Goal: Information Seeking & Learning: Learn about a topic

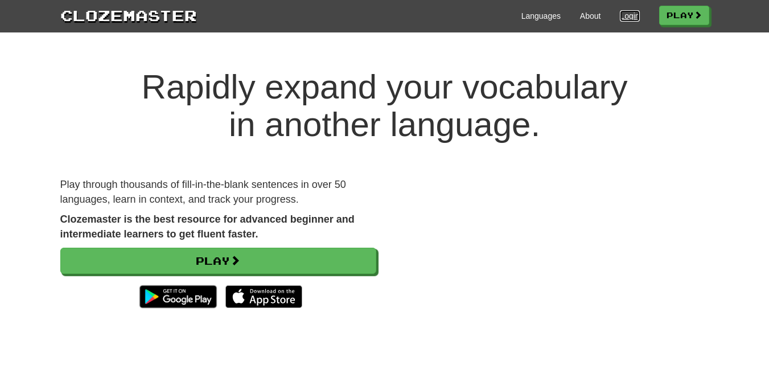
click at [624, 19] on link "Login" at bounding box center [629, 15] width 19 height 11
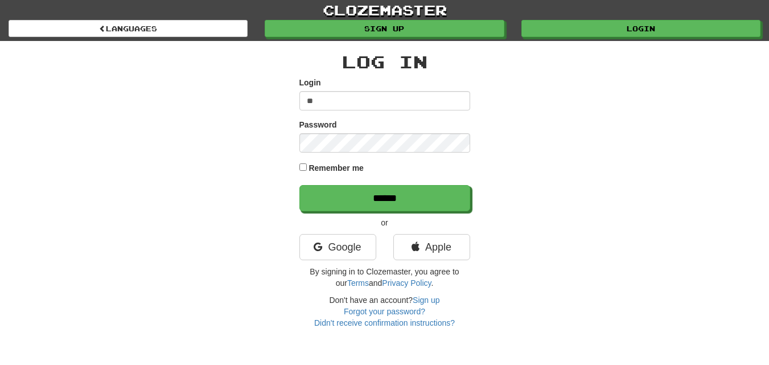
type input "**********"
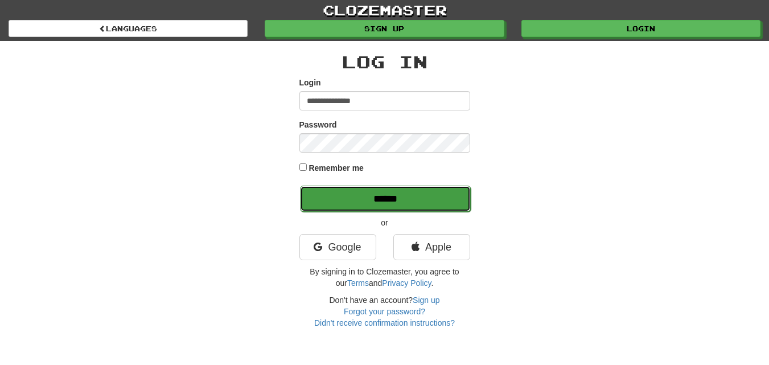
click at [343, 198] on input "******" at bounding box center [385, 199] width 171 height 26
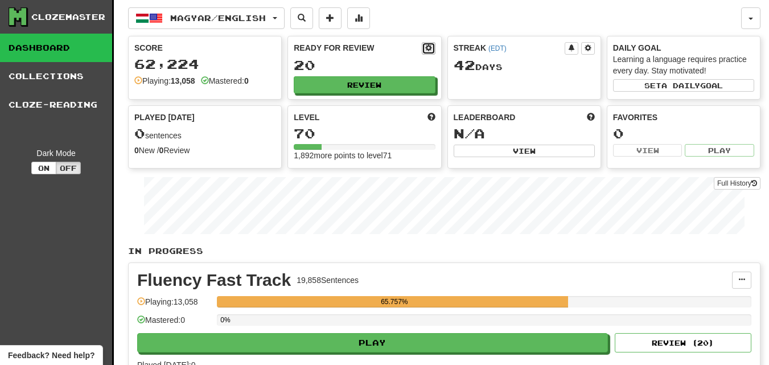
click at [429, 46] on span at bounding box center [428, 47] width 7 height 7
select select "*"
select select "**"
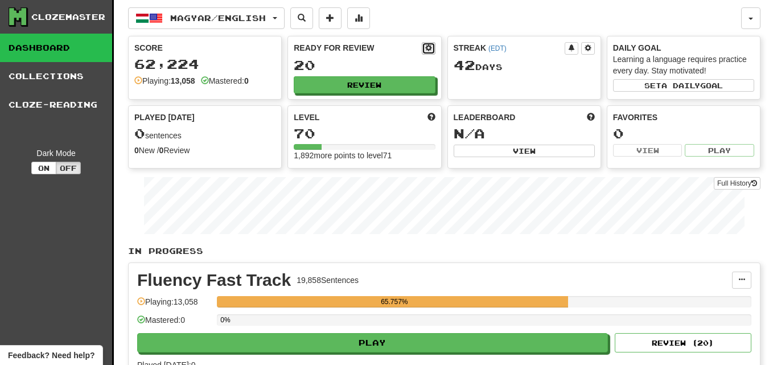
select select "***"
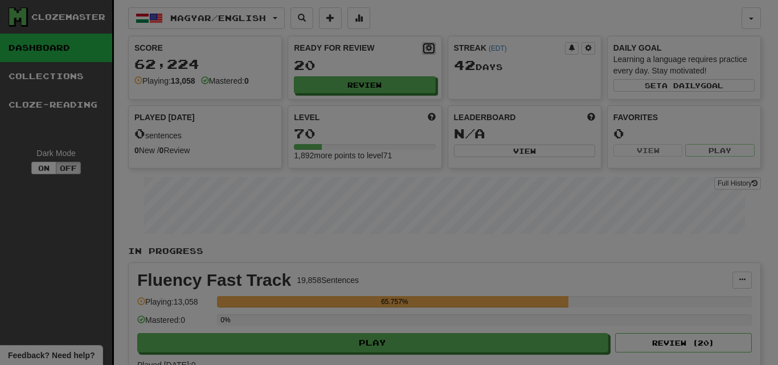
type input "**"
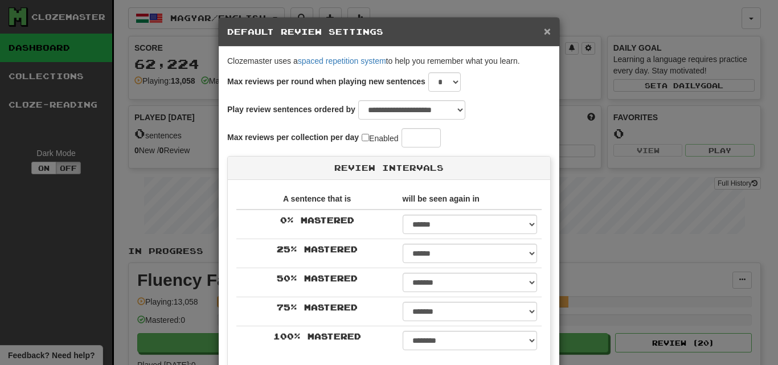
click at [544, 32] on span "×" at bounding box center [547, 30] width 7 height 13
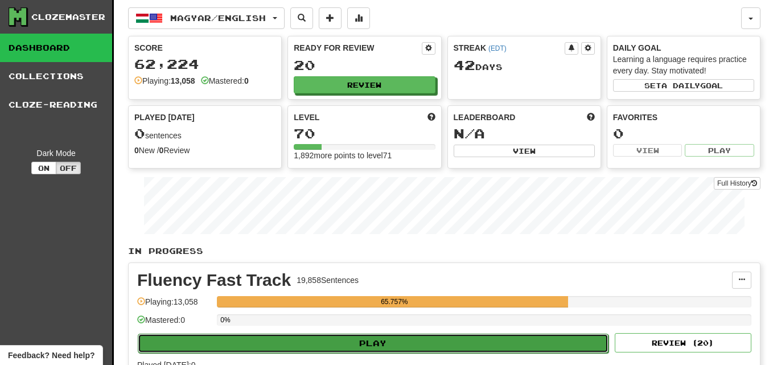
click at [428, 344] on button "Play" at bounding box center [373, 343] width 471 height 19
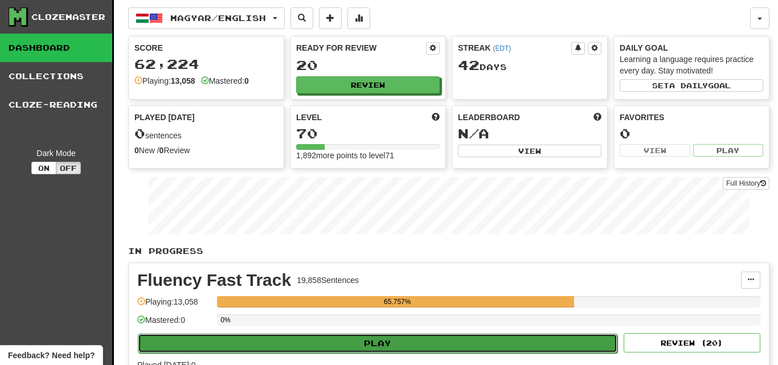
select select "********"
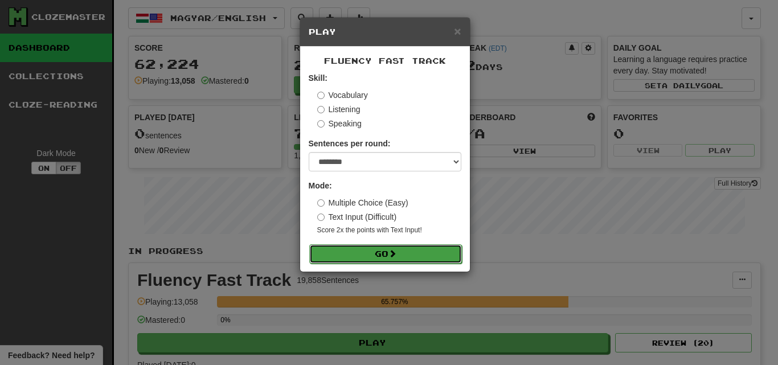
click at [429, 258] on button "Go" at bounding box center [385, 253] width 153 height 19
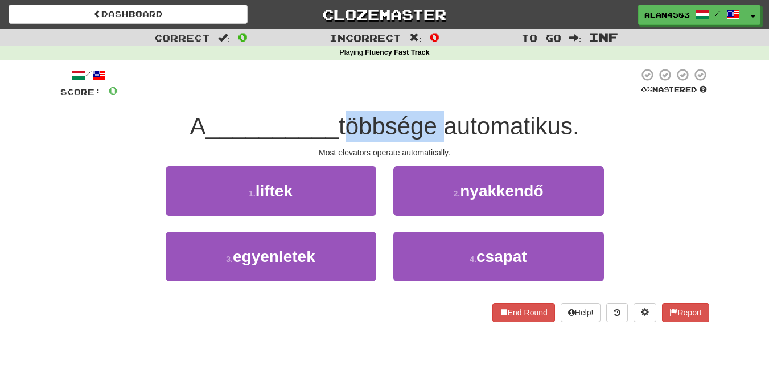
drag, startPoint x: 343, startPoint y: 120, endPoint x: 443, endPoint y: 117, distance: 99.7
click at [443, 117] on span "többsége automatikus." at bounding box center [459, 126] width 241 height 27
click at [436, 97] on div at bounding box center [436, 97] width 0 height 0
click at [464, 100] on div "/ Score: 0 0 % Mastered A __________ többsége automatikus. Most elevators opera…" at bounding box center [384, 195] width 649 height 255
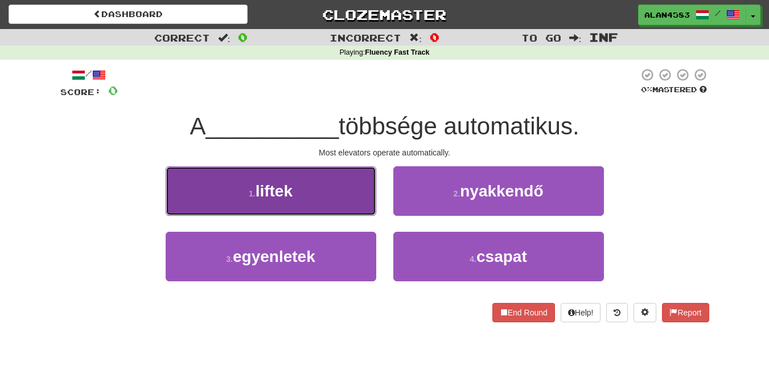
click at [289, 203] on button "1 . liftek" at bounding box center [271, 191] width 211 height 50
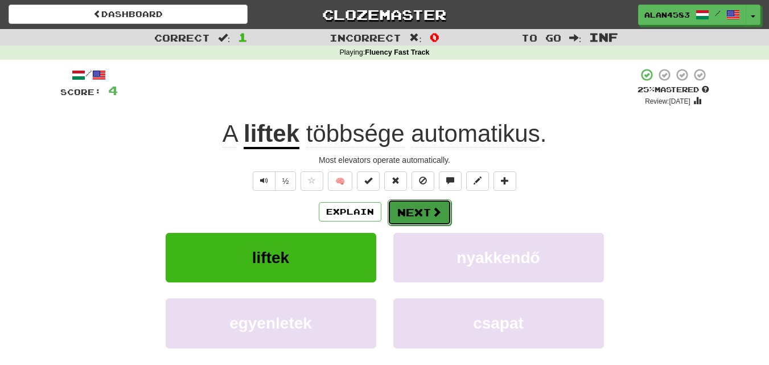
click at [421, 211] on button "Next" at bounding box center [420, 212] width 64 height 26
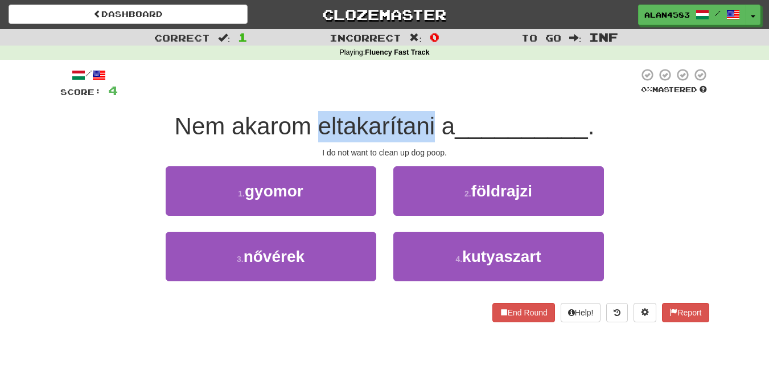
drag, startPoint x: 313, startPoint y: 125, endPoint x: 435, endPoint y: 117, distance: 122.1
click at [435, 117] on span "Nem akarom eltakarítani a" at bounding box center [315, 126] width 281 height 27
click at [428, 97] on div at bounding box center [428, 97] width 0 height 0
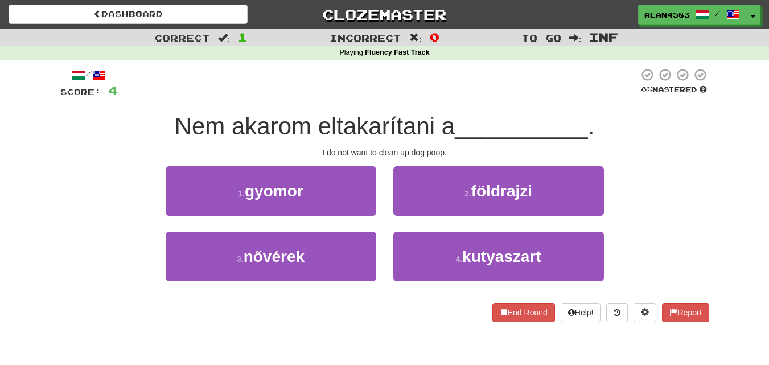
click at [440, 105] on div "/ Score: 4 0 % Mastered Nem akarom eltakarítani a __________ . I do not want to…" at bounding box center [384, 195] width 649 height 255
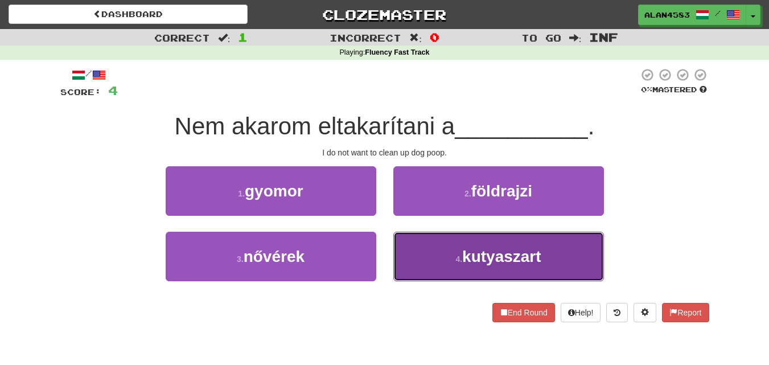
click at [538, 251] on span "kutyaszart" at bounding box center [501, 257] width 79 height 18
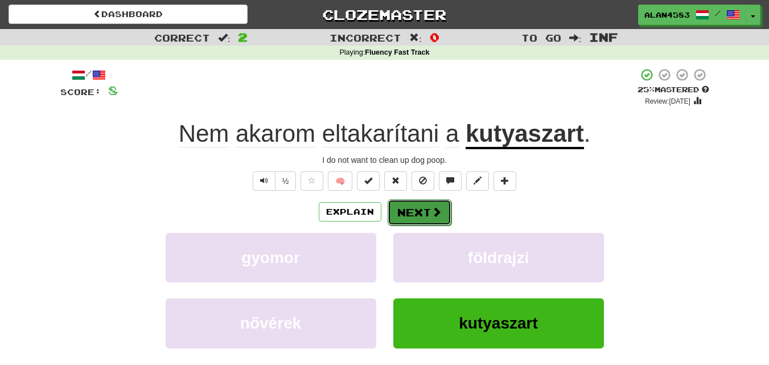
click at [419, 207] on button "Next" at bounding box center [420, 212] width 64 height 26
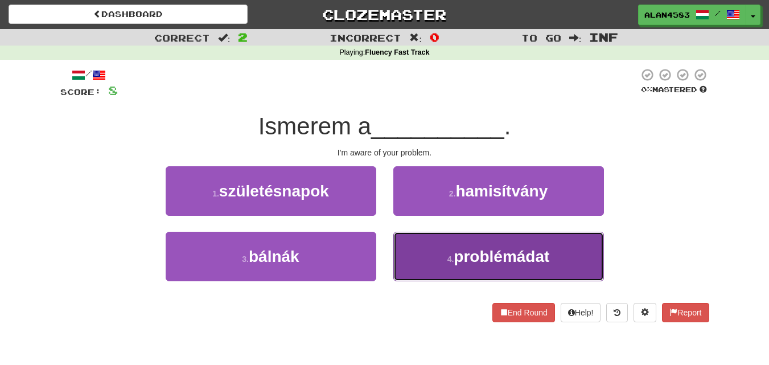
click at [514, 269] on button "4 . problémádat" at bounding box center [499, 257] width 211 height 50
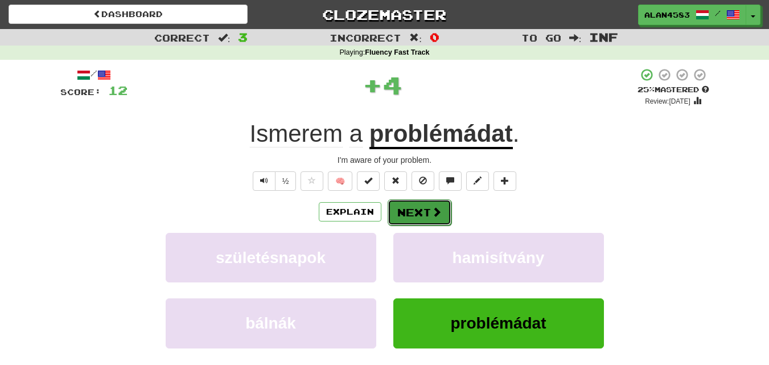
click at [418, 216] on button "Next" at bounding box center [420, 212] width 64 height 26
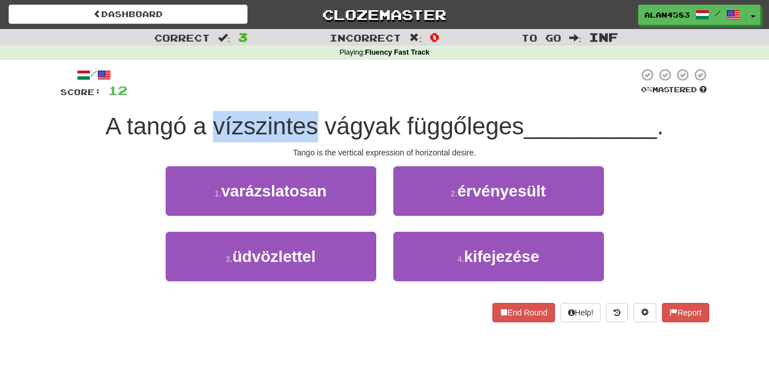
drag, startPoint x: 212, startPoint y: 126, endPoint x: 318, endPoint y: 125, distance: 105.9
click at [318, 125] on span "A tangó a vízszintes vágyak függőleges" at bounding box center [314, 126] width 419 height 27
click at [310, 97] on div at bounding box center [310, 97] width 0 height 0
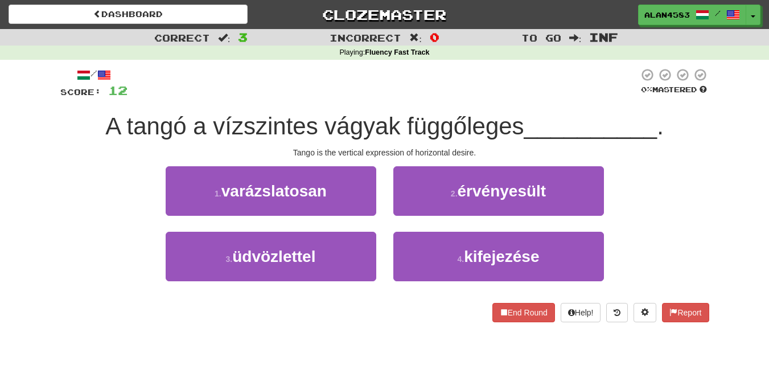
click at [334, 96] on div at bounding box center [383, 83] width 511 height 31
drag, startPoint x: 319, startPoint y: 120, endPoint x: 400, endPoint y: 115, distance: 81.0
click at [400, 115] on span "A tangó a vízszintes vágyak függőleges" at bounding box center [314, 126] width 419 height 27
click at [392, 97] on div at bounding box center [392, 97] width 0 height 0
click at [424, 94] on div at bounding box center [383, 83] width 511 height 31
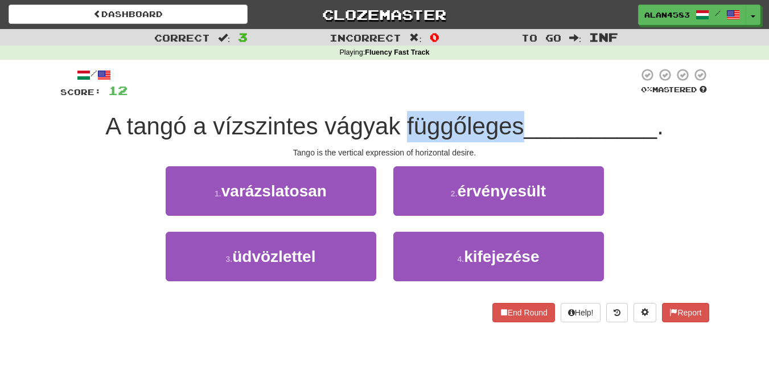
drag, startPoint x: 403, startPoint y: 121, endPoint x: 519, endPoint y: 118, distance: 116.2
click at [519, 118] on span "A tangó a vízszintes vágyak függőleges" at bounding box center [314, 126] width 419 height 27
click at [512, 97] on div at bounding box center [512, 97] width 0 height 0
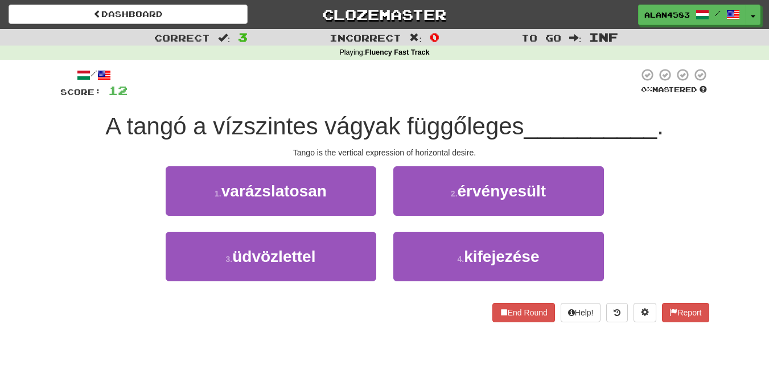
click at [542, 103] on div "/ Score: 12 0 % Mastered A tangó a vízszintes vágyak függőleges __________ . Ta…" at bounding box center [384, 195] width 649 height 255
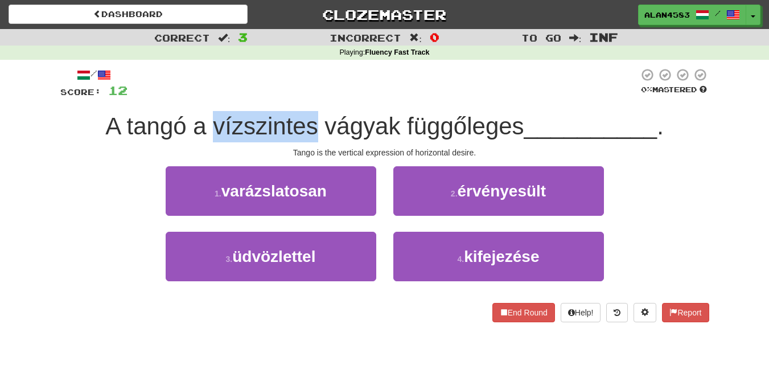
drag, startPoint x: 208, startPoint y: 123, endPoint x: 313, endPoint y: 120, distance: 104.3
click at [313, 120] on span "A tangó a vízszintes vágyak függőleges" at bounding box center [314, 126] width 419 height 27
click at [305, 97] on div at bounding box center [305, 97] width 0 height 0
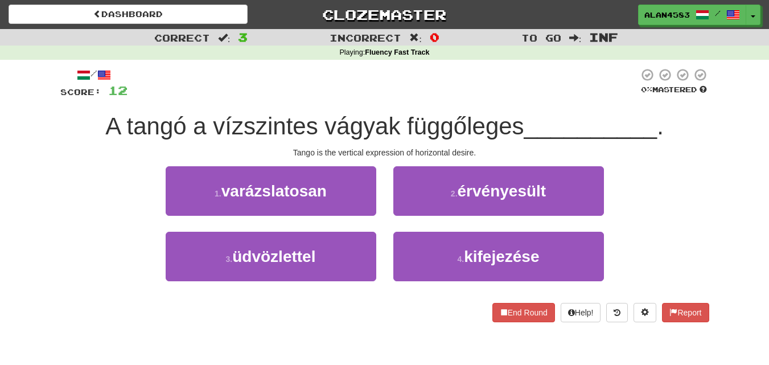
click at [335, 95] on div at bounding box center [383, 83] width 511 height 31
drag, startPoint x: 321, startPoint y: 122, endPoint x: 399, endPoint y: 113, distance: 79.1
click at [399, 113] on span "A tangó a vízszintes vágyak függőleges" at bounding box center [314, 126] width 419 height 27
click at [392, 97] on div at bounding box center [392, 97] width 0 height 0
click at [439, 92] on div at bounding box center [383, 83] width 511 height 31
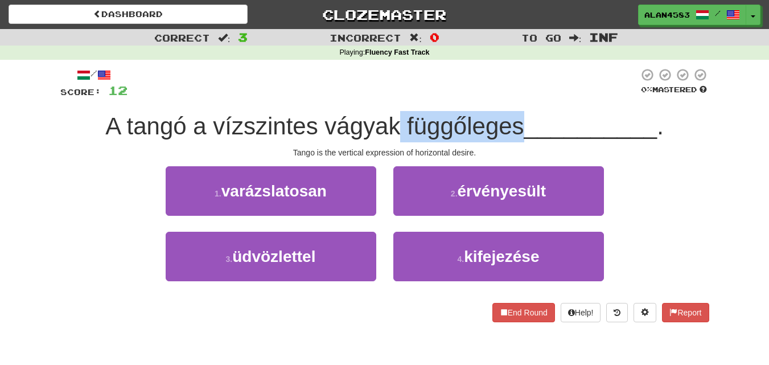
drag, startPoint x: 400, startPoint y: 121, endPoint x: 519, endPoint y: 116, distance: 119.1
click at [519, 116] on span "A tangó a vízszintes vágyak függőleges" at bounding box center [314, 126] width 419 height 27
click at [512, 97] on div at bounding box center [512, 97] width 0 height 0
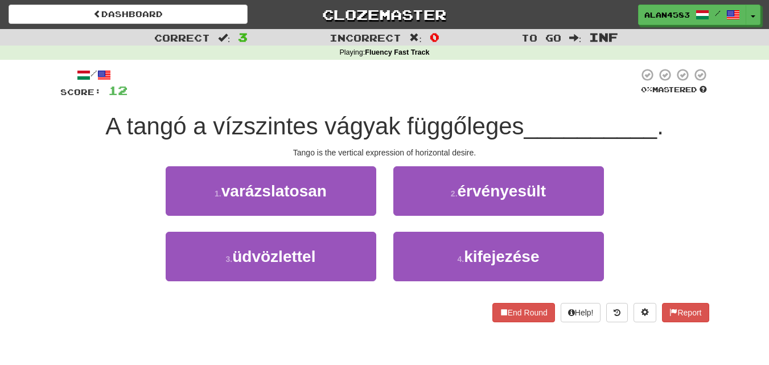
click at [555, 95] on div at bounding box center [383, 83] width 511 height 31
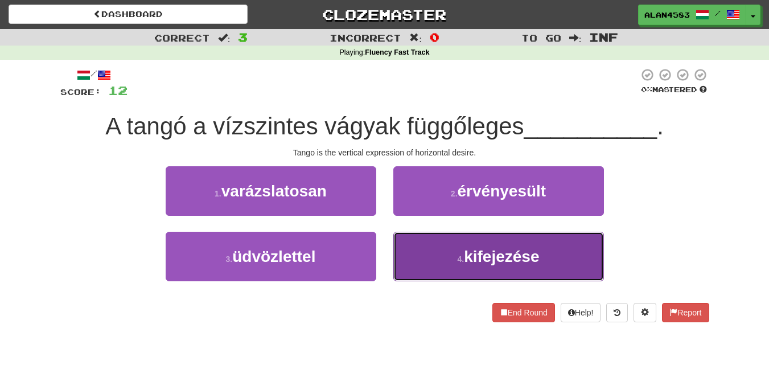
click at [583, 253] on button "4 . kifejezése" at bounding box center [499, 257] width 211 height 50
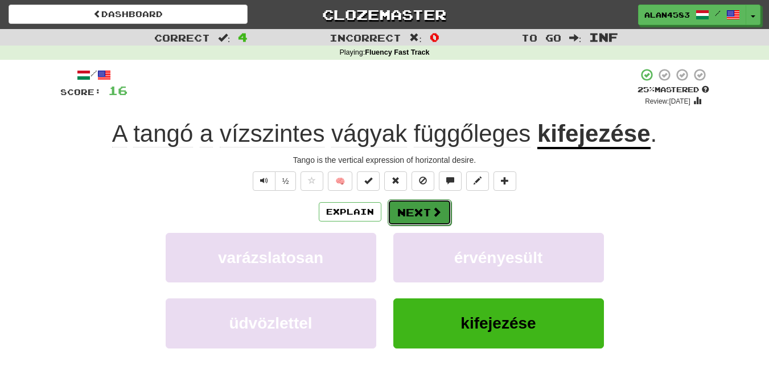
click at [416, 207] on button "Next" at bounding box center [420, 212] width 64 height 26
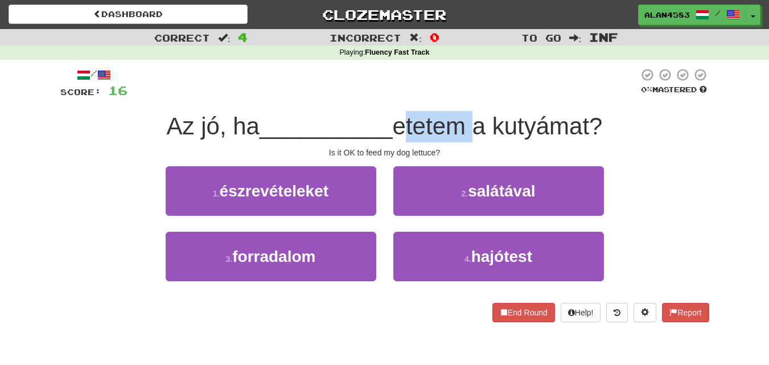
drag, startPoint x: 400, startPoint y: 127, endPoint x: 470, endPoint y: 124, distance: 70.7
click at [470, 124] on span "etetem a kutyámat?" at bounding box center [498, 126] width 210 height 27
click at [463, 97] on div at bounding box center [463, 97] width 0 height 0
click at [485, 100] on div "/ Score: 16 0 % Mastered Az jó, ha __________ etetem a kutyámat? Is it OK to fe…" at bounding box center [384, 195] width 649 height 255
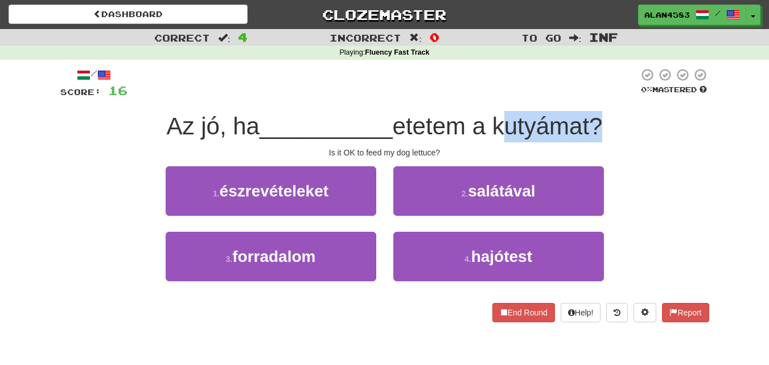
drag, startPoint x: 497, startPoint y: 121, endPoint x: 600, endPoint y: 120, distance: 103.1
click at [600, 120] on span "etetem a kutyámat?" at bounding box center [498, 126] width 210 height 27
click at [593, 97] on div at bounding box center [593, 97] width 0 height 0
click at [615, 106] on div "/ Score: 16 0 % Mastered Az jó, ha __________ etetem a kutyámat? Is it OK to fe…" at bounding box center [384, 195] width 649 height 255
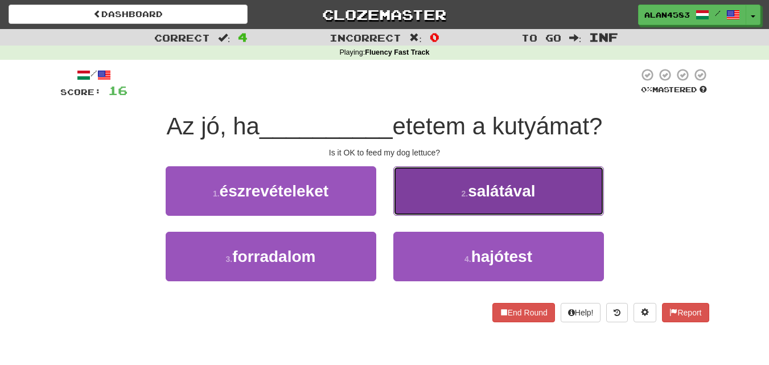
click at [539, 207] on button "2 . salátával" at bounding box center [499, 191] width 211 height 50
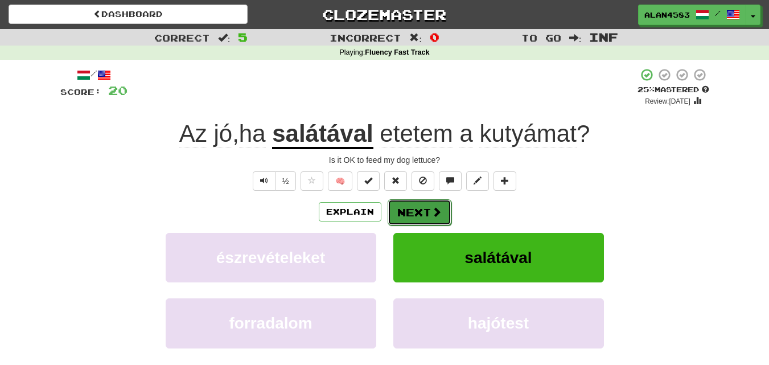
click at [429, 211] on button "Next" at bounding box center [420, 212] width 64 height 26
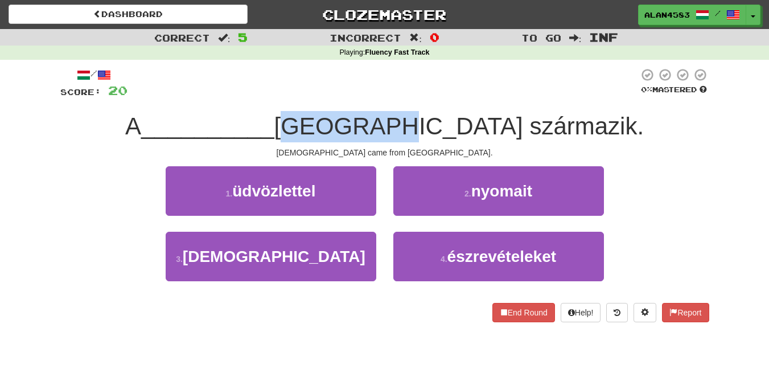
drag, startPoint x: 449, startPoint y: 121, endPoint x: 363, endPoint y: 129, distance: 85.7
click at [363, 129] on span "Indiából származik." at bounding box center [460, 126] width 370 height 27
click at [356, 140] on div at bounding box center [356, 140] width 0 height 0
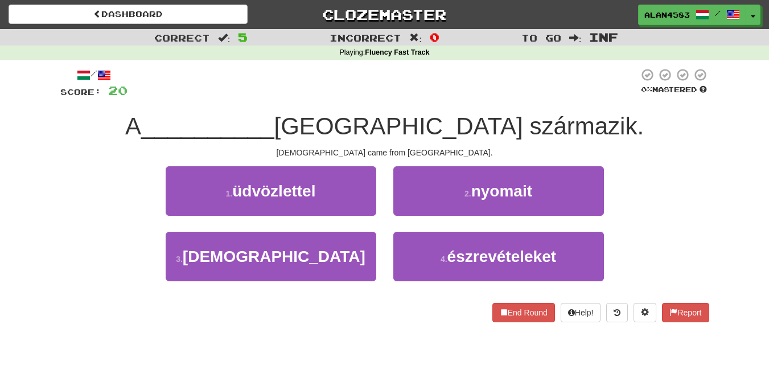
click at [305, 145] on div "/ Score: 20 0 % Mastered A __________ Indiából származik. Buddhism came from In…" at bounding box center [384, 195] width 649 height 255
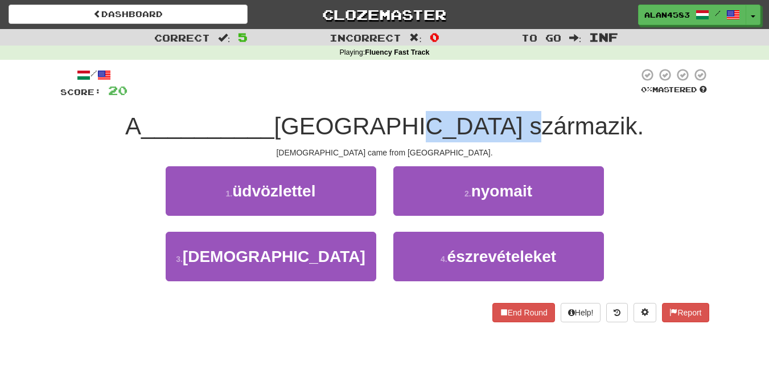
drag, startPoint x: 453, startPoint y: 122, endPoint x: 562, endPoint y: 118, distance: 108.3
click at [562, 118] on span "Indiából származik." at bounding box center [460, 126] width 370 height 27
click at [554, 97] on div at bounding box center [554, 97] width 0 height 0
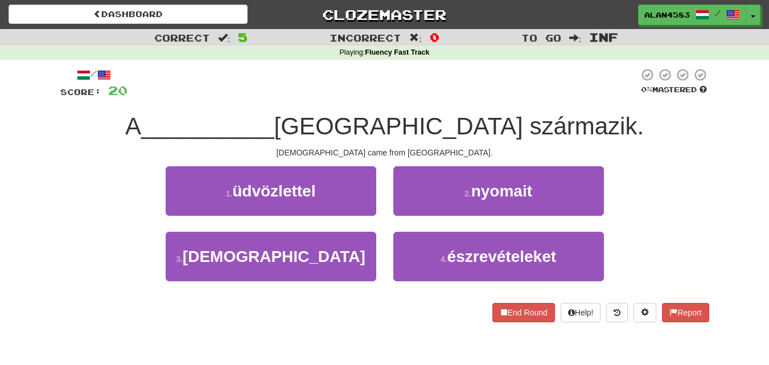
click at [589, 117] on div "A __________ Indiából származik." at bounding box center [384, 126] width 649 height 31
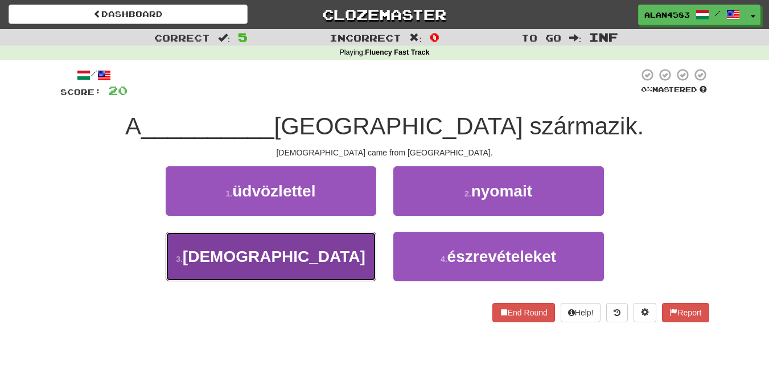
click at [345, 264] on button "3 . buddhizmus" at bounding box center [271, 257] width 211 height 50
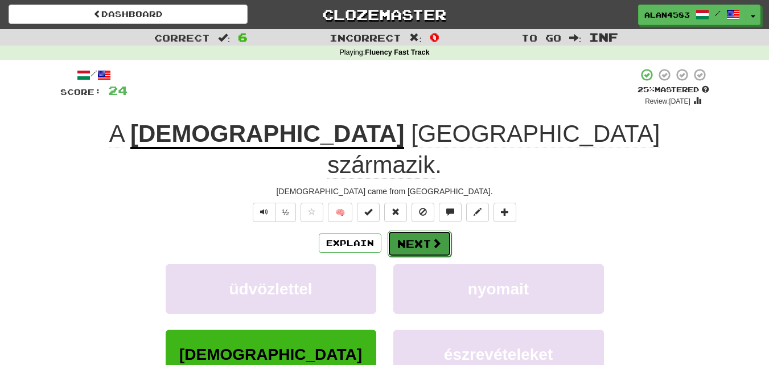
click at [419, 231] on button "Next" at bounding box center [420, 244] width 64 height 26
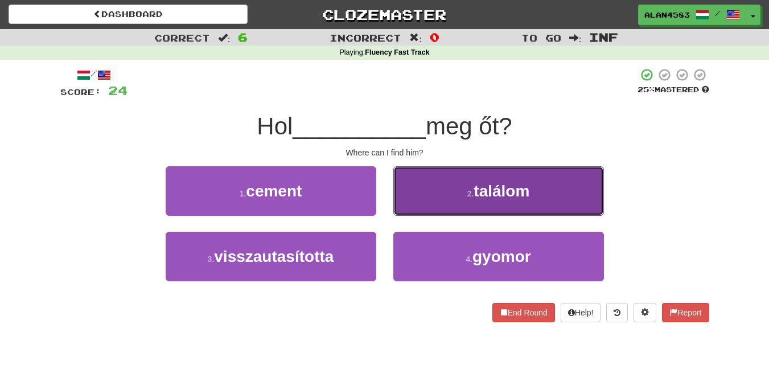
click at [440, 195] on button "2 . találom" at bounding box center [499, 191] width 211 height 50
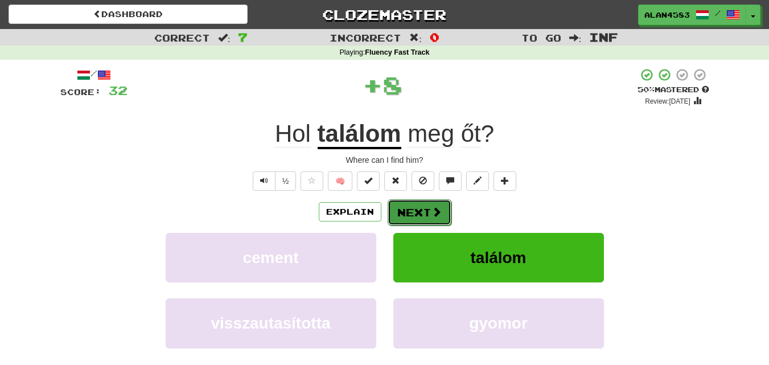
click at [416, 207] on button "Next" at bounding box center [420, 212] width 64 height 26
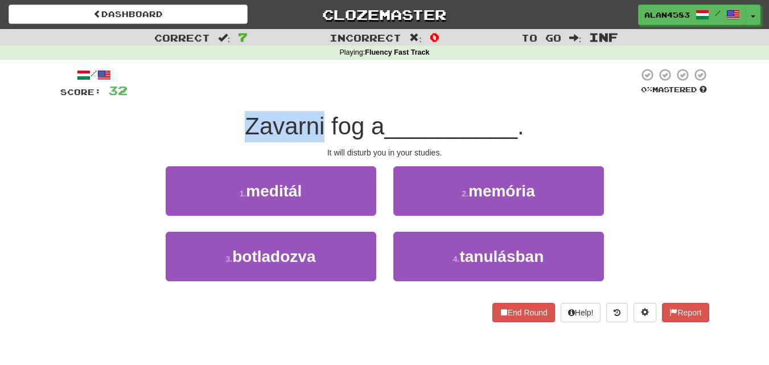
drag, startPoint x: 324, startPoint y: 124, endPoint x: 218, endPoint y: 127, distance: 106.0
click at [218, 127] on div "Zavarni fog a __________ ." at bounding box center [384, 126] width 649 height 31
click at [211, 140] on div at bounding box center [211, 140] width 0 height 0
click at [384, 125] on span "Zavarni fog a" at bounding box center [315, 126] width 140 height 27
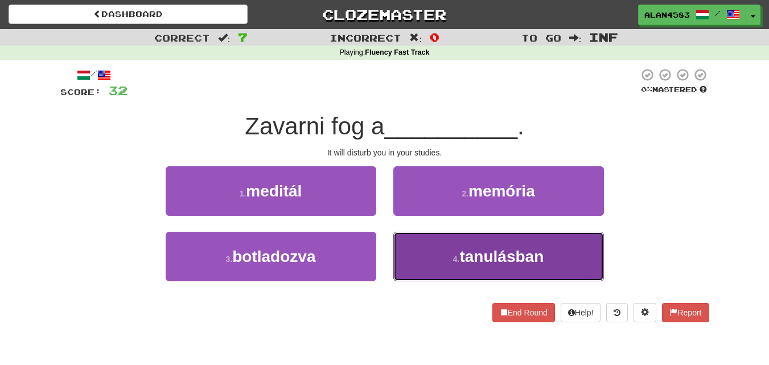
click at [518, 246] on button "4 . tanulásban" at bounding box center [499, 257] width 211 height 50
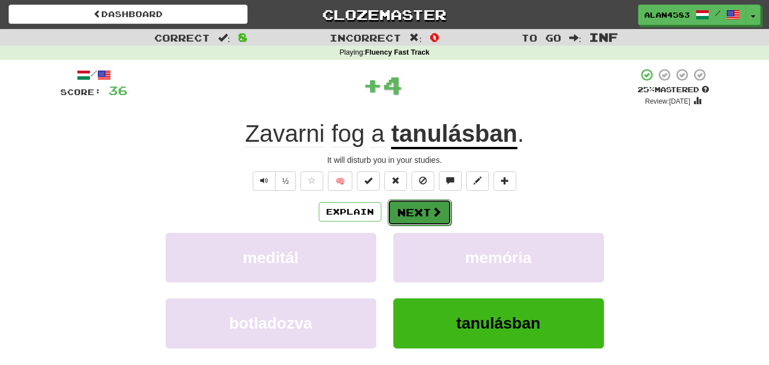
click at [421, 212] on button "Next" at bounding box center [420, 212] width 64 height 26
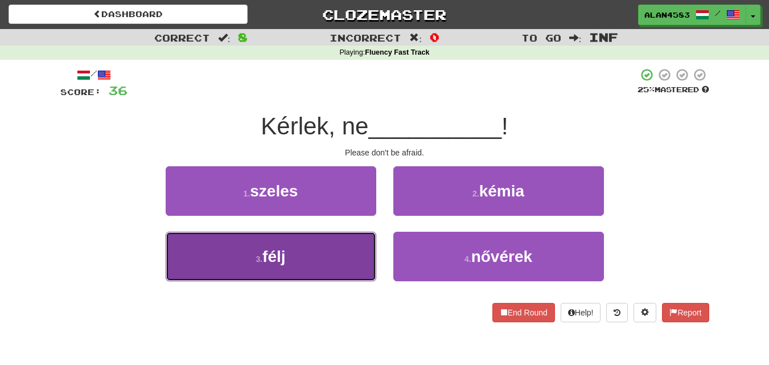
click at [356, 267] on button "3 . félj" at bounding box center [271, 257] width 211 height 50
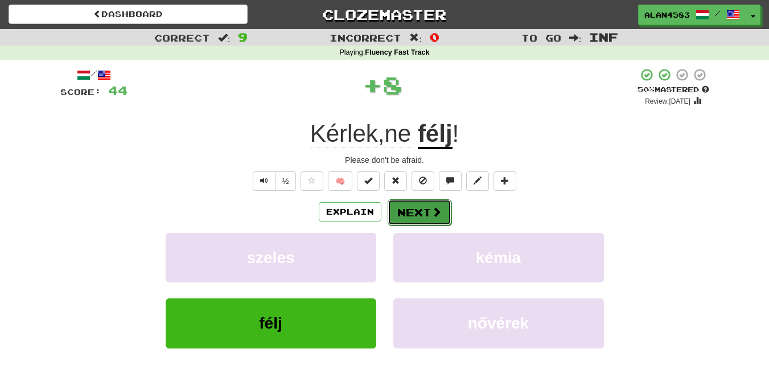
click at [411, 210] on button "Next" at bounding box center [420, 212] width 64 height 26
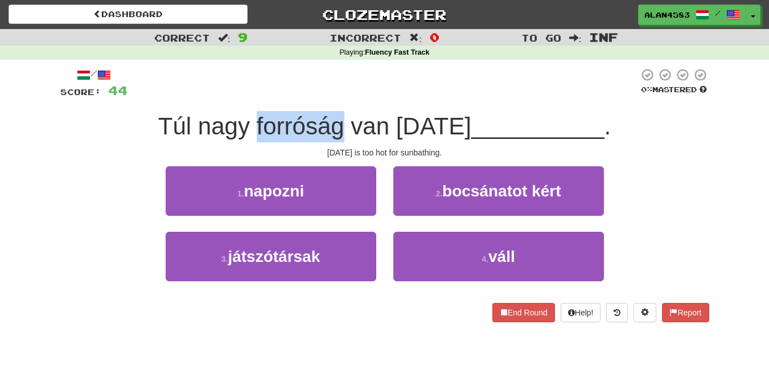
drag, startPoint x: 274, startPoint y: 124, endPoint x: 364, endPoint y: 118, distance: 90.2
click at [364, 118] on span "Túl nagy forróság van ma" at bounding box center [314, 126] width 313 height 27
click at [357, 97] on div at bounding box center [357, 97] width 0 height 0
click at [387, 97] on div at bounding box center [383, 83] width 511 height 31
drag, startPoint x: 359, startPoint y: 126, endPoint x: 273, endPoint y: 128, distance: 86.0
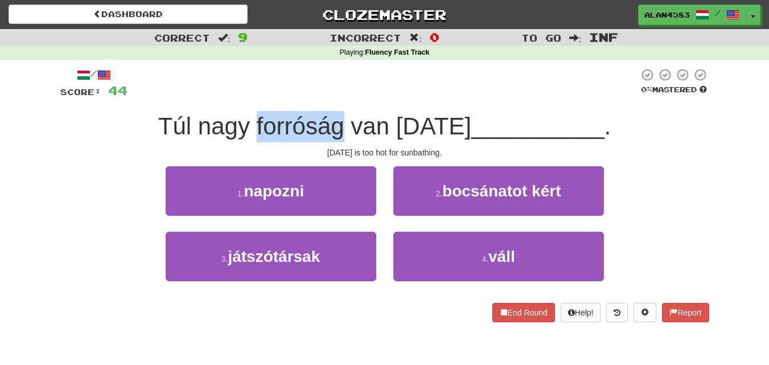
click at [273, 128] on span "Túl nagy forróság van ma" at bounding box center [314, 126] width 313 height 27
click at [266, 140] on div at bounding box center [266, 140] width 0 height 0
click at [388, 103] on div "/ Score: 44 0 % Mastered Túl nagy forróság van ma __________ . Today is too hot…" at bounding box center [384, 195] width 649 height 255
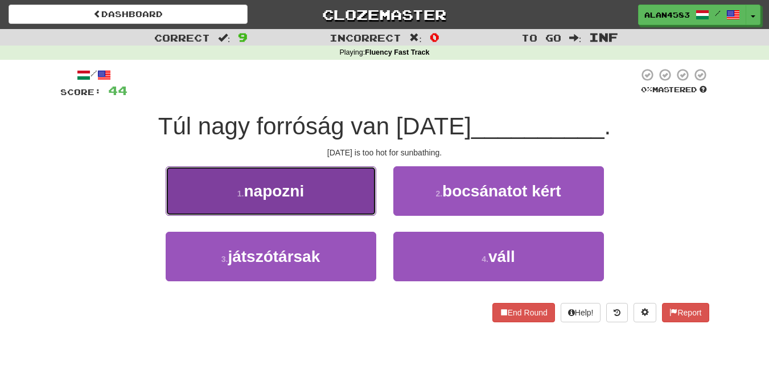
click at [339, 198] on button "1 . napozni" at bounding box center [271, 191] width 211 height 50
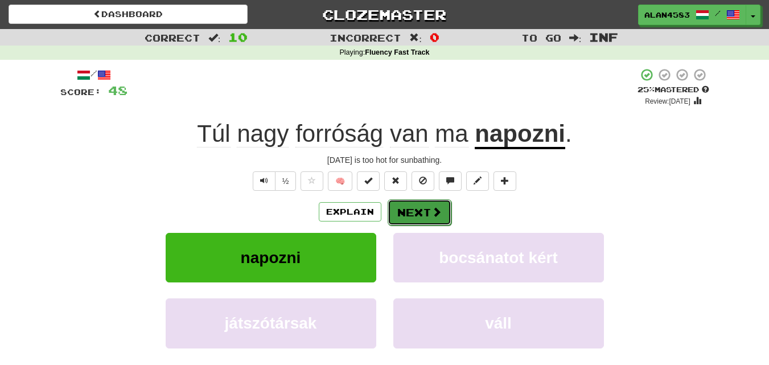
click at [421, 209] on button "Next" at bounding box center [420, 212] width 64 height 26
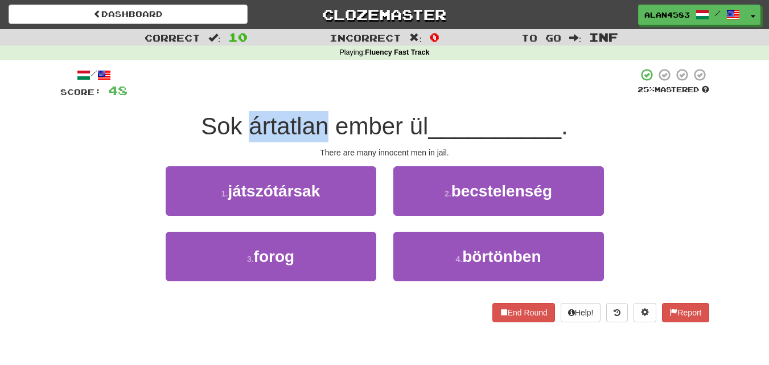
drag, startPoint x: 245, startPoint y: 126, endPoint x: 328, endPoint y: 116, distance: 83.8
click at [328, 116] on span "Sok ártatlan ember ül" at bounding box center [314, 126] width 227 height 27
click at [321, 97] on div at bounding box center [321, 97] width 0 height 0
click at [353, 104] on div "/ Score: 48 25 % Mastered Sok ártatlan ember ül __________ . There are many inn…" at bounding box center [384, 195] width 649 height 255
drag, startPoint x: 325, startPoint y: 125, endPoint x: 249, endPoint y: 128, distance: 75.8
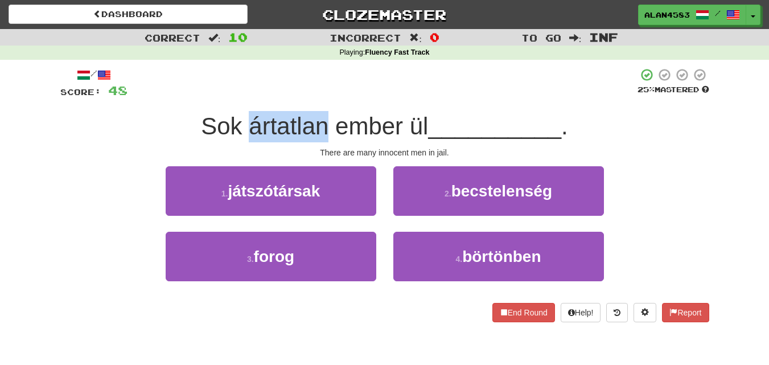
click at [249, 128] on span "Sok ártatlan ember ül" at bounding box center [314, 126] width 227 height 27
click at [241, 140] on div at bounding box center [241, 140] width 0 height 0
click at [392, 97] on div at bounding box center [383, 83] width 510 height 31
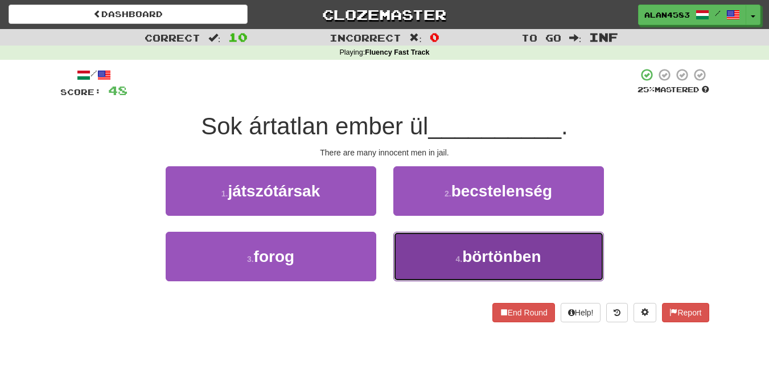
click at [469, 244] on button "4 . börtönben" at bounding box center [499, 257] width 211 height 50
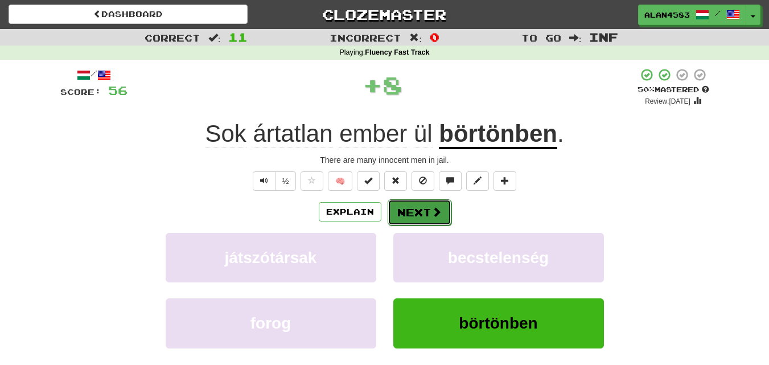
click at [413, 209] on button "Next" at bounding box center [420, 212] width 64 height 26
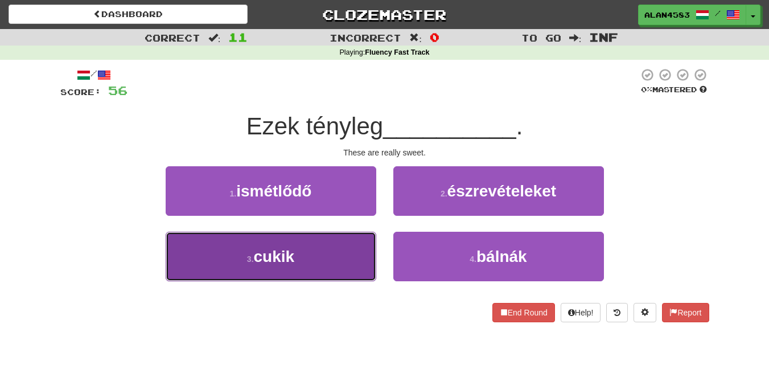
click at [292, 269] on button "3 . cukik" at bounding box center [271, 257] width 211 height 50
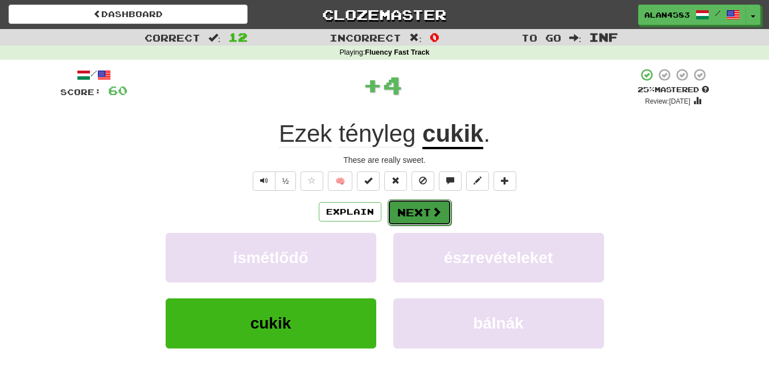
click at [414, 209] on button "Next" at bounding box center [420, 212] width 64 height 26
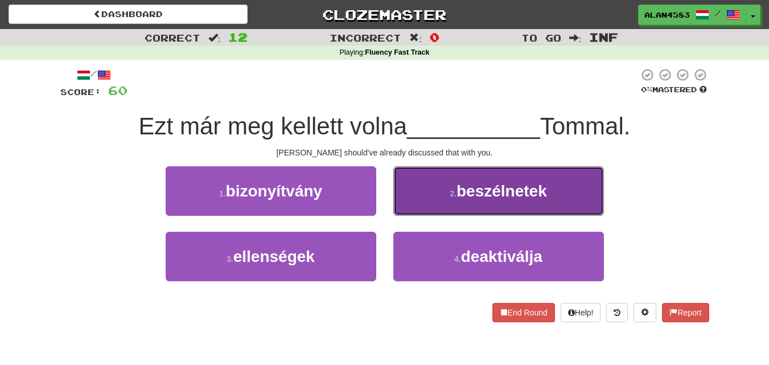
click at [519, 191] on span "beszélnetek" at bounding box center [502, 191] width 91 height 18
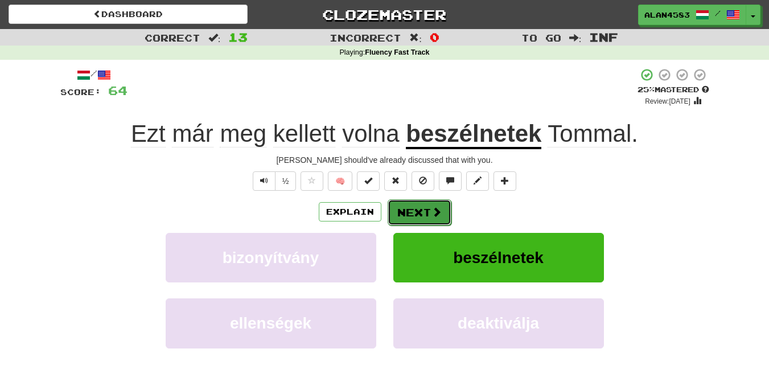
click at [413, 206] on button "Next" at bounding box center [420, 212] width 64 height 26
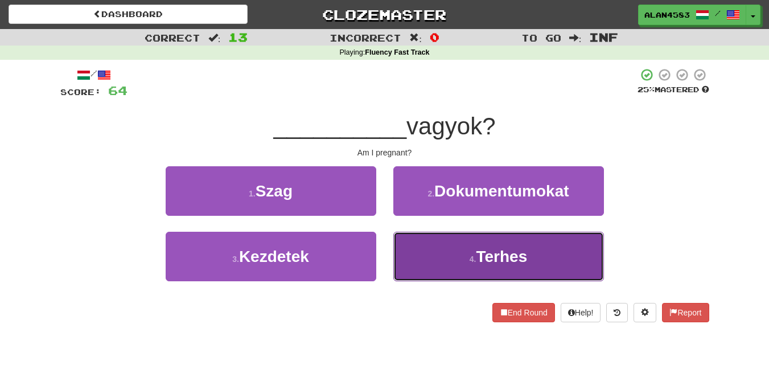
click at [490, 239] on button "4 . Terhes" at bounding box center [499, 257] width 211 height 50
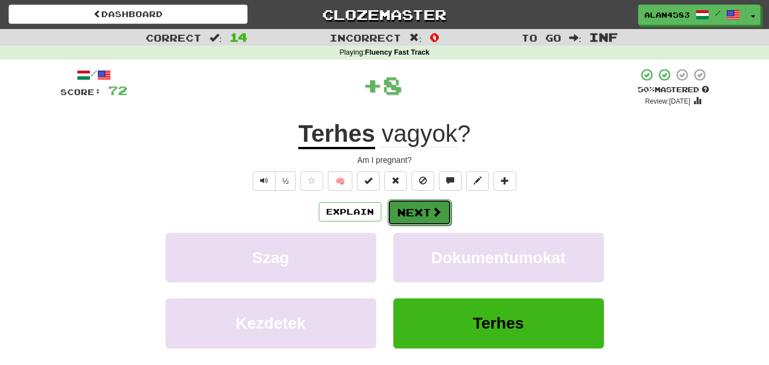
click at [416, 212] on button "Next" at bounding box center [420, 212] width 64 height 26
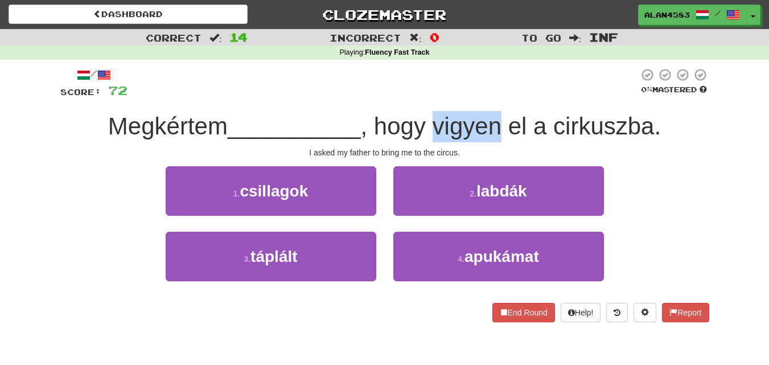
drag, startPoint x: 439, startPoint y: 125, endPoint x: 507, endPoint y: 117, distance: 68.8
click at [507, 117] on span ", hogy vigyen el a cirkuszba." at bounding box center [511, 126] width 301 height 27
click at [499, 97] on div at bounding box center [499, 97] width 0 height 0
click at [534, 100] on div "/ Score: 72 0 % Mastered Megkértem __________ , hogy vigyen el a cirkuszba. I a…" at bounding box center [384, 195] width 649 height 255
drag, startPoint x: 506, startPoint y: 122, endPoint x: 434, endPoint y: 124, distance: 71.8
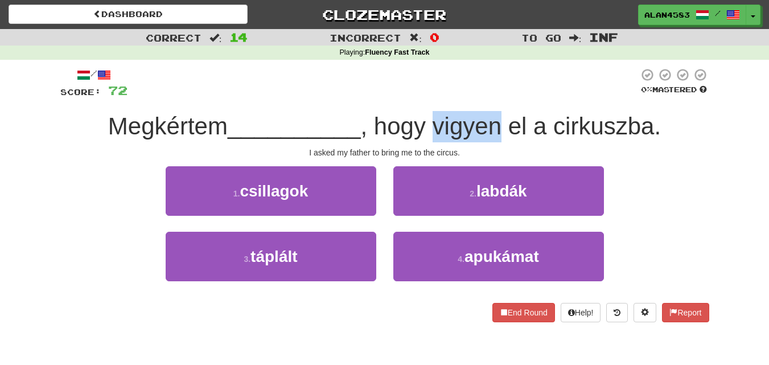
click at [434, 124] on span ", hogy vigyen el a cirkuszba." at bounding box center [511, 126] width 301 height 27
click at [427, 97] on div at bounding box center [427, 97] width 0 height 0
click at [503, 93] on div at bounding box center [383, 83] width 511 height 31
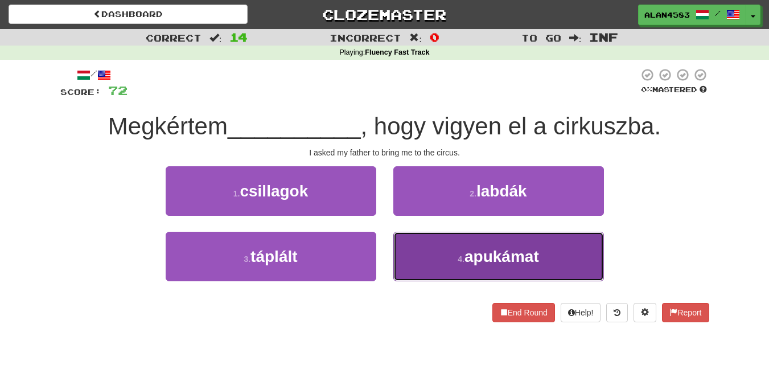
click at [509, 270] on button "4 . apukámat" at bounding box center [499, 257] width 211 height 50
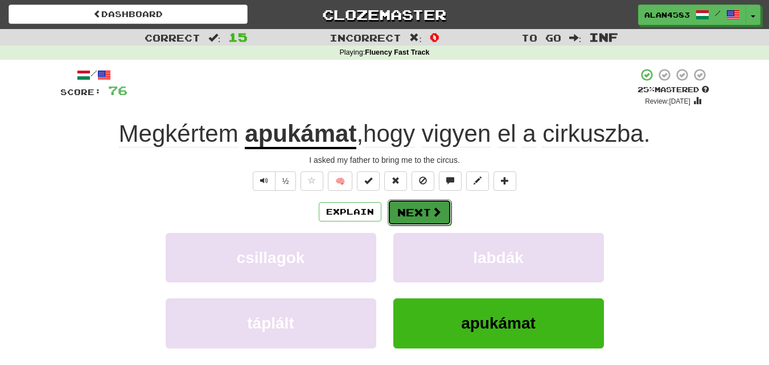
click at [417, 212] on button "Next" at bounding box center [420, 212] width 64 height 26
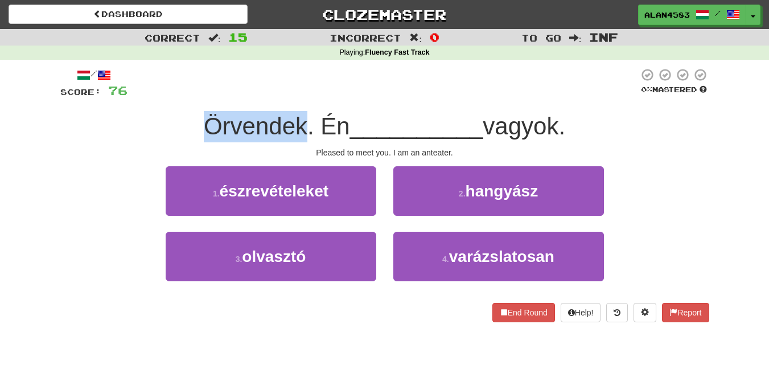
drag, startPoint x: 302, startPoint y: 128, endPoint x: 197, endPoint y: 131, distance: 104.8
click at [204, 131] on span "Örvendek. Én" at bounding box center [277, 126] width 146 height 27
click at [190, 140] on div at bounding box center [190, 140] width 0 height 0
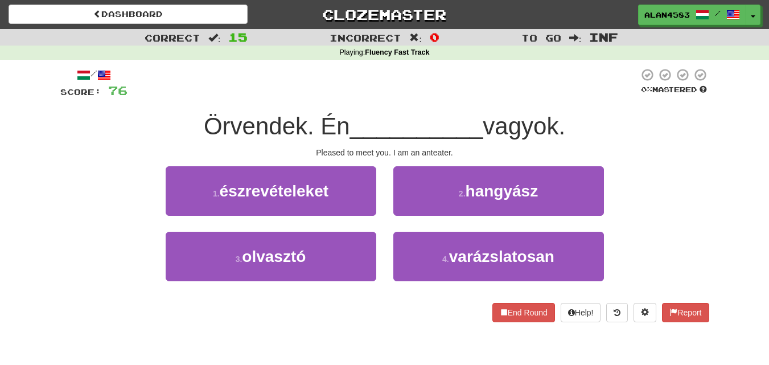
click at [343, 110] on div "/ Score: 76 0 % Mastered Örvendek. Én __________ vagyok. Pleased to meet you. I…" at bounding box center [384, 195] width 649 height 255
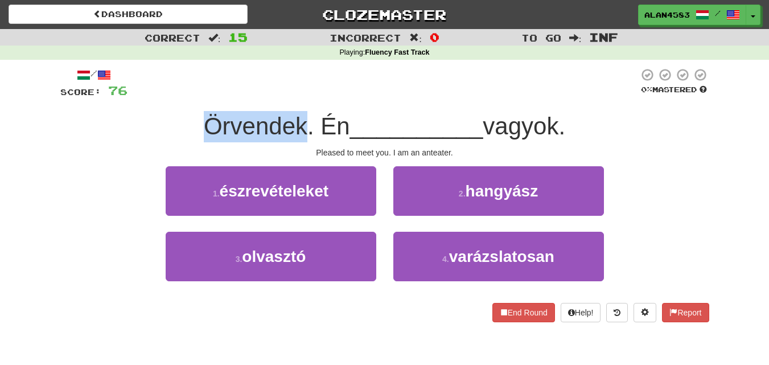
drag, startPoint x: 301, startPoint y: 125, endPoint x: 174, endPoint y: 128, distance: 126.5
click at [174, 128] on div "Örvendek. Én __________ vagyok." at bounding box center [384, 126] width 649 height 31
click at [167, 140] on div at bounding box center [167, 140] width 0 height 0
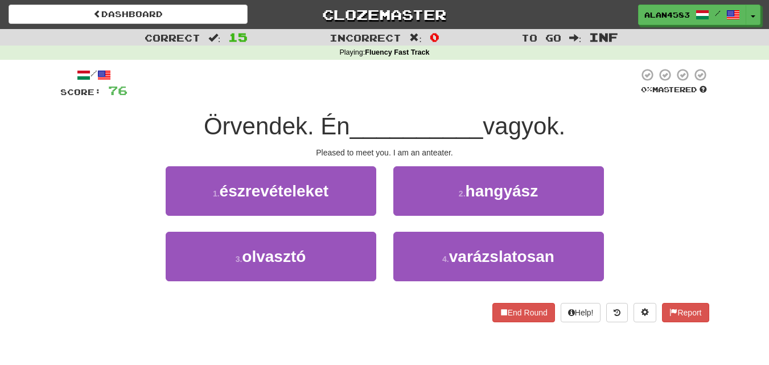
click at [352, 97] on div at bounding box center [383, 83] width 511 height 31
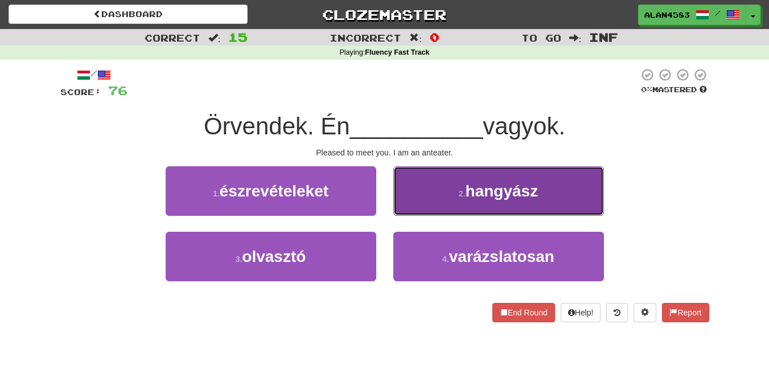
click at [537, 173] on button "2 . hangyász" at bounding box center [499, 191] width 211 height 50
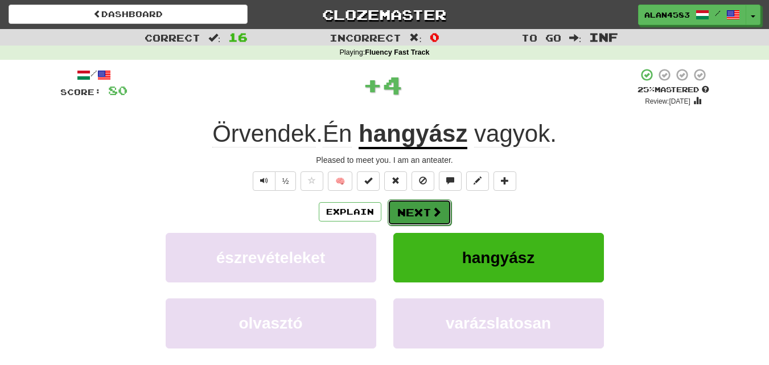
click at [420, 212] on button "Next" at bounding box center [420, 212] width 64 height 26
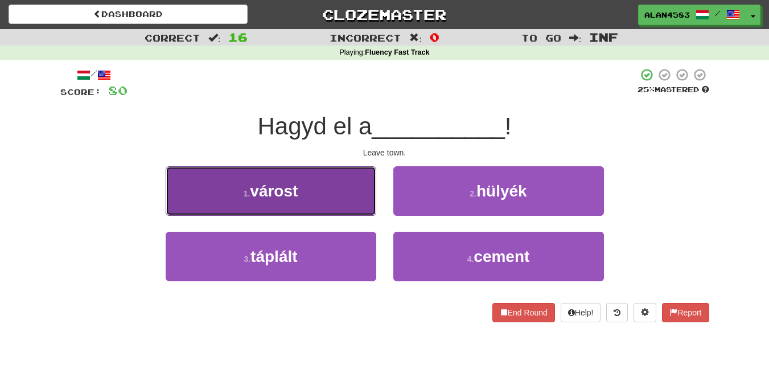
click at [323, 186] on button "1 . várost" at bounding box center [271, 191] width 211 height 50
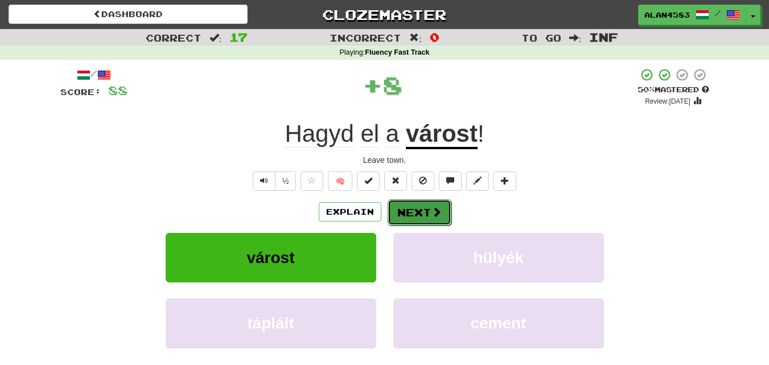
click at [424, 212] on button "Next" at bounding box center [420, 212] width 64 height 26
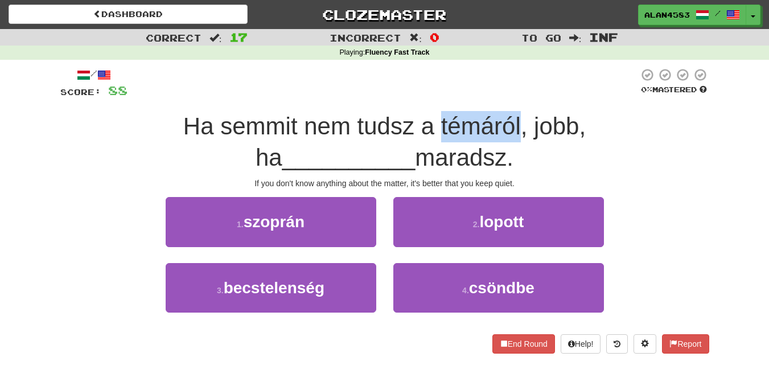
drag, startPoint x: 354, startPoint y: 121, endPoint x: 437, endPoint y: 118, distance: 82.6
click at [437, 118] on span "Ha semmit nem tudsz a témáról, jobb, ha" at bounding box center [384, 142] width 403 height 58
click at [429, 97] on div at bounding box center [429, 97] width 0 height 0
click at [478, 91] on div at bounding box center [383, 83] width 511 height 31
drag, startPoint x: 352, startPoint y: 123, endPoint x: 432, endPoint y: 120, distance: 80.4
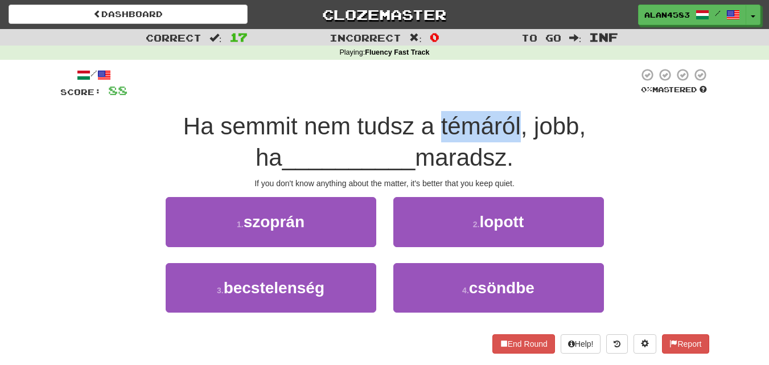
click at [432, 120] on span "Ha semmit nem tudsz a témáról, jobb, ha" at bounding box center [384, 142] width 403 height 58
click at [425, 97] on div at bounding box center [425, 97] width 0 height 0
click at [462, 112] on div "Ha semmit nem tudsz a témáról, jobb, ha __________ maradsz." at bounding box center [384, 142] width 649 height 62
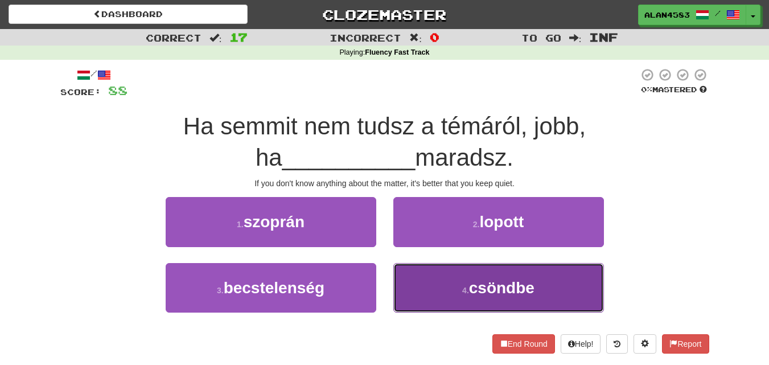
click at [588, 285] on button "4 . csöndbe" at bounding box center [499, 288] width 211 height 50
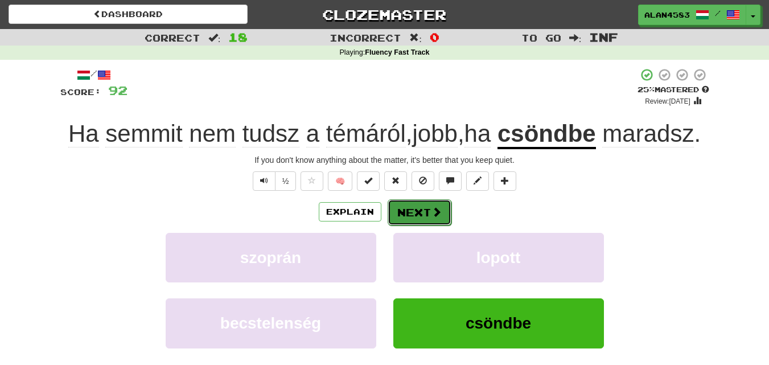
click at [405, 208] on button "Next" at bounding box center [420, 212] width 64 height 26
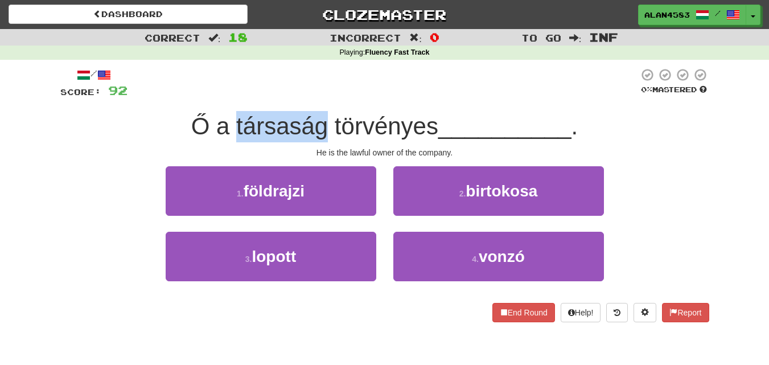
drag, startPoint x: 231, startPoint y: 128, endPoint x: 322, endPoint y: 126, distance: 91.2
click at [322, 126] on span "Ő a társaság törvényes" at bounding box center [314, 126] width 247 height 27
click at [315, 97] on div at bounding box center [315, 97] width 0 height 0
click at [334, 100] on div "/ Score: 92 0 % Mastered Ő a társaság törvényes __________ . He is the lawful o…" at bounding box center [384, 195] width 649 height 255
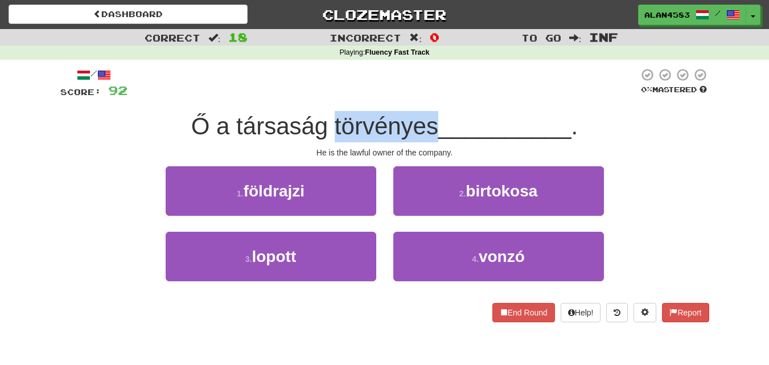
drag, startPoint x: 331, startPoint y: 124, endPoint x: 432, endPoint y: 121, distance: 101.4
click at [432, 121] on span "Ő a társaság törvényes" at bounding box center [314, 126] width 247 height 27
click at [425, 97] on div at bounding box center [425, 97] width 0 height 0
click at [457, 96] on div at bounding box center [383, 83] width 511 height 31
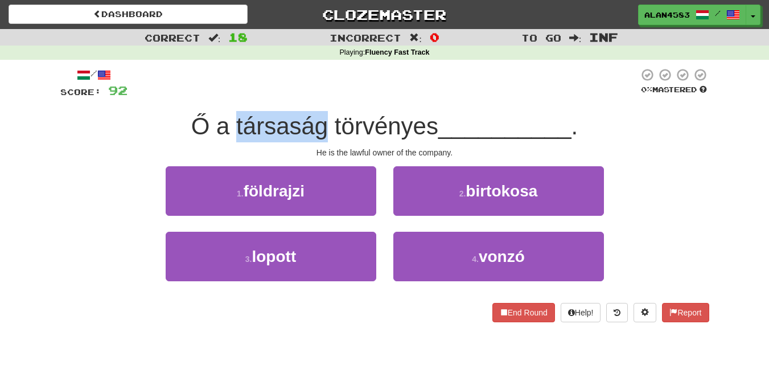
drag, startPoint x: 234, startPoint y: 126, endPoint x: 323, endPoint y: 122, distance: 90.0
click at [323, 122] on span "Ő a társaság törvényes" at bounding box center [314, 126] width 247 height 27
click at [316, 97] on div at bounding box center [316, 97] width 0 height 0
click at [358, 95] on div at bounding box center [383, 83] width 511 height 31
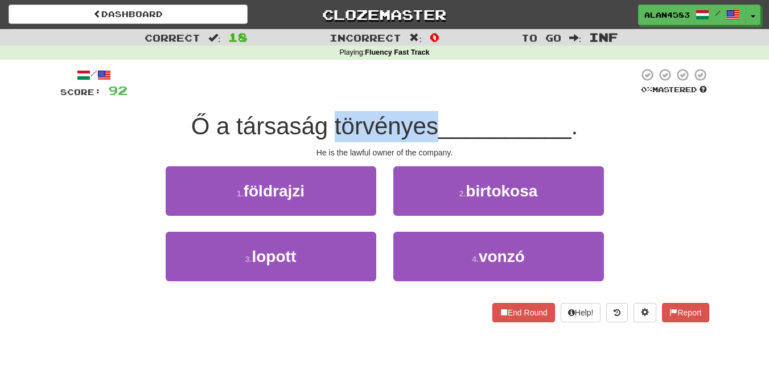
drag, startPoint x: 330, startPoint y: 121, endPoint x: 432, endPoint y: 119, distance: 102.0
click at [432, 119] on span "Ő a társaság törvényes" at bounding box center [314, 126] width 247 height 27
click at [424, 97] on div at bounding box center [424, 97] width 0 height 0
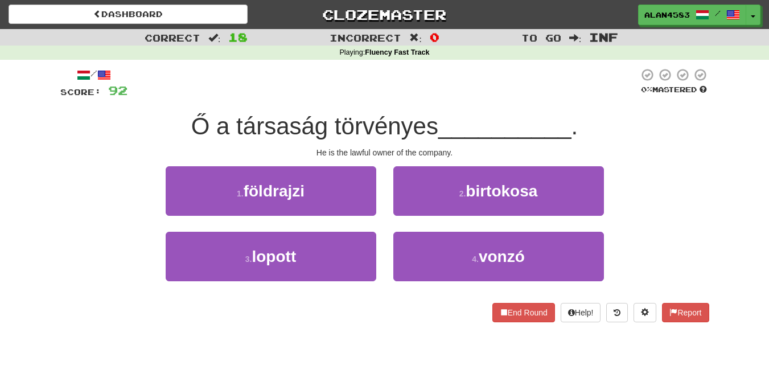
click at [461, 103] on div "/ Score: 92 0 % Mastered Ő a társaság törvényes __________ . He is the lawful o…" at bounding box center [384, 195] width 649 height 255
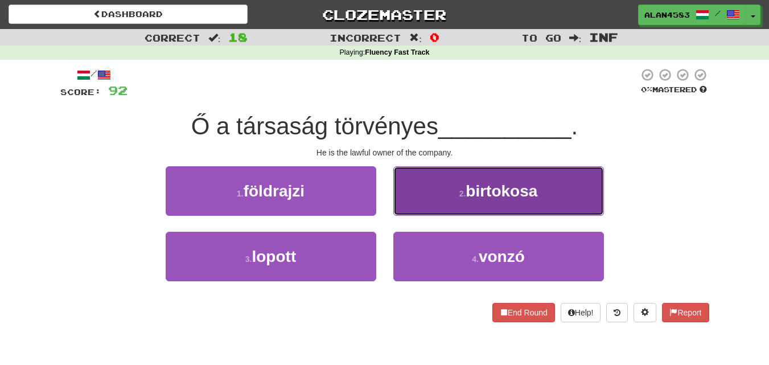
click at [532, 179] on button "2 . birtokosa" at bounding box center [499, 191] width 211 height 50
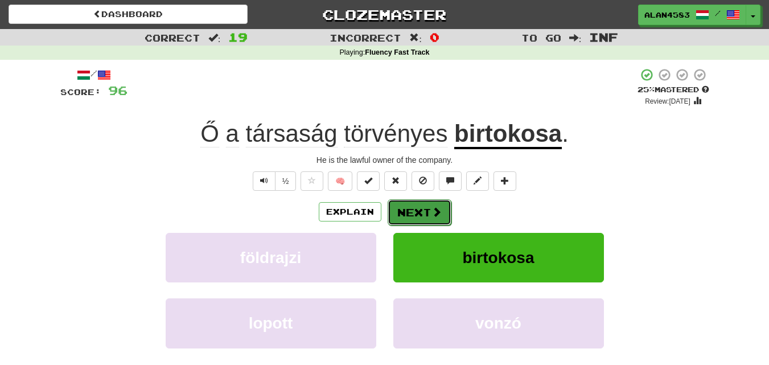
click at [411, 210] on button "Next" at bounding box center [420, 212] width 64 height 26
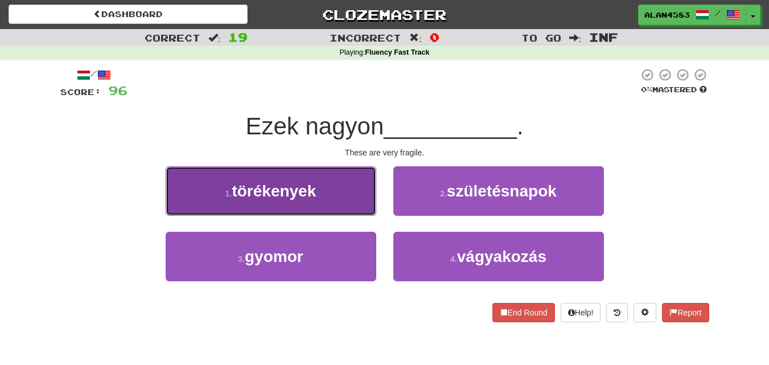
click at [277, 200] on button "1 . törékenyek" at bounding box center [271, 191] width 211 height 50
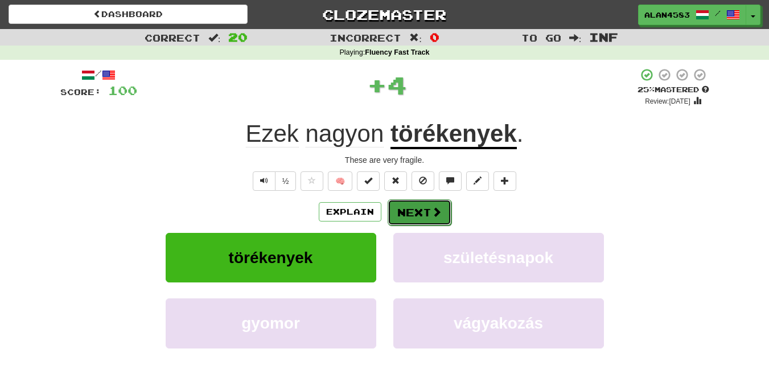
click at [412, 208] on button "Next" at bounding box center [420, 212] width 64 height 26
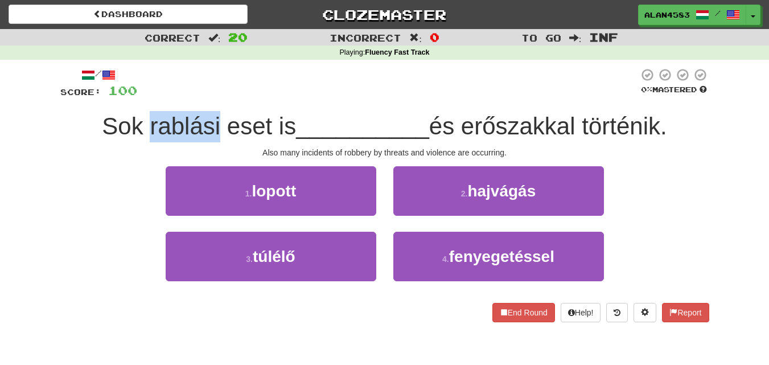
drag, startPoint x: 142, startPoint y: 121, endPoint x: 215, endPoint y: 118, distance: 72.4
click at [215, 118] on span "Sok rablási eset is" at bounding box center [199, 126] width 194 height 27
click at [207, 97] on div at bounding box center [207, 97] width 0 height 0
click at [245, 91] on div at bounding box center [388, 83] width 502 height 31
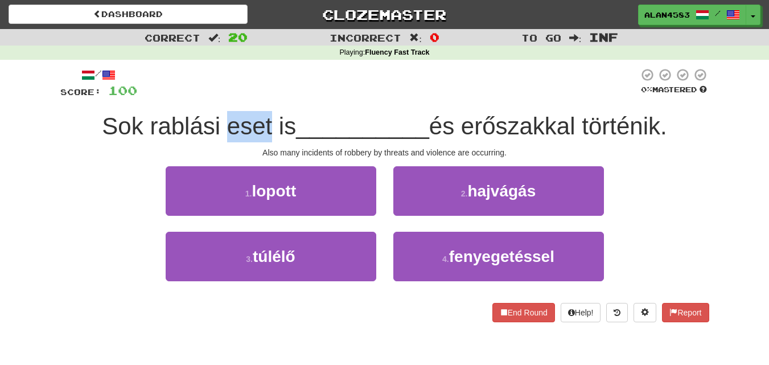
drag, startPoint x: 267, startPoint y: 121, endPoint x: 224, endPoint y: 120, distance: 42.7
click at [224, 120] on span "Sok rablási eset is" at bounding box center [199, 126] width 194 height 27
click at [217, 97] on div at bounding box center [217, 97] width 0 height 0
click at [287, 88] on div at bounding box center [388, 83] width 502 height 31
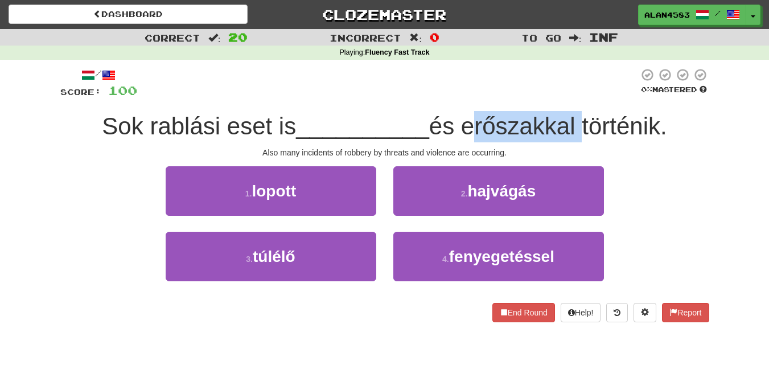
drag, startPoint x: 468, startPoint y: 127, endPoint x: 583, endPoint y: 109, distance: 115.8
click at [583, 109] on div "/ Score: 100 0 % Mastered Sok rablási eset is __________ és erőszakkal történik…" at bounding box center [384, 195] width 649 height 255
click at [575, 97] on div at bounding box center [575, 97] width 0 height 0
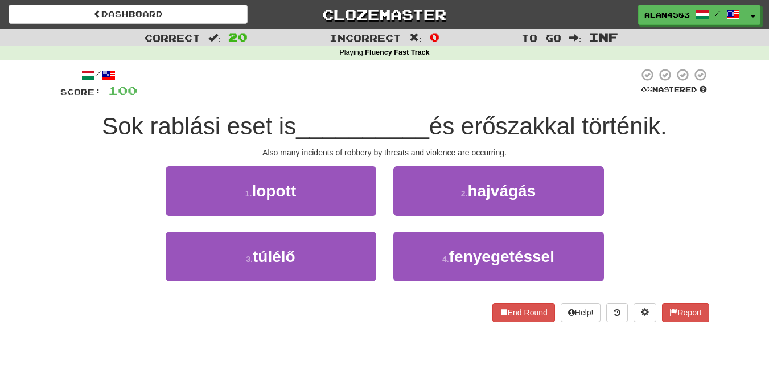
click at [599, 93] on div at bounding box center [388, 83] width 502 height 31
drag, startPoint x: 588, startPoint y: 118, endPoint x: 664, endPoint y: 113, distance: 76.5
click at [664, 113] on span "és erőszakkal történik." at bounding box center [548, 126] width 238 height 27
click at [657, 97] on div at bounding box center [657, 97] width 0 height 0
click at [693, 104] on div "/ Score: 100 0 % Mastered Sok rablási eset is __________ és erőszakkal történik…" at bounding box center [384, 195] width 649 height 255
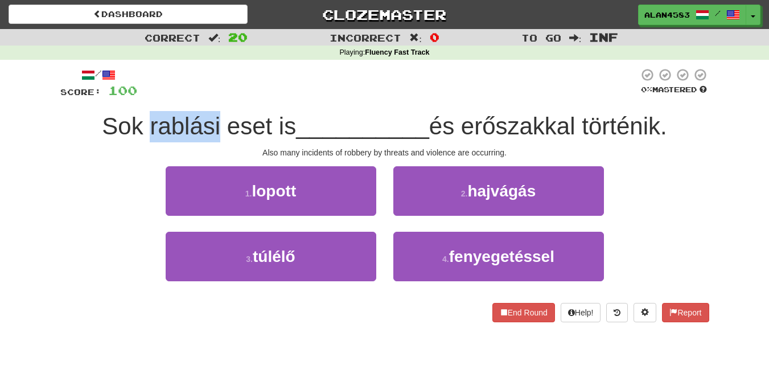
drag, startPoint x: 142, startPoint y: 121, endPoint x: 215, endPoint y: 116, distance: 72.6
click at [215, 116] on span "Sok rablási eset is" at bounding box center [199, 126] width 194 height 27
click at [207, 97] on div at bounding box center [207, 97] width 0 height 0
click at [238, 93] on div at bounding box center [388, 83] width 502 height 31
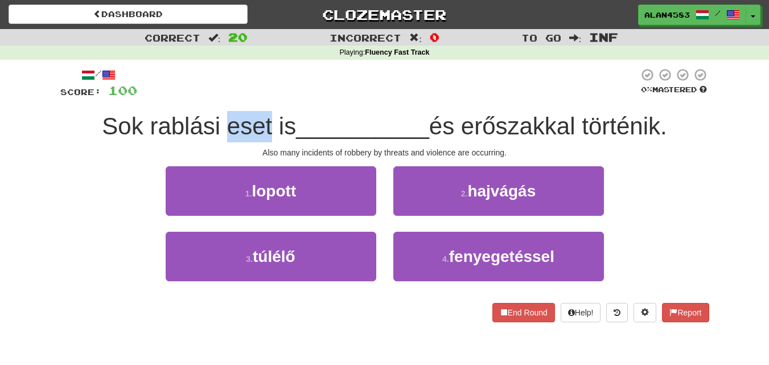
drag, startPoint x: 222, startPoint y: 125, endPoint x: 264, endPoint y: 118, distance: 42.6
click at [264, 118] on span "Sok rablási eset is" at bounding box center [199, 126] width 194 height 27
click at [257, 97] on div at bounding box center [257, 97] width 0 height 0
click at [327, 103] on div "/ Score: 100 0 % Mastered Sok rablási eset is __________ és erőszakkal történik…" at bounding box center [384, 195] width 649 height 255
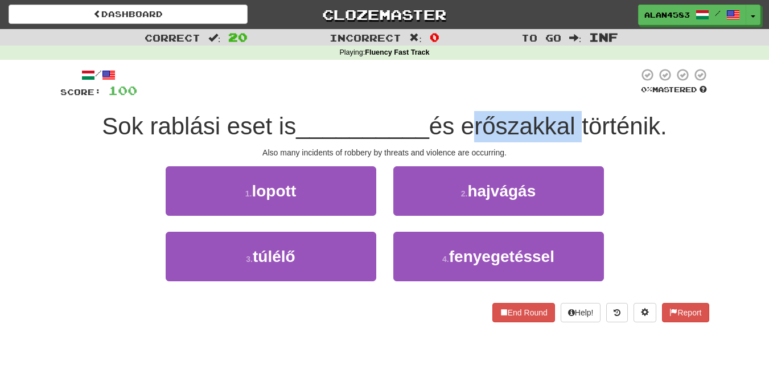
drag, startPoint x: 466, startPoint y: 119, endPoint x: 583, endPoint y: 118, distance: 116.8
click at [583, 118] on span "és erőszakkal történik." at bounding box center [548, 126] width 238 height 27
click at [576, 97] on div at bounding box center [576, 97] width 0 height 0
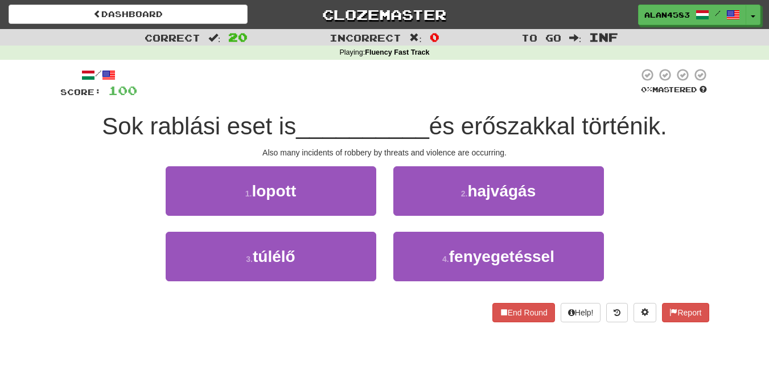
click at [595, 94] on div at bounding box center [388, 83] width 502 height 31
drag, startPoint x: 590, startPoint y: 118, endPoint x: 664, endPoint y: 113, distance: 74.2
click at [664, 113] on span "és erőszakkal történik." at bounding box center [548, 126] width 238 height 27
click at [657, 97] on div at bounding box center [657, 97] width 0 height 0
click at [690, 105] on div "/ Score: 100 0 % Mastered Sok rablási eset is __________ és erőszakkal történik…" at bounding box center [384, 195] width 649 height 255
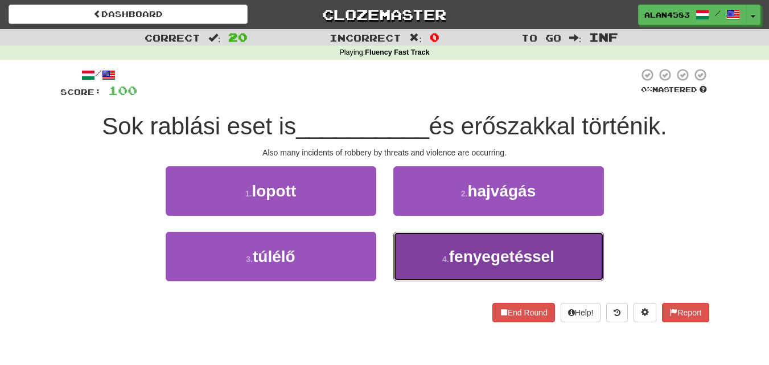
click at [514, 272] on button "4 . fenyegetéssel" at bounding box center [499, 257] width 211 height 50
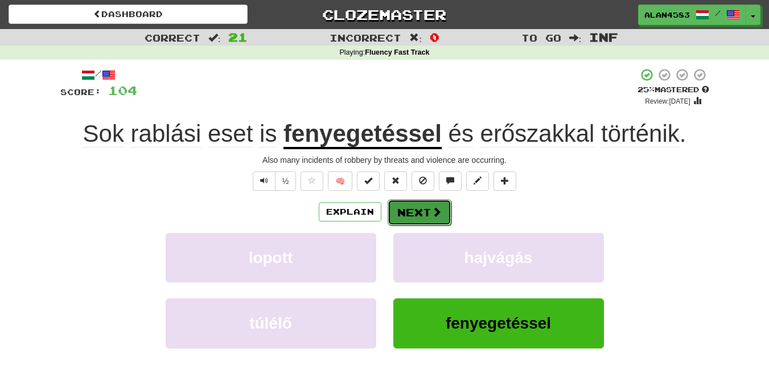
click at [413, 210] on button "Next" at bounding box center [420, 212] width 64 height 26
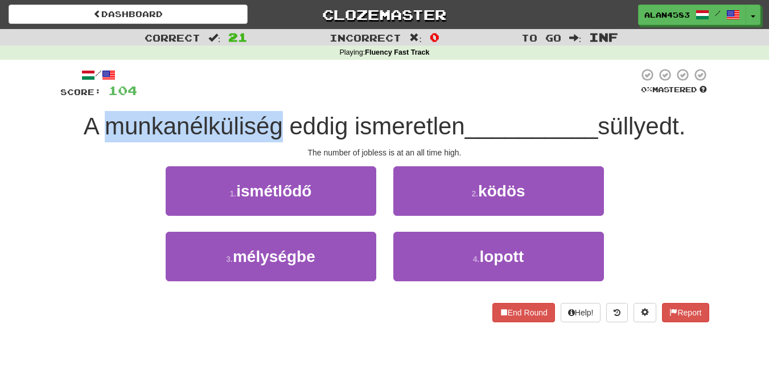
drag, startPoint x: 98, startPoint y: 129, endPoint x: 272, endPoint y: 133, distance: 174.3
click at [272, 133] on span "A munkanélküliség eddig ismeretlen" at bounding box center [275, 126] width 382 height 27
click at [265, 140] on div at bounding box center [265, 140] width 0 height 0
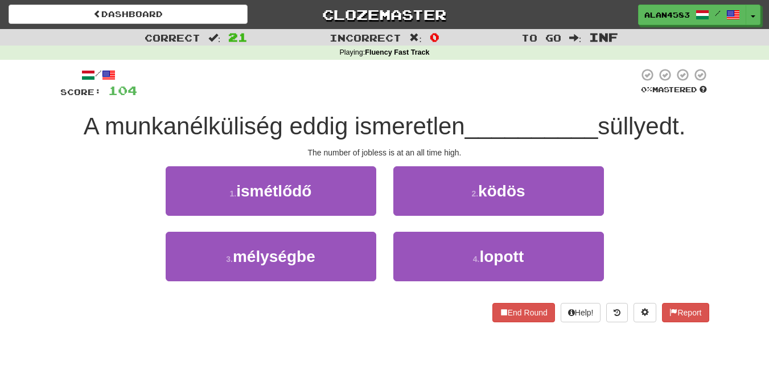
click at [315, 109] on div "/ Score: 104 0 % Mastered A munkanélküliség eddig ismeretlen __________ süllyed…" at bounding box center [384, 195] width 649 height 255
drag, startPoint x: 284, startPoint y: 121, endPoint x: 342, endPoint y: 117, distance: 57.6
click at [342, 117] on span "A munkanélküliség eddig ismeretlen" at bounding box center [275, 126] width 382 height 27
click at [334, 97] on div at bounding box center [334, 97] width 0 height 0
click at [358, 97] on div at bounding box center [388, 83] width 502 height 31
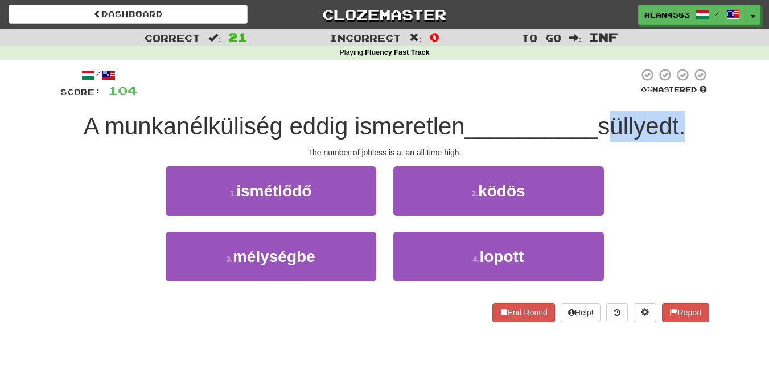
drag, startPoint x: 607, startPoint y: 121, endPoint x: 685, endPoint y: 113, distance: 77.9
click at [685, 113] on span "süllyedt." at bounding box center [642, 126] width 88 height 27
click at [677, 97] on div at bounding box center [677, 97] width 0 height 0
click at [714, 101] on div "/ Score: 104 0 % Mastered A munkanélküliség eddig ismeretlen __________ süllyed…" at bounding box center [385, 199] width 666 height 278
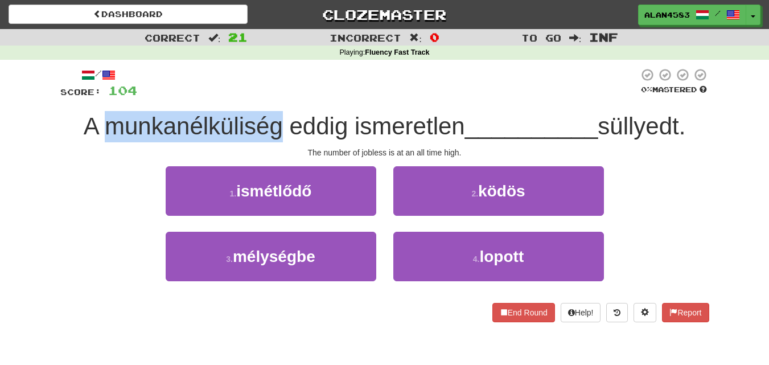
drag, startPoint x: 99, startPoint y: 125, endPoint x: 279, endPoint y: 107, distance: 181.5
click at [279, 107] on div "/ Score: 104 0 % Mastered A munkanélküliség eddig ismeretlen __________ süllyed…" at bounding box center [384, 195] width 649 height 255
click at [272, 97] on div at bounding box center [272, 97] width 0 height 0
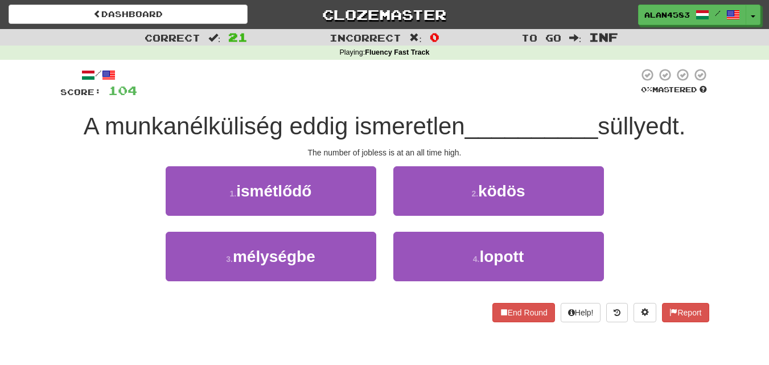
click at [310, 94] on div at bounding box center [388, 83] width 502 height 31
drag, startPoint x: 280, startPoint y: 122, endPoint x: 340, endPoint y: 114, distance: 60.4
click at [340, 114] on span "A munkanélküliség eddig ismeretlen" at bounding box center [275, 126] width 382 height 27
click at [333, 97] on div at bounding box center [333, 97] width 0 height 0
click at [385, 96] on div at bounding box center [388, 83] width 502 height 31
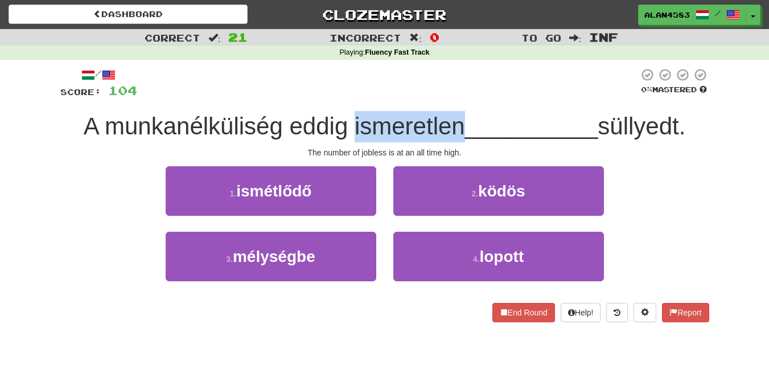
drag, startPoint x: 346, startPoint y: 117, endPoint x: 460, endPoint y: 112, distance: 113.4
click at [460, 112] on div "A munkanélküliség eddig ismeretlen __________ süllyedt." at bounding box center [384, 126] width 649 height 31
click at [452, 97] on div at bounding box center [452, 97] width 0 height 0
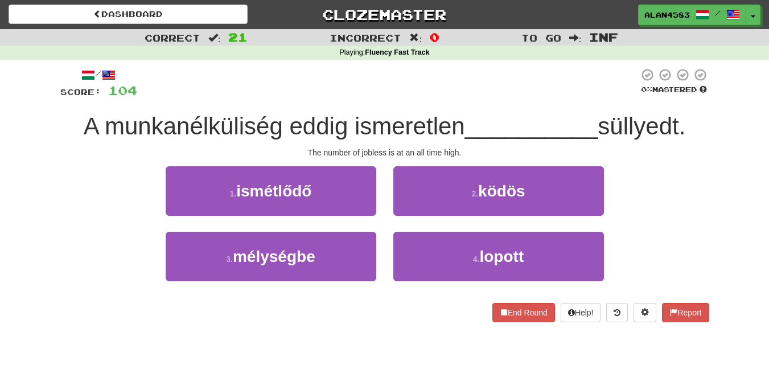
click at [481, 101] on div "/ Score: 104 0 % Mastered A munkanélküliség eddig ismeretlen __________ süllyed…" at bounding box center [384, 195] width 649 height 255
drag, startPoint x: 603, startPoint y: 123, endPoint x: 686, endPoint y: 117, distance: 82.8
click at [686, 117] on span "süllyedt." at bounding box center [642, 126] width 88 height 27
click at [678, 97] on div at bounding box center [678, 97] width 0 height 0
click at [711, 105] on div "/ Score: 104 0 % Mastered A munkanélküliség eddig ismeretlen __________ süllyed…" at bounding box center [385, 199] width 666 height 278
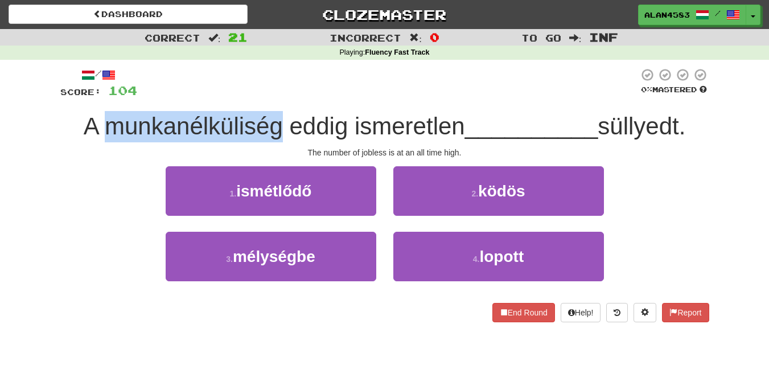
drag, startPoint x: 276, startPoint y: 124, endPoint x: 101, endPoint y: 130, distance: 175.0
click at [101, 130] on span "A munkanélküliség eddig ismeretlen" at bounding box center [275, 126] width 382 height 27
click at [93, 140] on div at bounding box center [93, 140] width 0 height 0
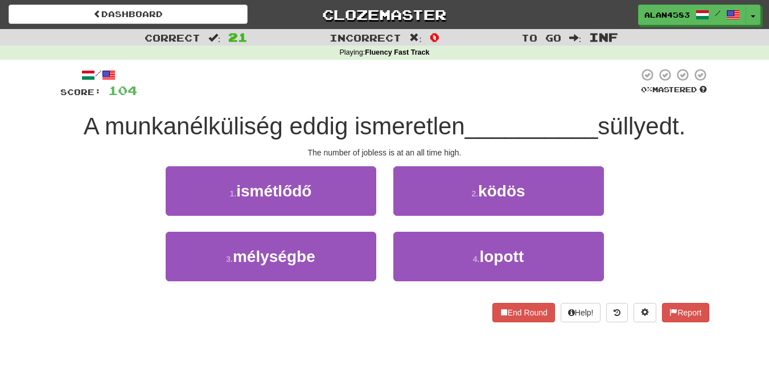
click at [243, 98] on div at bounding box center [388, 83] width 502 height 31
drag, startPoint x: 285, startPoint y: 121, endPoint x: 338, endPoint y: 116, distance: 53.2
click at [338, 116] on span "A munkanélküliség eddig ismeretlen" at bounding box center [275, 126] width 382 height 27
click at [330, 97] on div at bounding box center [330, 97] width 0 height 0
click at [364, 91] on div at bounding box center [388, 83] width 502 height 31
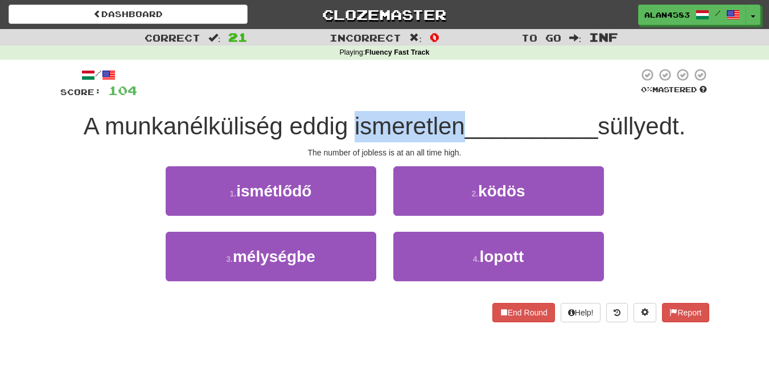
drag, startPoint x: 347, startPoint y: 119, endPoint x: 459, endPoint y: 108, distance: 112.8
click at [459, 108] on div "/ Score: 104 0 % Mastered A munkanélküliség eddig ismeretlen __________ süllyed…" at bounding box center [384, 195] width 649 height 255
click at [452, 97] on div at bounding box center [452, 97] width 0 height 0
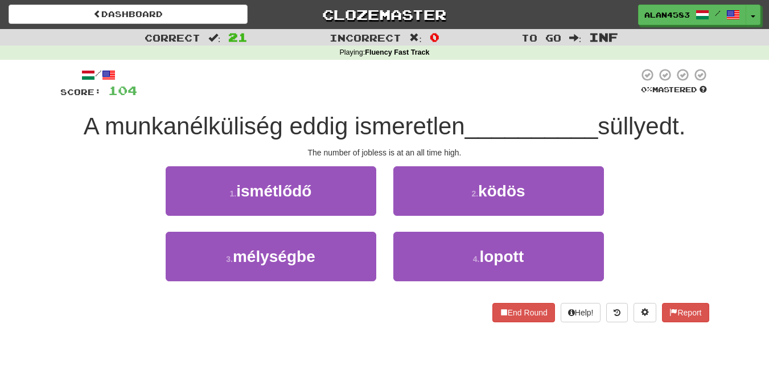
click at [486, 95] on div at bounding box center [388, 83] width 502 height 31
drag, startPoint x: 604, startPoint y: 121, endPoint x: 688, endPoint y: 111, distance: 84.3
click at [688, 111] on div "A munkanélküliség eddig ismeretlen __________ süllyedt." at bounding box center [384, 126] width 649 height 31
click at [681, 97] on div at bounding box center [681, 97] width 0 height 0
click at [717, 103] on div "/ Score: 104 0 % Mastered A munkanélküliség eddig ismeretlen __________ süllyed…" at bounding box center [385, 199] width 666 height 278
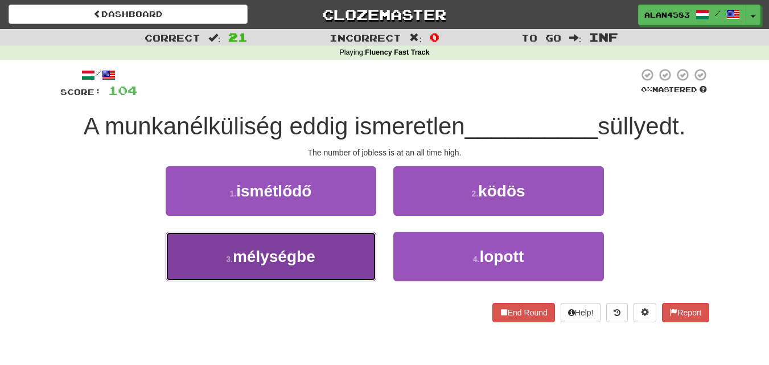
click at [274, 263] on span "mélységbe" at bounding box center [274, 257] width 83 height 18
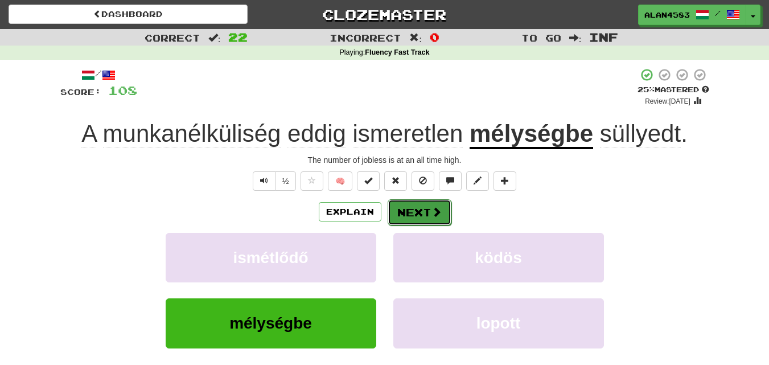
click at [408, 214] on button "Next" at bounding box center [420, 212] width 64 height 26
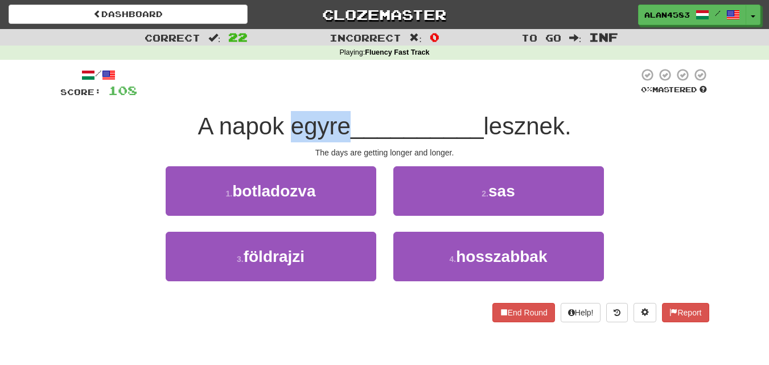
drag, startPoint x: 286, startPoint y: 126, endPoint x: 347, endPoint y: 119, distance: 60.8
click at [347, 119] on span "A napok egyre" at bounding box center [274, 126] width 153 height 27
click at [339, 97] on div at bounding box center [339, 97] width 0 height 0
click at [371, 103] on div "/ Score: 108 0 % Mastered A napok egyre __________ lesznek. The days are gettin…" at bounding box center [384, 195] width 649 height 255
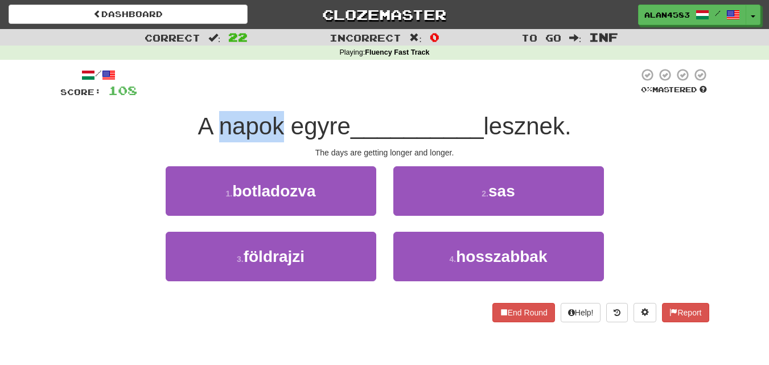
drag, startPoint x: 276, startPoint y: 121, endPoint x: 217, endPoint y: 122, distance: 59.2
click at [217, 122] on span "A napok egyre" at bounding box center [274, 126] width 153 height 27
click at [210, 97] on div at bounding box center [210, 97] width 0 height 0
click at [248, 91] on div at bounding box center [388, 83] width 502 height 31
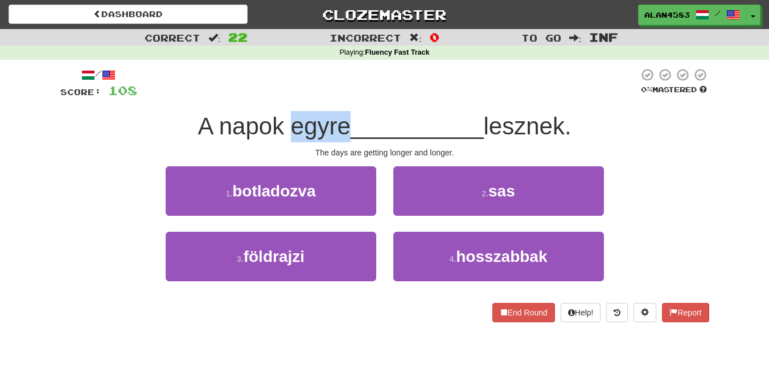
drag, startPoint x: 283, startPoint y: 118, endPoint x: 339, endPoint y: 119, distance: 56.4
click at [339, 119] on span "A napok egyre" at bounding box center [274, 126] width 153 height 27
click at [332, 97] on div at bounding box center [332, 97] width 0 height 0
click at [371, 97] on div at bounding box center [388, 83] width 502 height 31
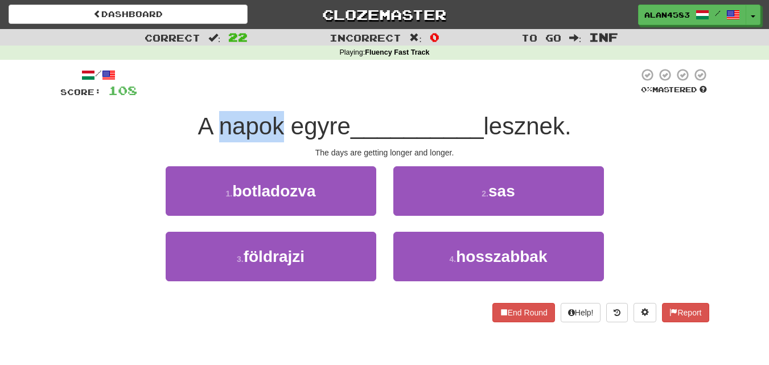
drag, startPoint x: 276, startPoint y: 118, endPoint x: 211, endPoint y: 121, distance: 65.0
click at [211, 121] on span "A napok egyre" at bounding box center [274, 126] width 153 height 27
click at [203, 97] on div at bounding box center [203, 97] width 0 height 0
click at [250, 94] on div at bounding box center [388, 83] width 502 height 31
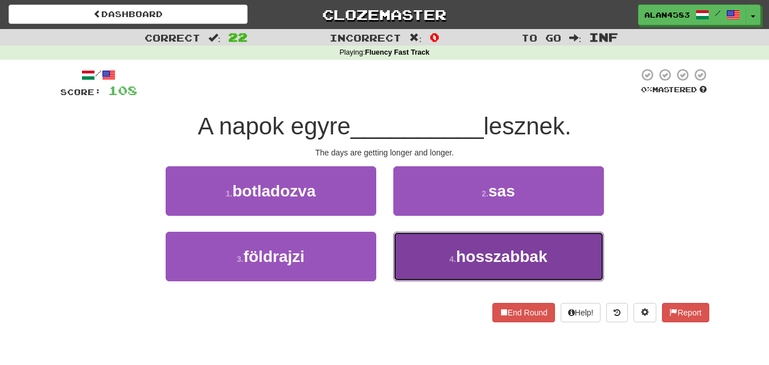
click at [562, 249] on button "4 . hosszabbak" at bounding box center [499, 257] width 211 height 50
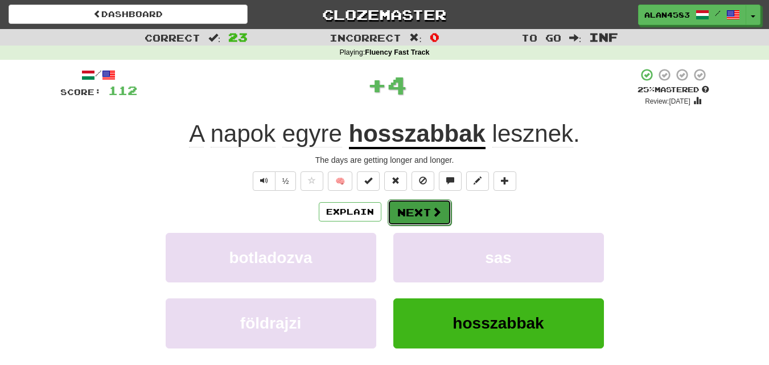
click at [420, 211] on button "Next" at bounding box center [420, 212] width 64 height 26
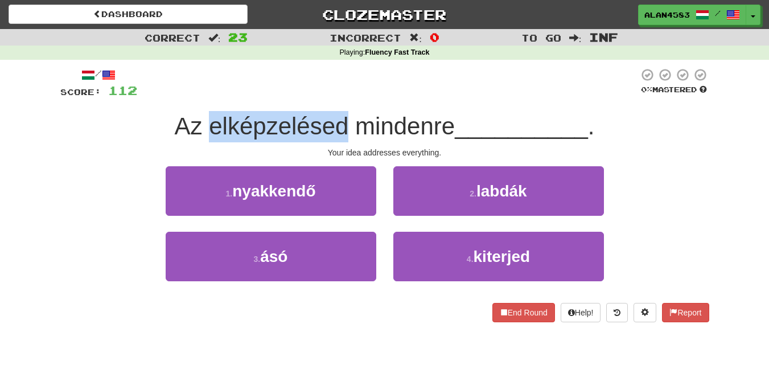
drag, startPoint x: 346, startPoint y: 124, endPoint x: 208, endPoint y: 124, distance: 138.4
click at [208, 124] on span "Az elképzelésed mindenre" at bounding box center [315, 126] width 281 height 27
click at [200, 97] on div at bounding box center [200, 97] width 0 height 0
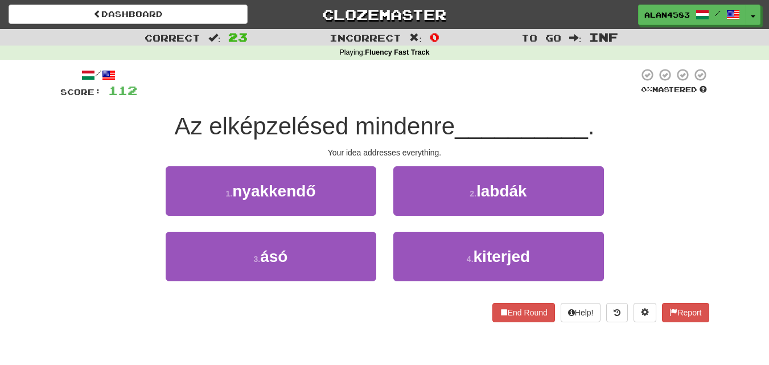
click at [250, 89] on div at bounding box center [388, 83] width 502 height 31
drag, startPoint x: 350, startPoint y: 124, endPoint x: 453, endPoint y: 118, distance: 103.2
click at [453, 118] on span "Az elképzelésed mindenre" at bounding box center [315, 126] width 281 height 27
click at [446, 97] on div at bounding box center [446, 97] width 0 height 0
click at [475, 94] on div at bounding box center [388, 83] width 502 height 31
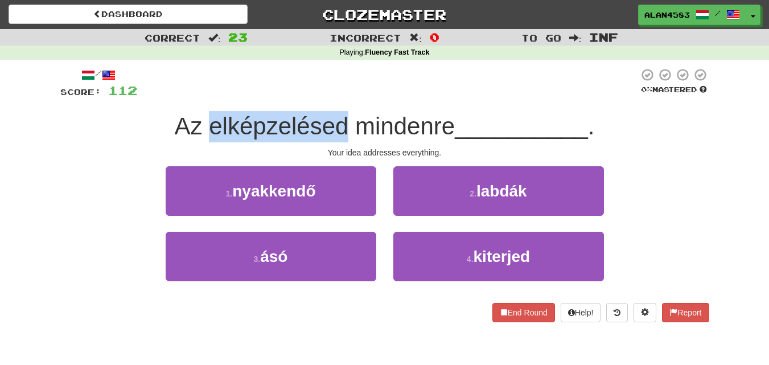
drag, startPoint x: 345, startPoint y: 117, endPoint x: 210, endPoint y: 120, distance: 135.0
click at [210, 120] on span "Az elképzelésed mindenre" at bounding box center [315, 126] width 281 height 27
click at [202, 97] on div at bounding box center [202, 97] width 0 height 0
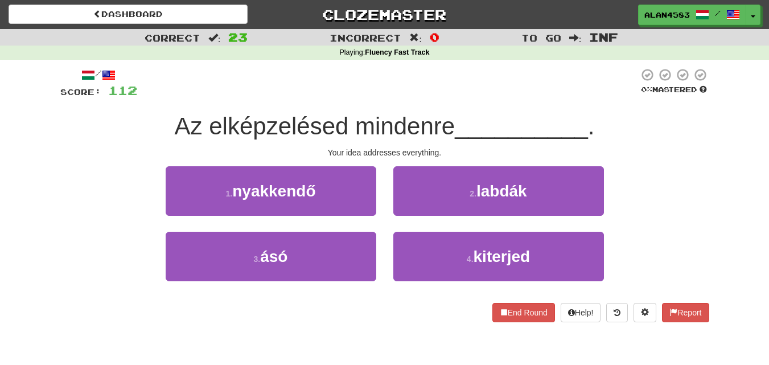
click at [265, 78] on div at bounding box center [388, 83] width 502 height 31
drag, startPoint x: 353, startPoint y: 123, endPoint x: 449, endPoint y: 118, distance: 95.8
click at [449, 118] on span "Az elképzelésed mindenre" at bounding box center [315, 126] width 281 height 27
click at [441, 97] on div at bounding box center [441, 97] width 0 height 0
click at [478, 97] on div at bounding box center [388, 83] width 502 height 31
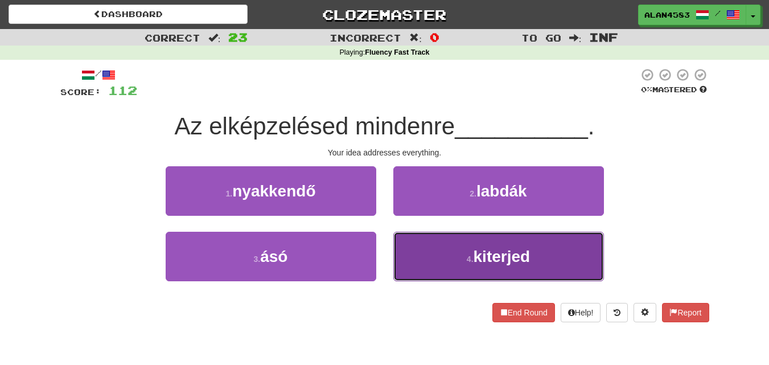
click at [518, 240] on button "4 . kiterjed" at bounding box center [499, 257] width 211 height 50
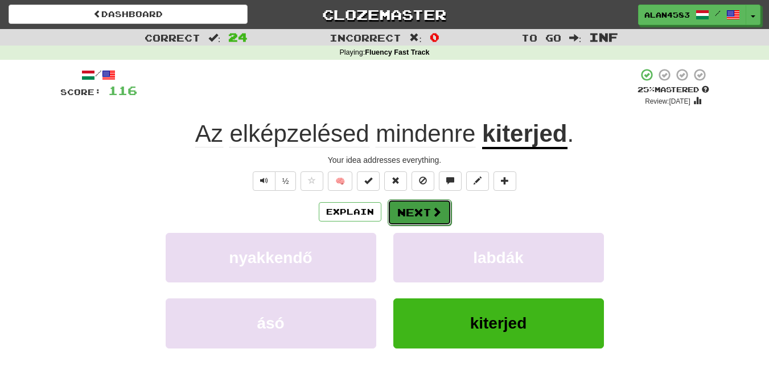
click at [407, 207] on button "Next" at bounding box center [420, 212] width 64 height 26
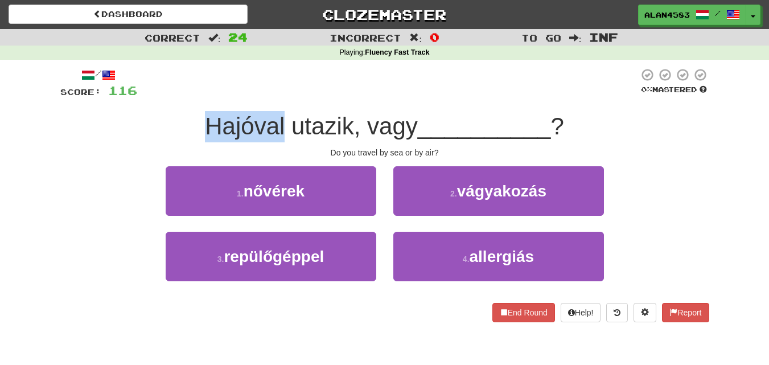
drag, startPoint x: 284, startPoint y: 117, endPoint x: 162, endPoint y: 111, distance: 122.6
click at [162, 111] on div "Hajóval utazik, vagy __________ ?" at bounding box center [384, 126] width 649 height 31
click at [154, 97] on div at bounding box center [154, 97] width 0 height 0
click at [108, 130] on div "Hajóval utazik, vagy __________ ?" at bounding box center [384, 126] width 649 height 31
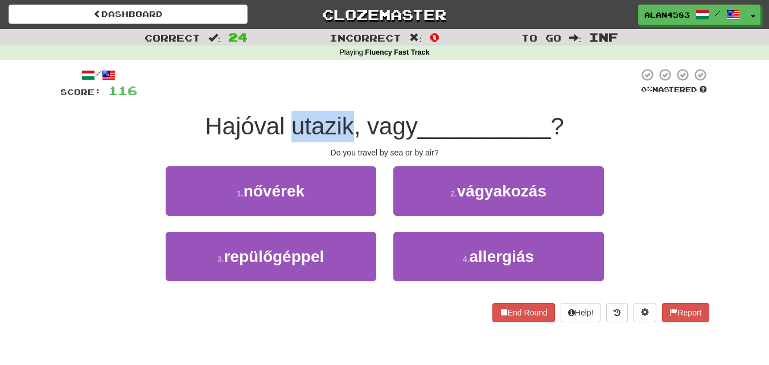
drag, startPoint x: 288, startPoint y: 118, endPoint x: 353, endPoint y: 116, distance: 64.9
click at [353, 116] on span "Hajóval utazik, vagy" at bounding box center [311, 126] width 213 height 27
click at [345, 97] on div at bounding box center [345, 97] width 0 height 0
click at [373, 93] on div at bounding box center [388, 83] width 502 height 31
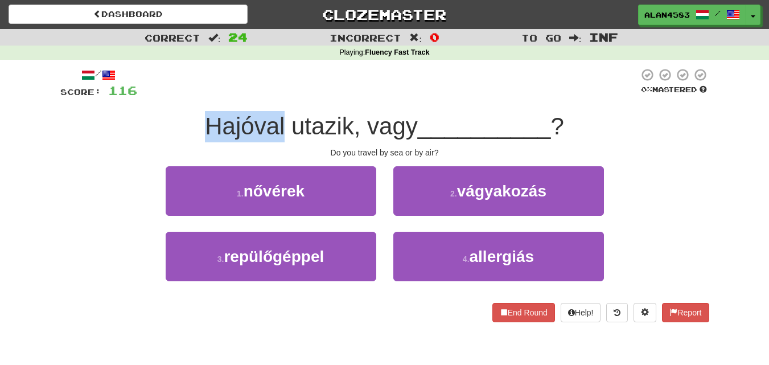
drag, startPoint x: 283, startPoint y: 116, endPoint x: 198, endPoint y: 116, distance: 84.9
click at [198, 116] on div "Hajóval utazik, vagy __________ ?" at bounding box center [384, 126] width 649 height 31
click at [191, 97] on div at bounding box center [191, 97] width 0 height 0
click at [142, 121] on div "Hajóval utazik, vagy __________ ?" at bounding box center [384, 126] width 649 height 31
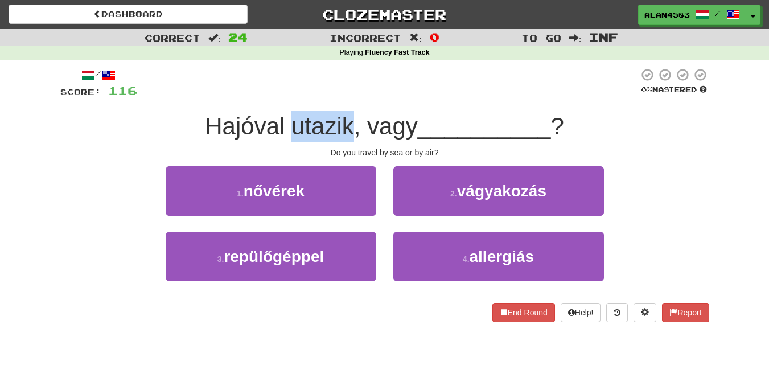
drag, startPoint x: 287, startPoint y: 123, endPoint x: 347, endPoint y: 117, distance: 60.7
click at [347, 117] on span "Hajóval utazik, vagy" at bounding box center [311, 126] width 213 height 27
click at [340, 97] on div at bounding box center [340, 97] width 0 height 0
click at [392, 96] on div at bounding box center [388, 83] width 502 height 31
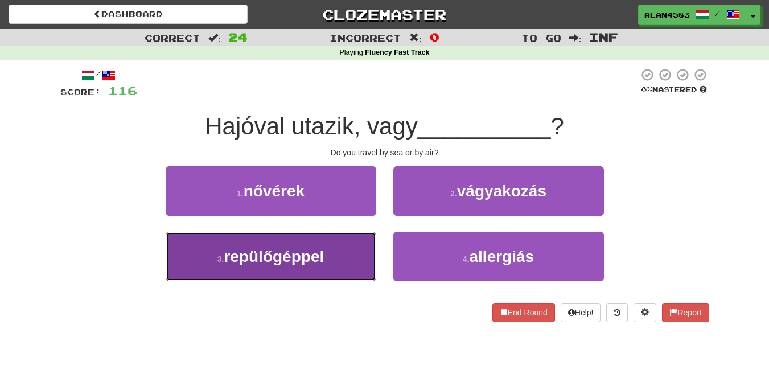
click at [284, 256] on span "repülőgéppel" at bounding box center [274, 257] width 100 height 18
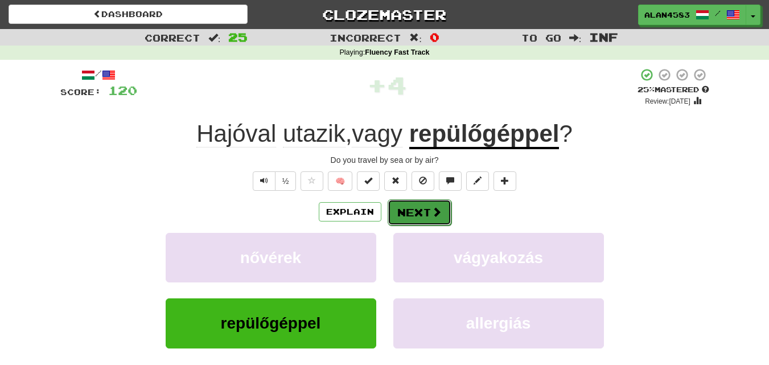
click at [409, 208] on button "Next" at bounding box center [420, 212] width 64 height 26
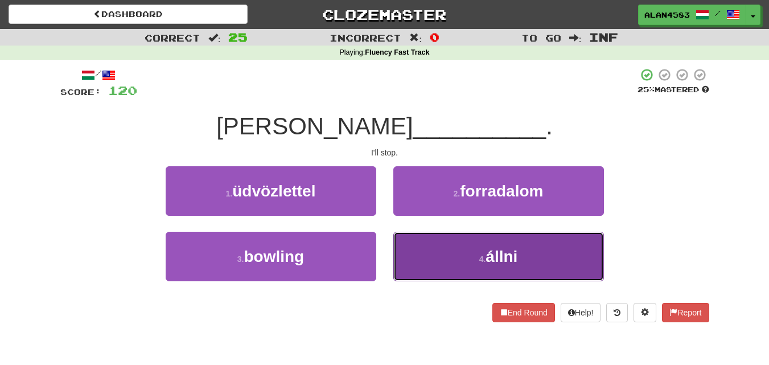
click at [496, 262] on span "állni" at bounding box center [502, 257] width 32 height 18
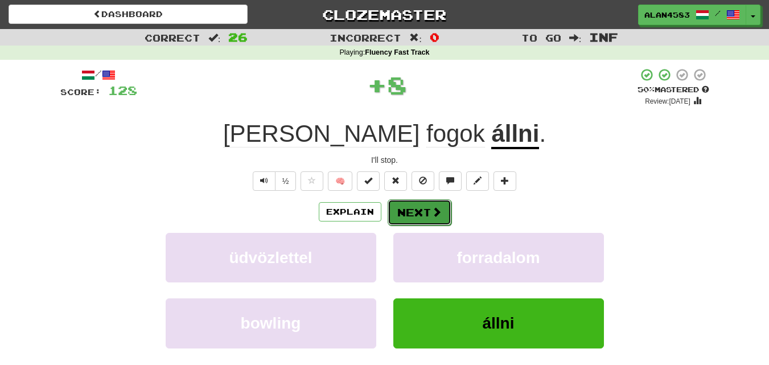
click at [415, 212] on button "Next" at bounding box center [420, 212] width 64 height 26
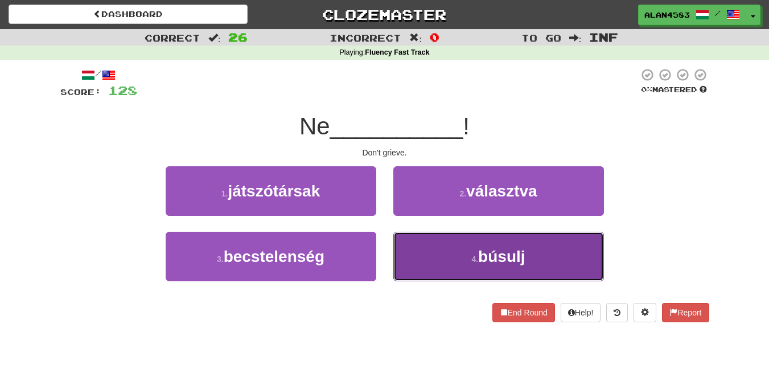
click at [501, 255] on span "búsulj" at bounding box center [501, 257] width 47 height 18
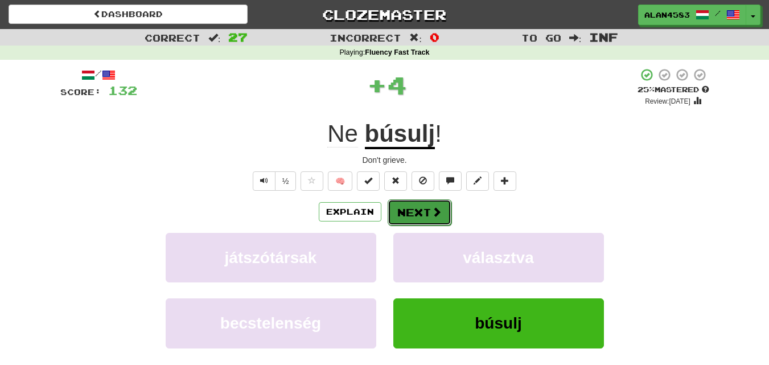
click at [408, 206] on button "Next" at bounding box center [420, 212] width 64 height 26
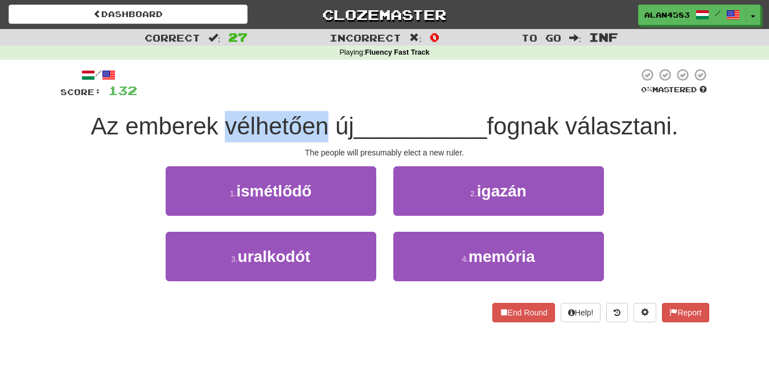
drag, startPoint x: 216, startPoint y: 117, endPoint x: 325, endPoint y: 117, distance: 109.3
click at [325, 117] on span "Az emberek vélhetően új" at bounding box center [222, 126] width 263 height 27
click at [318, 97] on div at bounding box center [318, 97] width 0 height 0
click at [343, 92] on div at bounding box center [388, 83] width 502 height 31
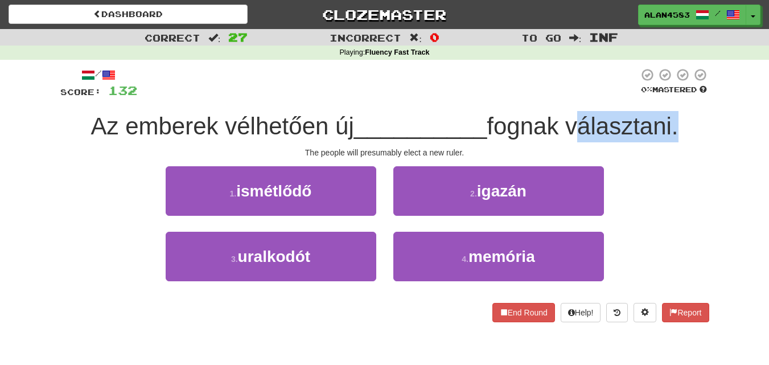
drag, startPoint x: 571, startPoint y: 117, endPoint x: 679, endPoint y: 114, distance: 108.8
click at [678, 114] on span "fognak választani." at bounding box center [582, 126] width 191 height 27
click at [672, 97] on div at bounding box center [672, 97] width 0 height 0
click at [699, 100] on div "/ Score: 132 0 % Mastered Az emberek vélhetően új __________ fognak választani.…" at bounding box center [384, 195] width 649 height 255
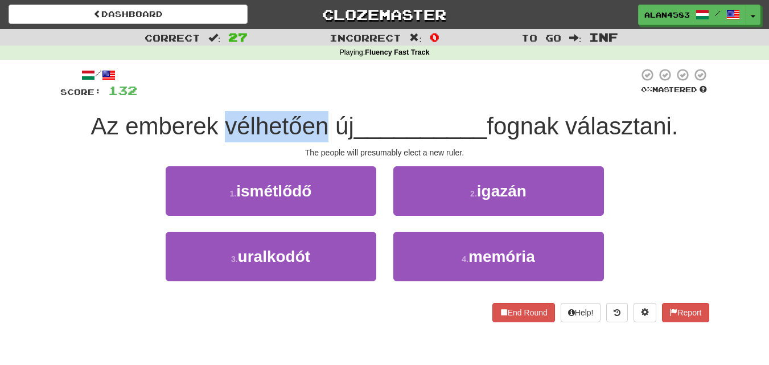
drag, startPoint x: 321, startPoint y: 124, endPoint x: 220, endPoint y: 120, distance: 101.4
click at [220, 120] on span "Az emberek vélhetően új" at bounding box center [222, 126] width 263 height 27
click at [212, 97] on div at bounding box center [212, 97] width 0 height 0
click at [301, 79] on div at bounding box center [388, 83] width 502 height 31
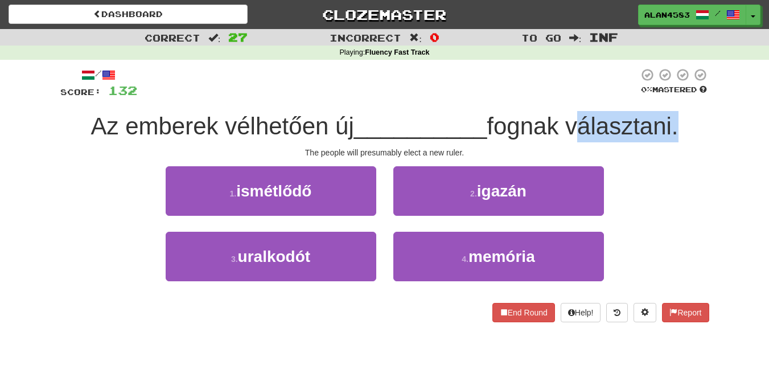
drag, startPoint x: 570, startPoint y: 122, endPoint x: 679, endPoint y: 112, distance: 109.8
click at [679, 112] on div "Az emberek vélhetően új __________ fognak választani." at bounding box center [384, 126] width 649 height 31
click at [671, 97] on div at bounding box center [671, 97] width 0 height 0
click at [707, 102] on div "/ Score: 132 0 % Mastered Az emberek vélhetően új __________ fognak választani.…" at bounding box center [384, 195] width 649 height 255
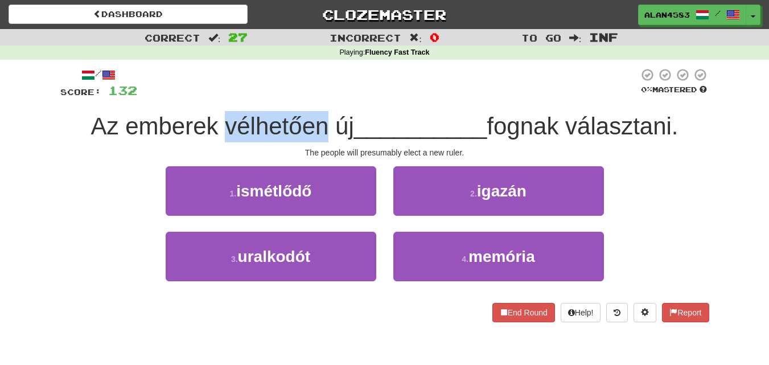
drag, startPoint x: 319, startPoint y: 124, endPoint x: 220, endPoint y: 122, distance: 99.1
click at [220, 122] on span "Az emberek vélhetően új" at bounding box center [222, 126] width 263 height 27
click at [213, 97] on div at bounding box center [213, 97] width 0 height 0
click at [323, 88] on div at bounding box center [388, 83] width 502 height 31
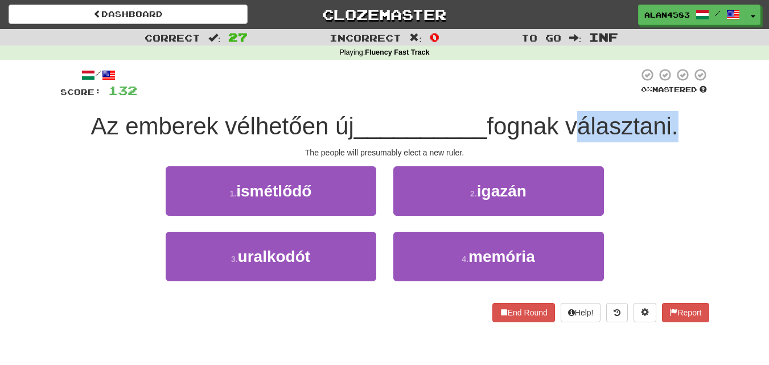
drag, startPoint x: 572, startPoint y: 123, endPoint x: 679, endPoint y: 112, distance: 107.7
click at [679, 112] on div "Az emberek vélhetően új __________ fognak választani." at bounding box center [384, 126] width 649 height 31
click at [672, 97] on div at bounding box center [672, 97] width 0 height 0
click at [710, 115] on div "/ Score: 132 0 % Mastered Az emberek vélhetően új __________ fognak választani.…" at bounding box center [385, 199] width 666 height 278
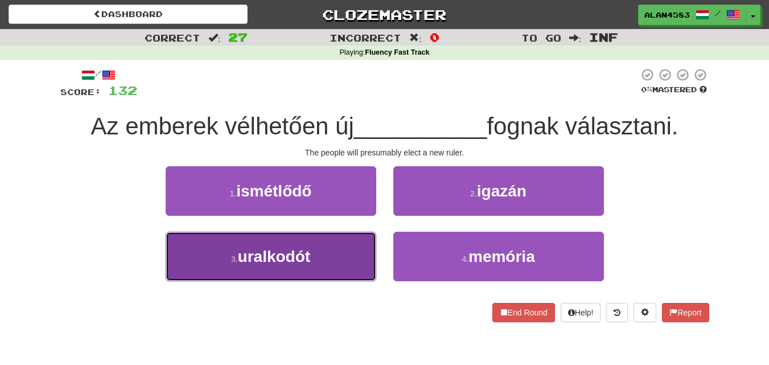
click at [248, 268] on button "3 . uralkodót" at bounding box center [271, 257] width 211 height 50
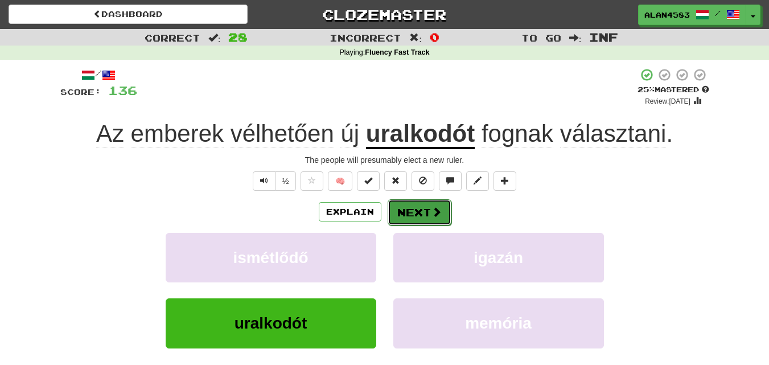
click at [411, 213] on button "Next" at bounding box center [420, 212] width 64 height 26
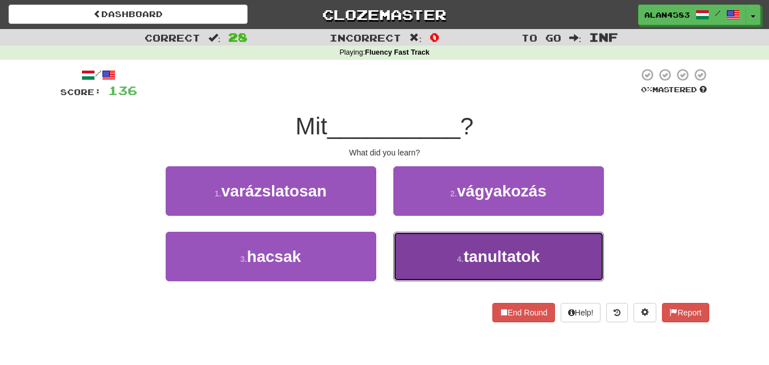
click at [505, 254] on span "tanultatok" at bounding box center [502, 257] width 76 height 18
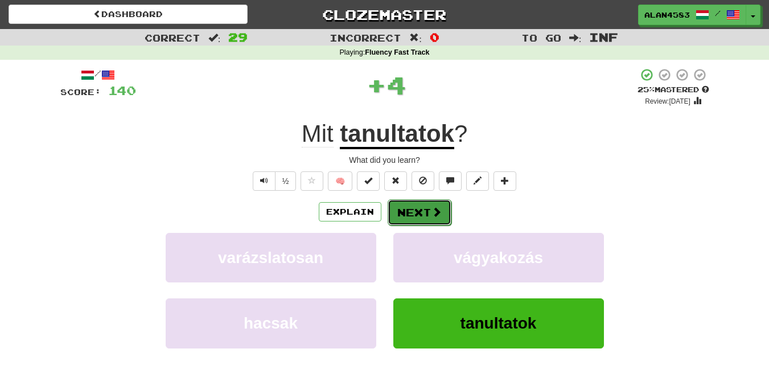
click at [409, 211] on button "Next" at bounding box center [420, 212] width 64 height 26
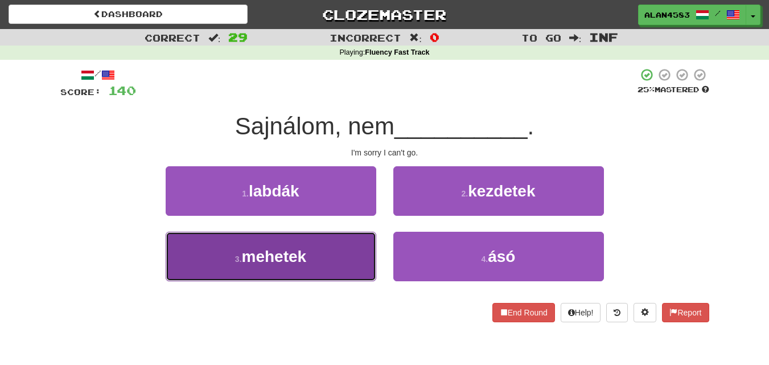
click at [288, 263] on span "mehetek" at bounding box center [274, 257] width 65 height 18
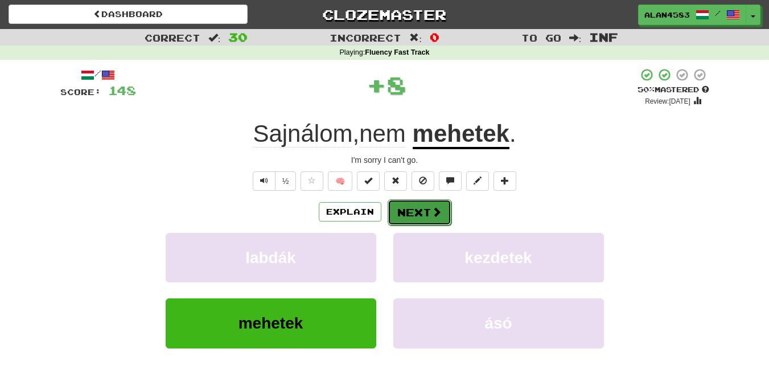
click at [413, 213] on button "Next" at bounding box center [420, 212] width 64 height 26
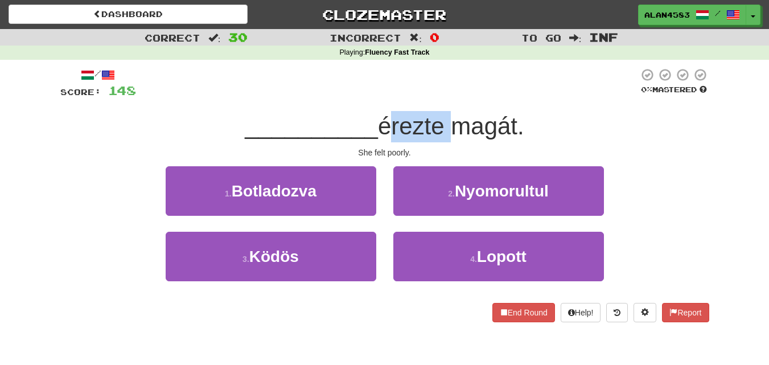
drag, startPoint x: 380, startPoint y: 125, endPoint x: 445, endPoint y: 121, distance: 65.7
click at [445, 121] on span "érezte magát." at bounding box center [451, 126] width 146 height 27
click at [438, 97] on div at bounding box center [438, 97] width 0 height 0
click at [466, 101] on div "/ Score: 148 0 % Mastered __________ érezte magát. She felt poorly. 1 . Botlado…" at bounding box center [384, 195] width 649 height 255
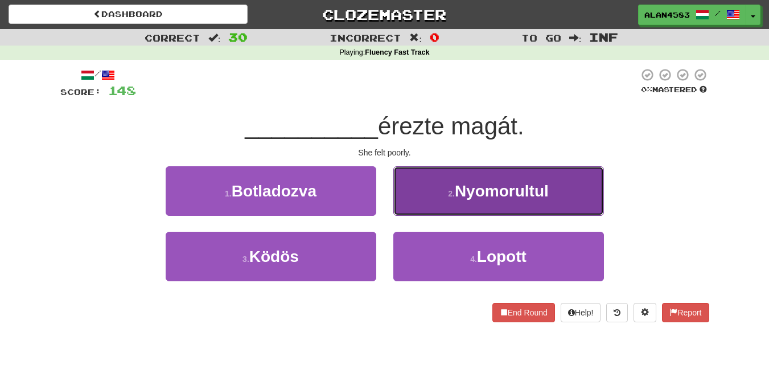
click at [474, 193] on span "Nyomorultul" at bounding box center [502, 191] width 94 height 18
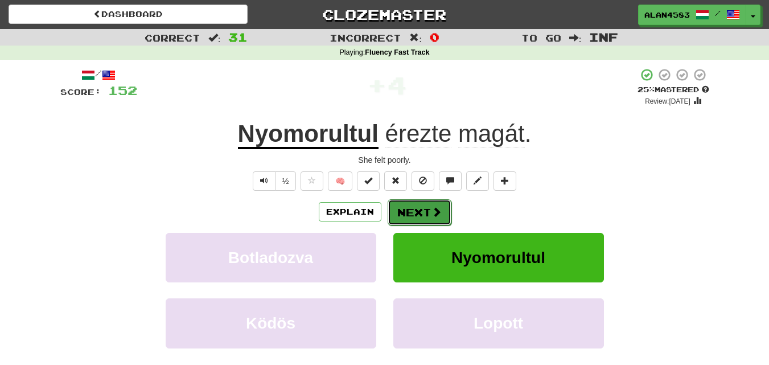
click at [409, 209] on button "Next" at bounding box center [420, 212] width 64 height 26
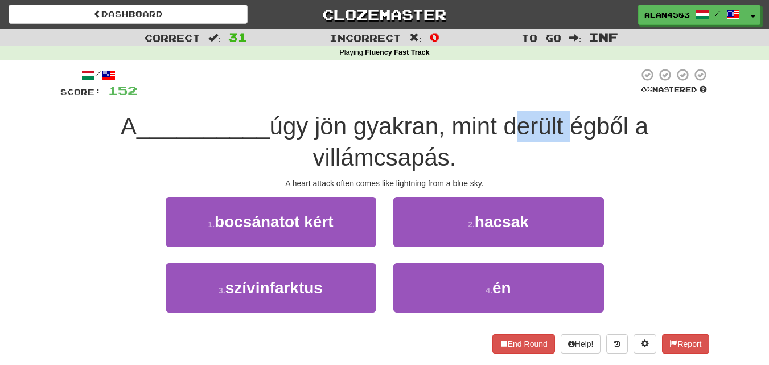
drag, startPoint x: 509, startPoint y: 125, endPoint x: 568, endPoint y: 118, distance: 59.6
click at [568, 118] on span "úgy jön gyakran, mint derült égből a villámcsapás." at bounding box center [459, 142] width 379 height 58
click at [560, 97] on div at bounding box center [560, 97] width 0 height 0
click at [581, 99] on div at bounding box center [388, 83] width 502 height 31
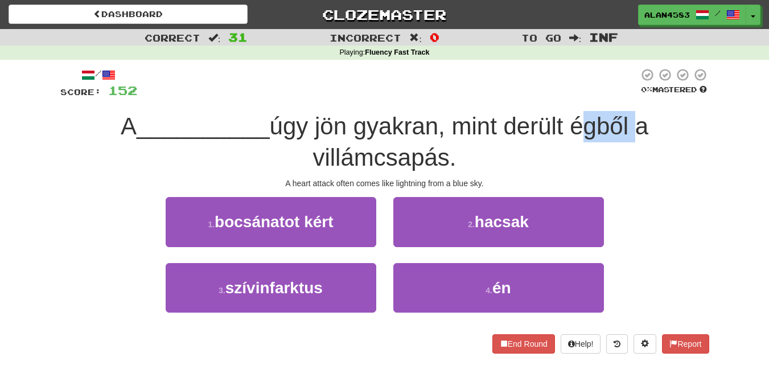
drag, startPoint x: 575, startPoint y: 121, endPoint x: 634, endPoint y: 114, distance: 59.1
click at [634, 114] on span "úgy jön gyakran, mint derült égből a villámcsapás." at bounding box center [459, 142] width 379 height 58
click at [626, 97] on div at bounding box center [626, 97] width 0 height 0
click at [682, 110] on div "/ Score: 152 0 % Mastered A __________ úgy jön gyakran, mint derült égből a vil…" at bounding box center [384, 210] width 649 height 285
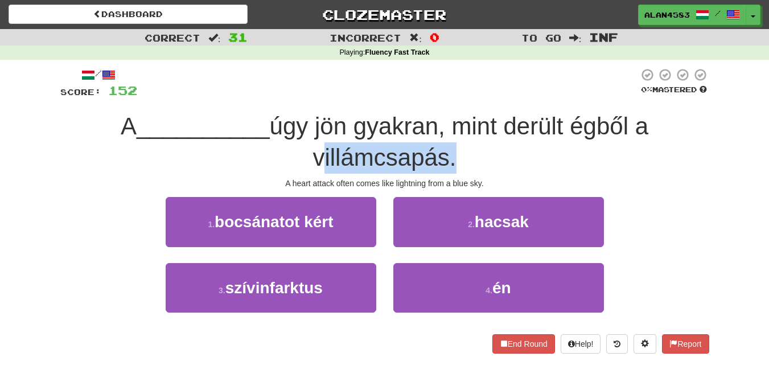
drag, startPoint x: 317, startPoint y: 153, endPoint x: 448, endPoint y: 149, distance: 130.5
click at [448, 149] on span "úgy jön gyakran, mint derült égből a villámcsapás." at bounding box center [459, 142] width 379 height 58
click at [440, 128] on div at bounding box center [440, 128] width 0 height 0
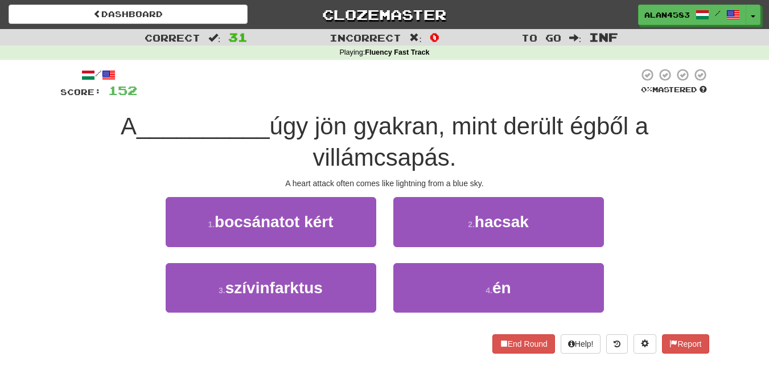
click at [475, 127] on span "úgy jön gyakran, mint derült égből a villámcsapás." at bounding box center [459, 142] width 379 height 58
drag, startPoint x: 508, startPoint y: 124, endPoint x: 569, endPoint y: 114, distance: 61.6
click at [569, 114] on span "úgy jön gyakran, mint derült égből a villámcsapás." at bounding box center [459, 142] width 379 height 58
click at [562, 97] on div at bounding box center [562, 97] width 0 height 0
click at [584, 93] on div at bounding box center [388, 83] width 502 height 31
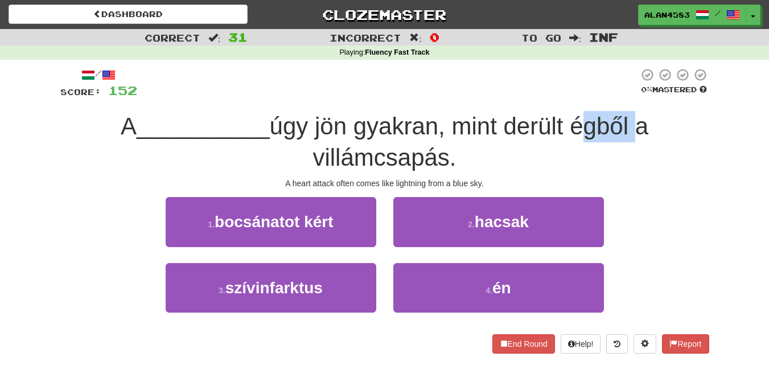
drag, startPoint x: 574, startPoint y: 116, endPoint x: 634, endPoint y: 109, distance: 60.7
click at [634, 109] on div "/ Score: 152 0 % Mastered A __________ úgy jön gyakran, mint derült égből a vil…" at bounding box center [384, 210] width 649 height 285
click at [627, 97] on div at bounding box center [627, 97] width 0 height 0
click at [673, 112] on div "A __________ úgy jön gyakran, mint derült égből a villámcsapás." at bounding box center [384, 142] width 649 height 62
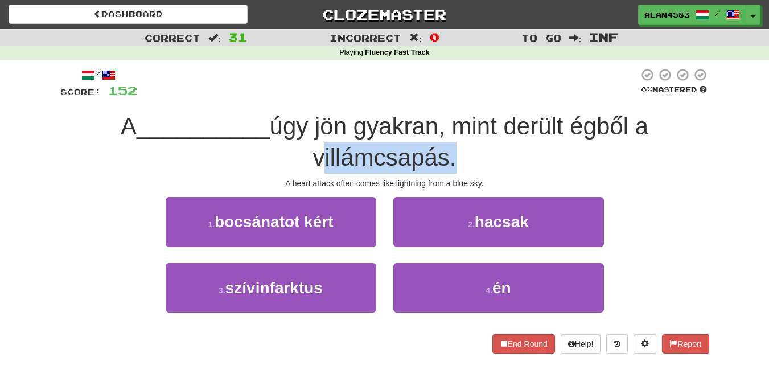
drag, startPoint x: 447, startPoint y: 155, endPoint x: 316, endPoint y: 158, distance: 131.6
click at [316, 158] on span "úgy jön gyakran, mint derült égből a villámcsapás." at bounding box center [459, 142] width 379 height 58
click at [308, 171] on div at bounding box center [308, 171] width 0 height 0
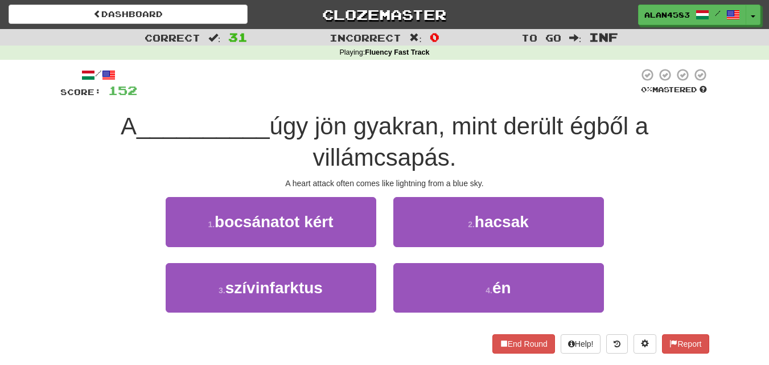
click at [486, 148] on div "A __________ úgy jön gyakran, mint derült égből a villámcsapás." at bounding box center [384, 142] width 649 height 62
drag, startPoint x: 508, startPoint y: 125, endPoint x: 572, endPoint y: 120, distance: 64.0
click at [572, 120] on span "úgy jön gyakran, mint derült égből a villámcsapás." at bounding box center [459, 142] width 379 height 58
click at [564, 97] on div at bounding box center [564, 97] width 0 height 0
click at [581, 95] on div at bounding box center [388, 83] width 502 height 31
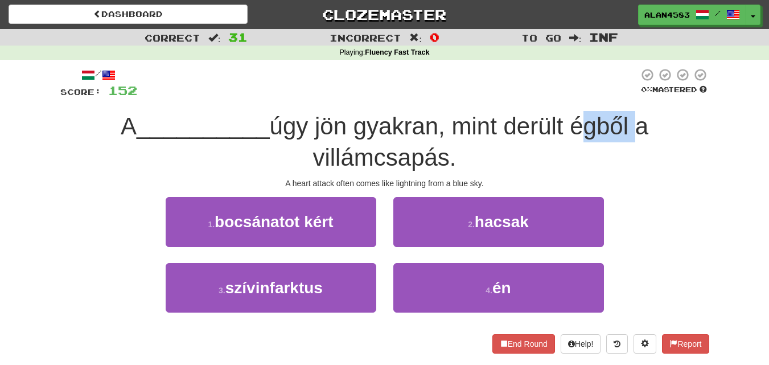
drag, startPoint x: 577, startPoint y: 123, endPoint x: 635, endPoint y: 115, distance: 58.6
click at [635, 115] on span "úgy jön gyakran, mint derült égből a villámcsapás." at bounding box center [459, 142] width 379 height 58
click at [628, 97] on div at bounding box center [628, 97] width 0 height 0
click at [685, 113] on div "A __________ úgy jön gyakran, mint derült égből a villámcsapás." at bounding box center [384, 142] width 649 height 62
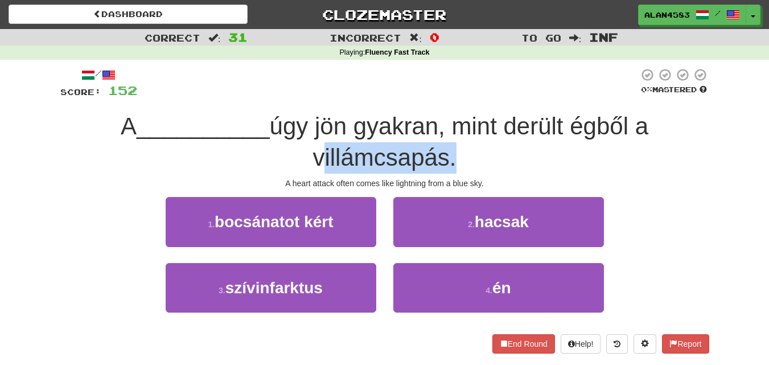
drag, startPoint x: 313, startPoint y: 157, endPoint x: 446, endPoint y: 151, distance: 133.4
click at [446, 151] on span "úgy jön gyakran, mint derült égből a villámcsapás." at bounding box center [459, 142] width 379 height 58
click at [439, 128] on div at bounding box center [439, 128] width 0 height 0
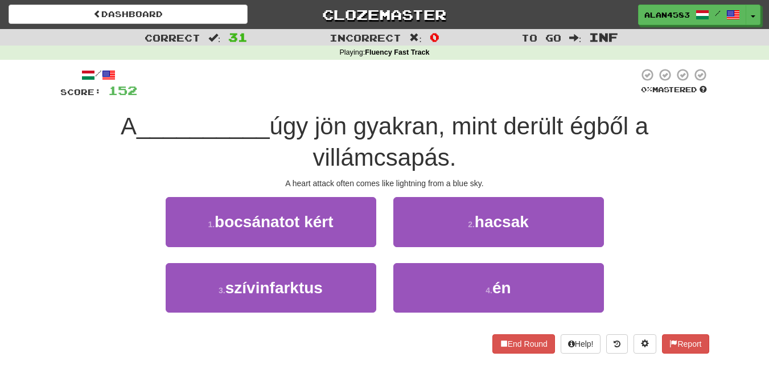
click at [492, 147] on div "A __________ úgy jön gyakran, mint derült égből a villámcsapás." at bounding box center [384, 142] width 649 height 62
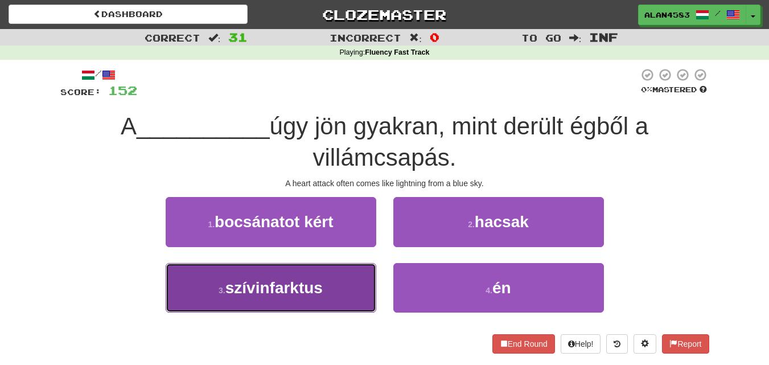
click at [265, 290] on span "szívinfarktus" at bounding box center [274, 288] width 97 height 18
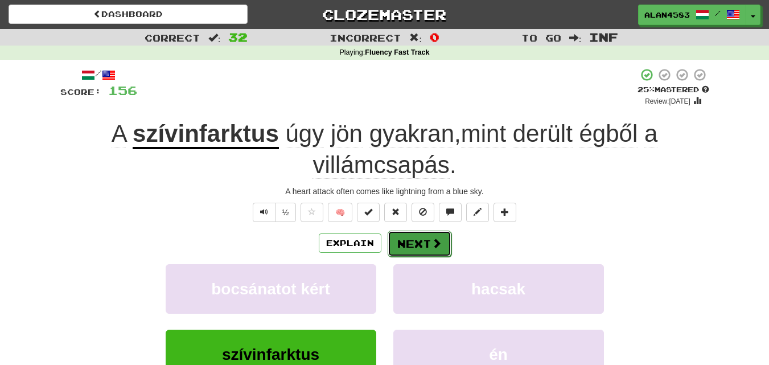
click at [411, 240] on button "Next" at bounding box center [420, 244] width 64 height 26
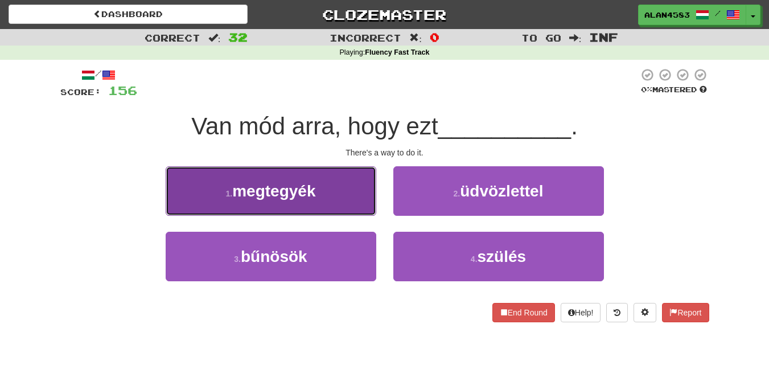
click at [289, 202] on button "1 . megtegyék" at bounding box center [271, 191] width 211 height 50
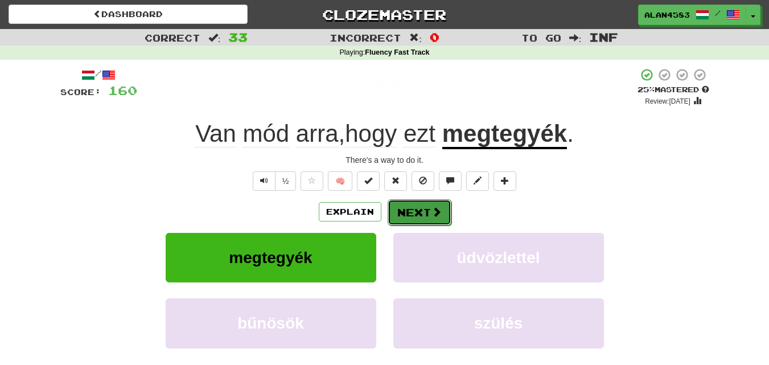
click at [411, 212] on button "Next" at bounding box center [420, 212] width 64 height 26
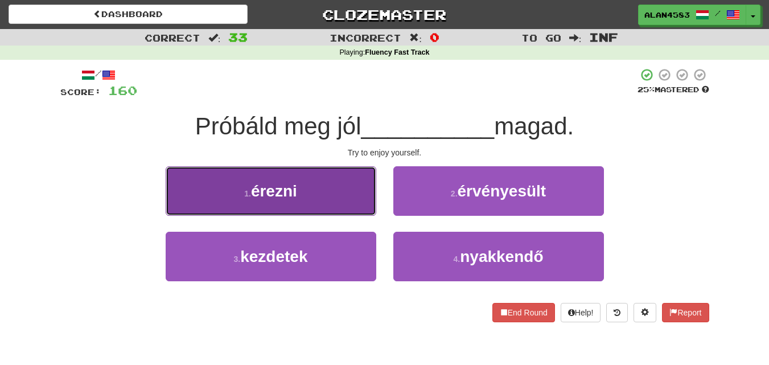
click at [323, 186] on button "1 . érezni" at bounding box center [271, 191] width 211 height 50
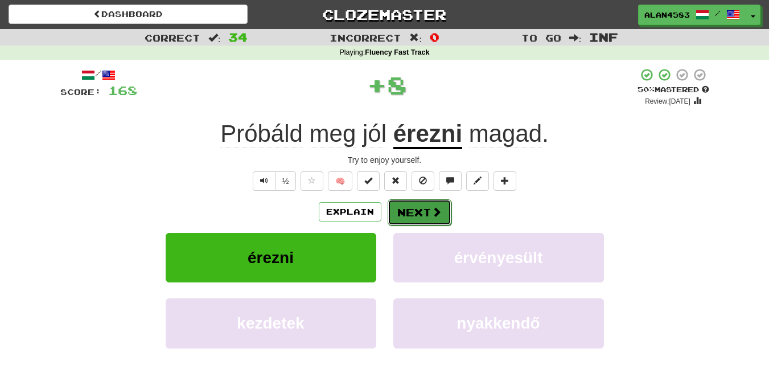
click at [415, 212] on button "Next" at bounding box center [420, 212] width 64 height 26
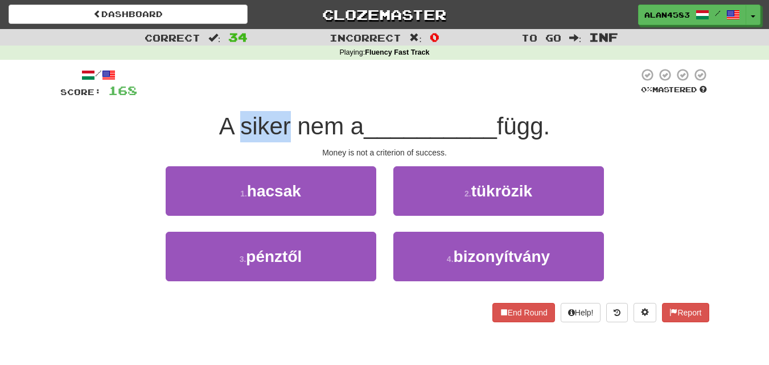
drag, startPoint x: 284, startPoint y: 120, endPoint x: 234, endPoint y: 120, distance: 50.7
click at [234, 120] on span "A siker nem a" at bounding box center [291, 126] width 145 height 27
click at [226, 97] on div at bounding box center [226, 97] width 0 height 0
click at [263, 90] on div at bounding box center [388, 83] width 502 height 31
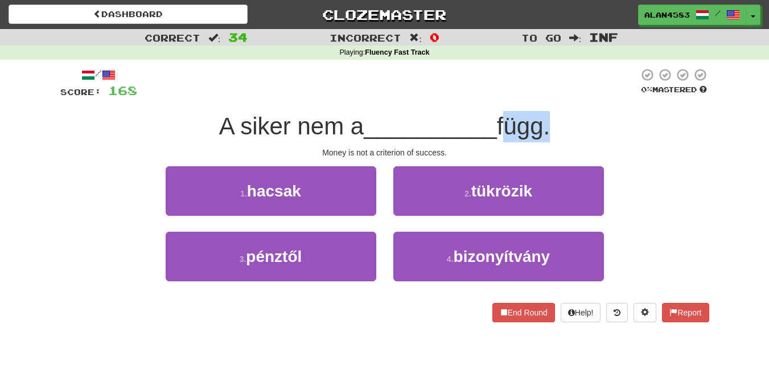
drag, startPoint x: 505, startPoint y: 117, endPoint x: 548, endPoint y: 116, distance: 43.3
click at [548, 116] on span "függ." at bounding box center [523, 126] width 53 height 27
click at [541, 97] on div at bounding box center [541, 97] width 0 height 0
click at [576, 99] on div at bounding box center [388, 83] width 502 height 31
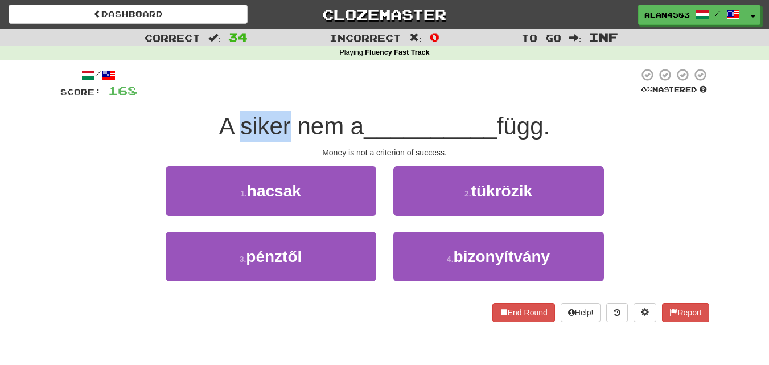
drag, startPoint x: 284, startPoint y: 121, endPoint x: 234, endPoint y: 121, distance: 50.7
click at [234, 121] on span "A siker nem a" at bounding box center [291, 126] width 145 height 27
click at [226, 97] on div at bounding box center [226, 97] width 0 height 0
click at [346, 101] on div "/ Score: 168 0 % Mastered A siker nem a __________ függ. Money is not a criteri…" at bounding box center [384, 195] width 649 height 255
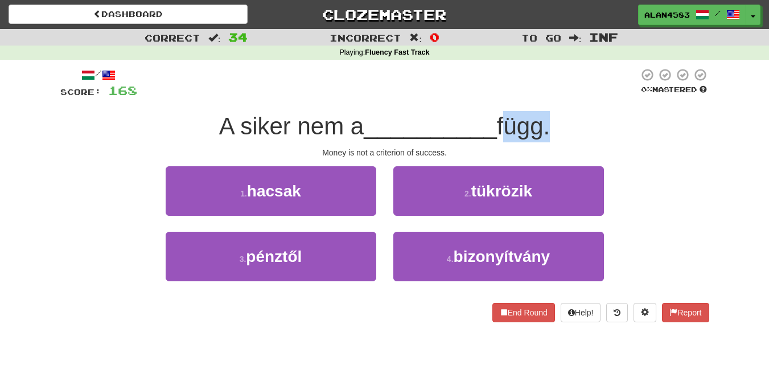
drag, startPoint x: 503, startPoint y: 117, endPoint x: 547, endPoint y: 116, distance: 43.9
click at [547, 116] on span "függ." at bounding box center [523, 126] width 53 height 27
click at [540, 97] on div at bounding box center [540, 97] width 0 height 0
click at [591, 106] on div "/ Score: 168 0 % Mastered A siker nem a __________ függ. Money is not a criteri…" at bounding box center [384, 195] width 649 height 255
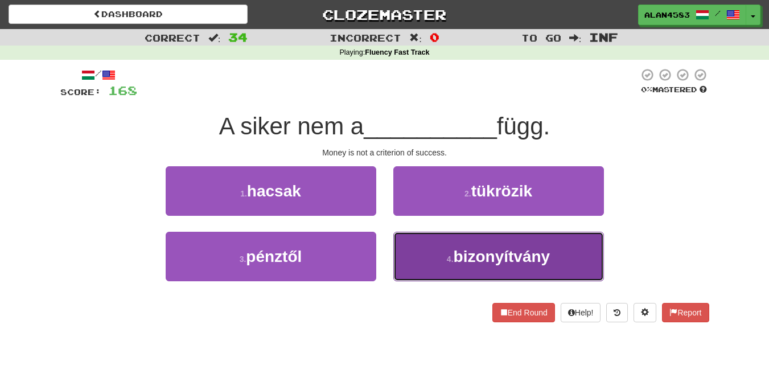
click at [473, 251] on span "bizonyítvány" at bounding box center [502, 257] width 97 height 18
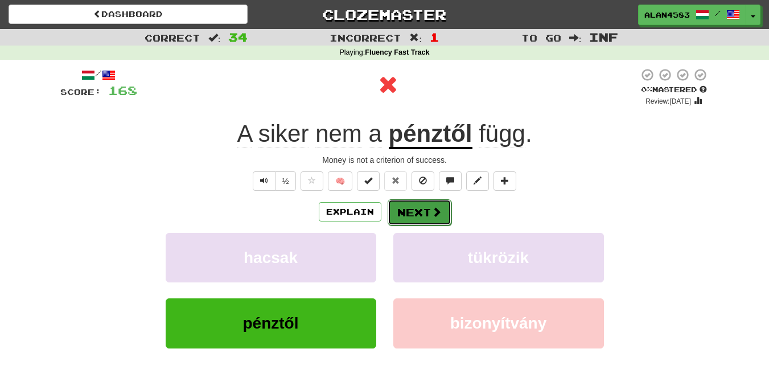
click at [417, 212] on button "Next" at bounding box center [420, 212] width 64 height 26
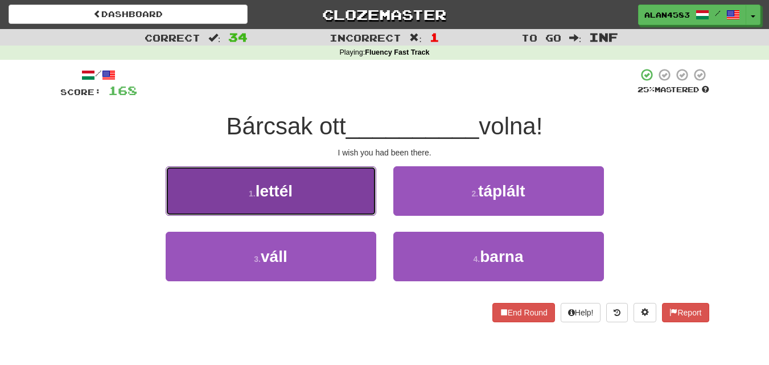
click at [307, 196] on button "1 . lettél" at bounding box center [271, 191] width 211 height 50
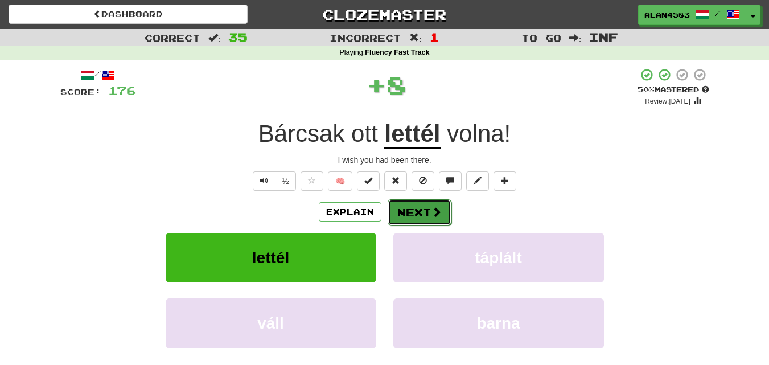
click at [405, 208] on button "Next" at bounding box center [420, 212] width 64 height 26
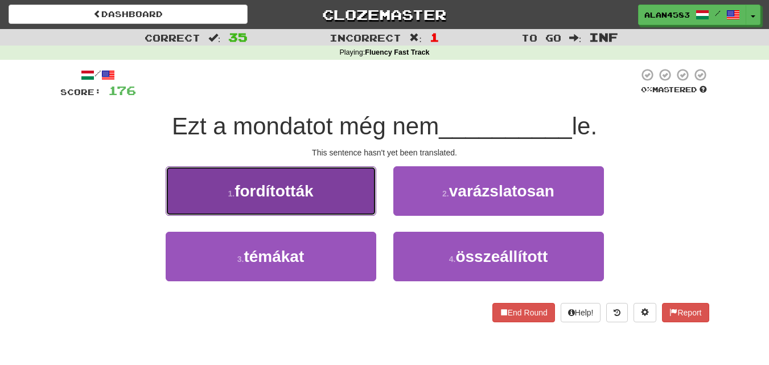
click at [358, 174] on button "1 . fordították" at bounding box center [271, 191] width 211 height 50
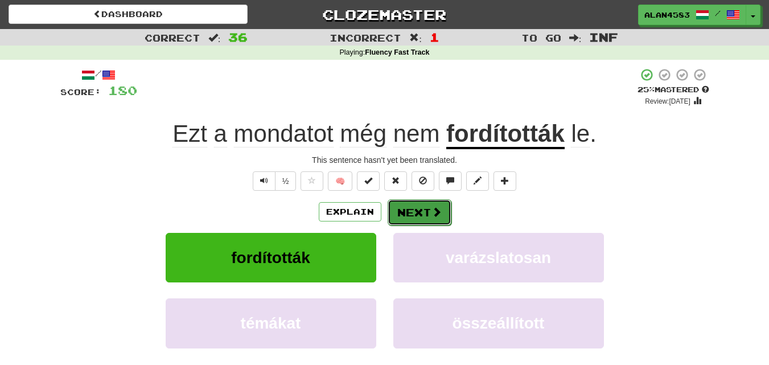
click at [417, 214] on button "Next" at bounding box center [420, 212] width 64 height 26
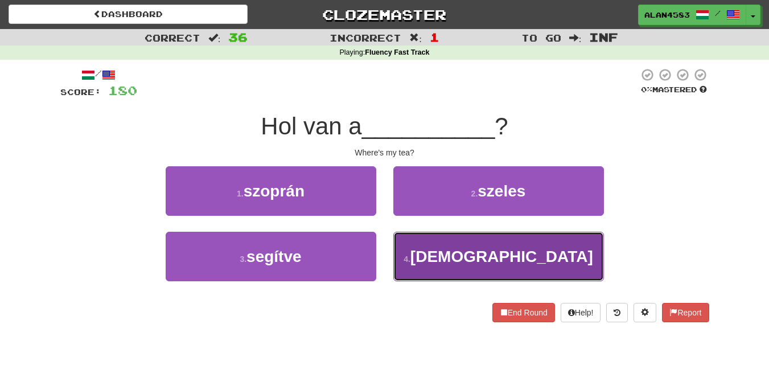
click at [480, 234] on button "4 . teám" at bounding box center [499, 257] width 211 height 50
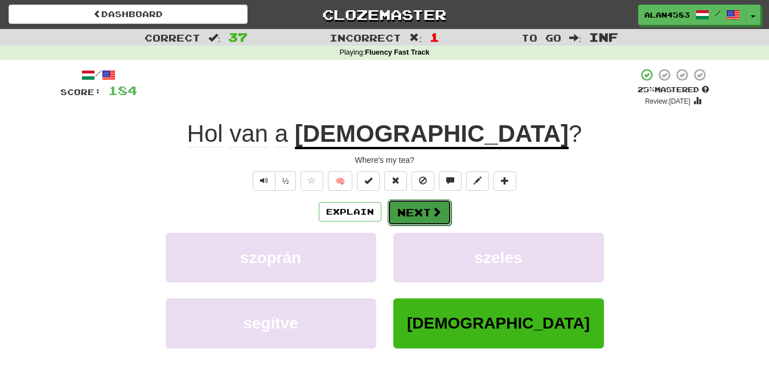
click at [415, 208] on button "Next" at bounding box center [420, 212] width 64 height 26
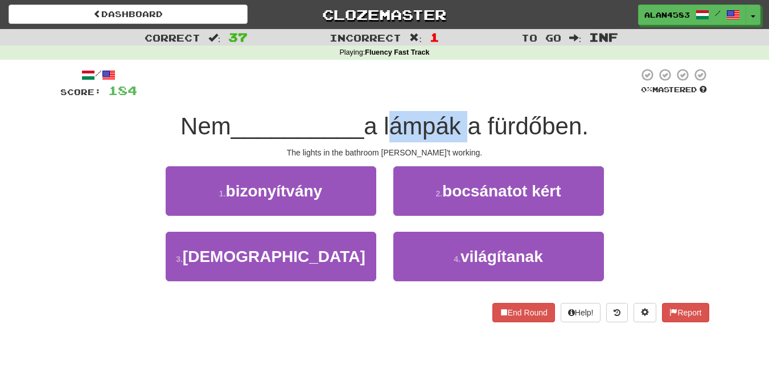
drag, startPoint x: 393, startPoint y: 130, endPoint x: 467, endPoint y: 125, distance: 74.2
click at [467, 125] on span "a lámpák a fürdőben." at bounding box center [476, 126] width 225 height 27
click at [460, 97] on div at bounding box center [460, 97] width 0 height 0
click at [497, 114] on span "a lámpák a fürdőben." at bounding box center [476, 126] width 225 height 27
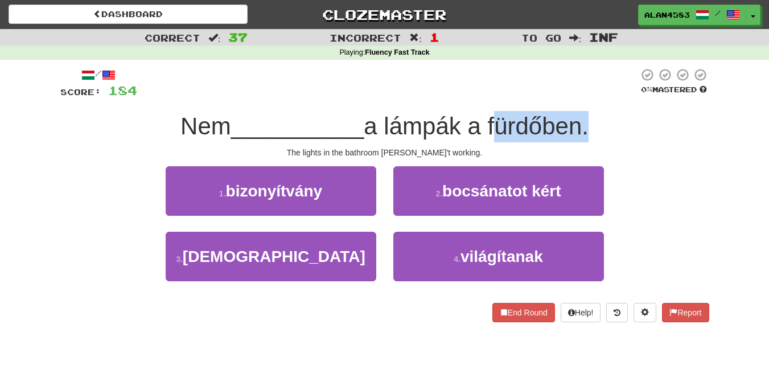
drag, startPoint x: 497, startPoint y: 114, endPoint x: 586, endPoint y: 114, distance: 89.4
click at [586, 114] on span "a lámpák a fürdőben." at bounding box center [476, 126] width 225 height 27
click at [579, 97] on div at bounding box center [579, 97] width 0 height 0
click at [623, 107] on div "/ Score: 184 0 % Mastered Nem __________ a lámpák a fürdőben. The lights in the…" at bounding box center [384, 195] width 649 height 255
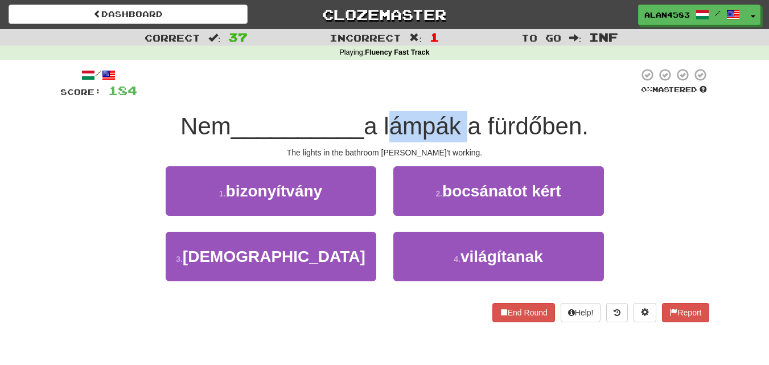
drag, startPoint x: 468, startPoint y: 120, endPoint x: 390, endPoint y: 120, distance: 77.5
click at [390, 120] on span "a lámpák a fürdőben." at bounding box center [476, 126] width 225 height 27
click at [383, 97] on div at bounding box center [383, 97] width 0 height 0
click at [336, 111] on div "Nem __________ a lámpák a fürdőben." at bounding box center [384, 126] width 649 height 31
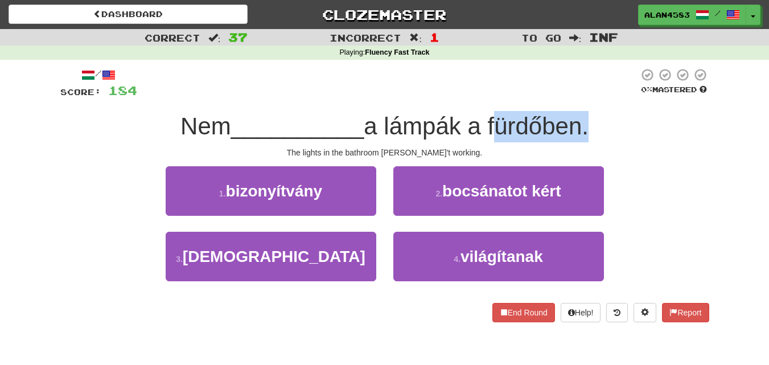
drag, startPoint x: 493, startPoint y: 120, endPoint x: 589, endPoint y: 114, distance: 96.4
click at [589, 114] on span "a lámpák a fürdőben." at bounding box center [476, 126] width 225 height 27
click at [581, 97] on div at bounding box center [581, 97] width 0 height 0
click at [617, 112] on div "Nem __________ a lámpák a fürdőben." at bounding box center [384, 126] width 649 height 31
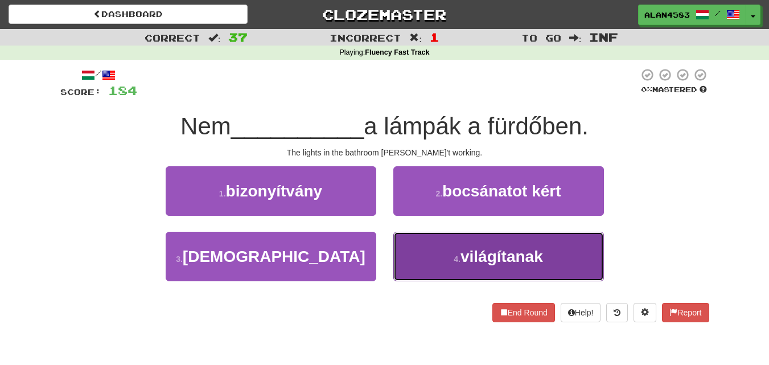
click at [559, 249] on button "4 . világítanak" at bounding box center [499, 257] width 211 height 50
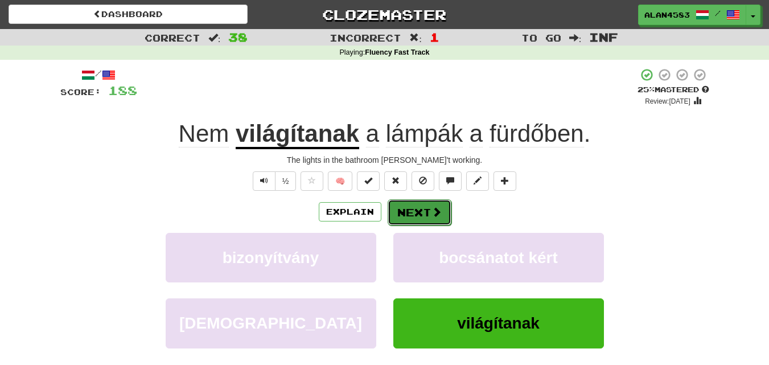
click at [416, 210] on button "Next" at bounding box center [420, 212] width 64 height 26
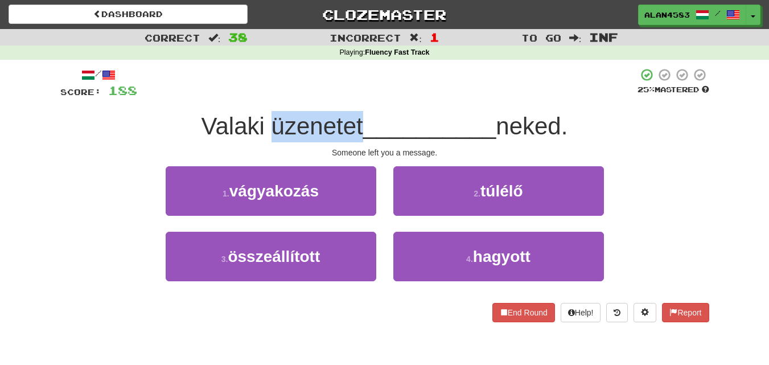
drag, startPoint x: 266, startPoint y: 120, endPoint x: 359, endPoint y: 112, distance: 93.7
click at [359, 112] on div "Valaki üzenetet __________ neked." at bounding box center [384, 126] width 649 height 31
click at [352, 97] on div at bounding box center [352, 97] width 0 height 0
click at [391, 95] on div at bounding box center [387, 83] width 501 height 31
drag, startPoint x: 357, startPoint y: 117, endPoint x: 265, endPoint y: 114, distance: 91.7
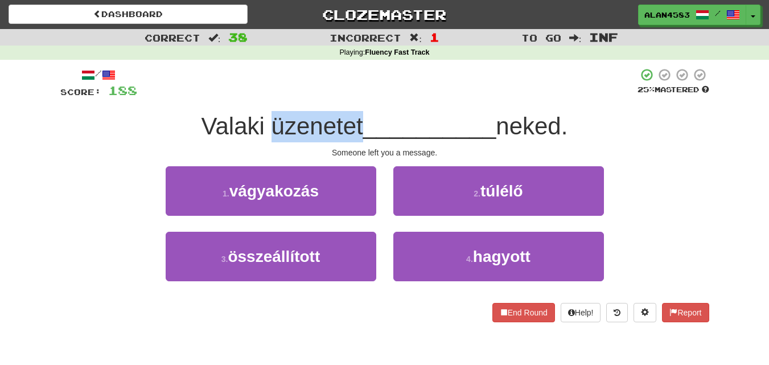
click at [265, 114] on span "Valaki üzenetet" at bounding box center [283, 126] width 162 height 27
click at [258, 97] on div at bounding box center [258, 97] width 0 height 0
click at [413, 97] on div at bounding box center [387, 83] width 501 height 31
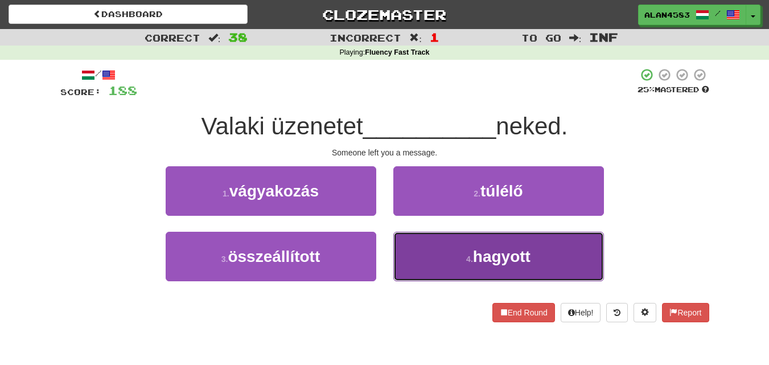
click at [517, 239] on button "4 . hagyott" at bounding box center [499, 257] width 211 height 50
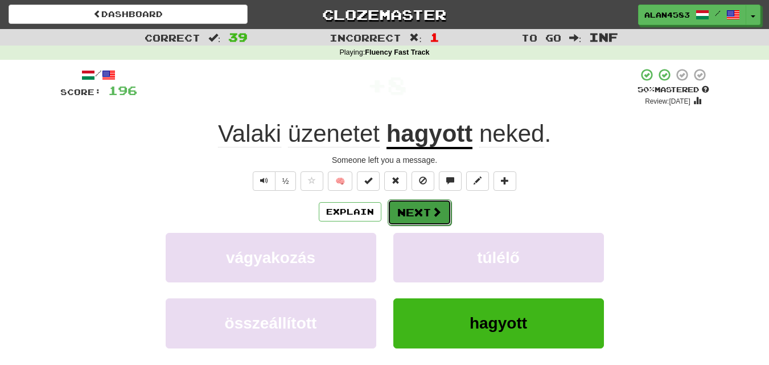
click at [411, 208] on button "Next" at bounding box center [420, 212] width 64 height 26
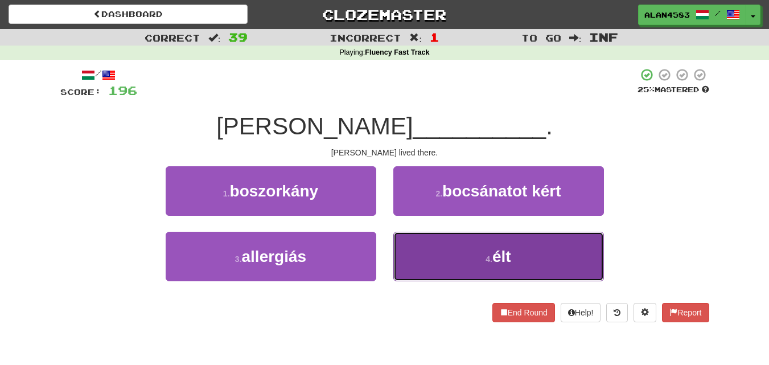
click at [527, 272] on button "4 . élt" at bounding box center [499, 257] width 211 height 50
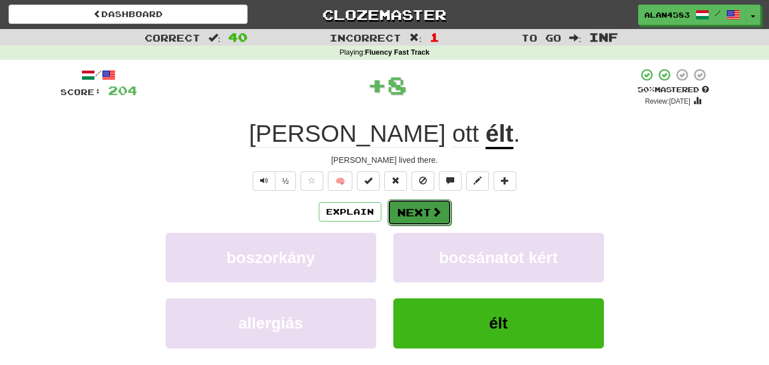
click at [418, 213] on button "Next" at bounding box center [420, 212] width 64 height 26
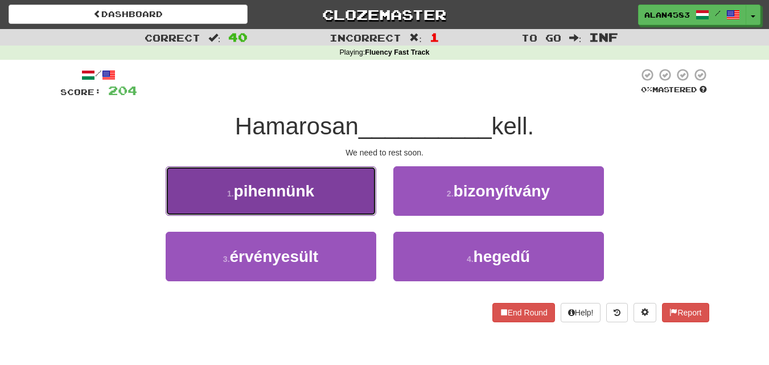
click at [291, 193] on span "pihennünk" at bounding box center [274, 191] width 81 height 18
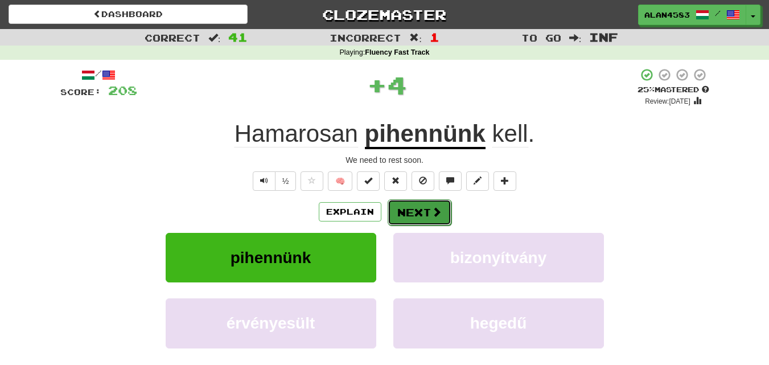
click at [413, 211] on button "Next" at bounding box center [420, 212] width 64 height 26
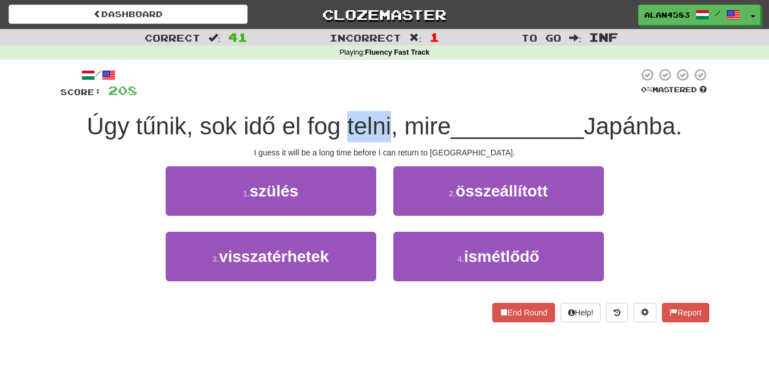
drag, startPoint x: 338, startPoint y: 125, endPoint x: 383, endPoint y: 121, distance: 45.7
click at [383, 121] on span "Úgy tűnik, sok idő el fog telni, mire" at bounding box center [269, 126] width 364 height 27
click at [376, 97] on div at bounding box center [376, 97] width 0 height 0
click at [405, 100] on div "/ Score: 208 0 % Mastered Úgy tűnik, sok idő el fog telni, mire __________ Japá…" at bounding box center [384, 195] width 649 height 255
drag, startPoint x: 398, startPoint y: 117, endPoint x: 444, endPoint y: 115, distance: 45.6
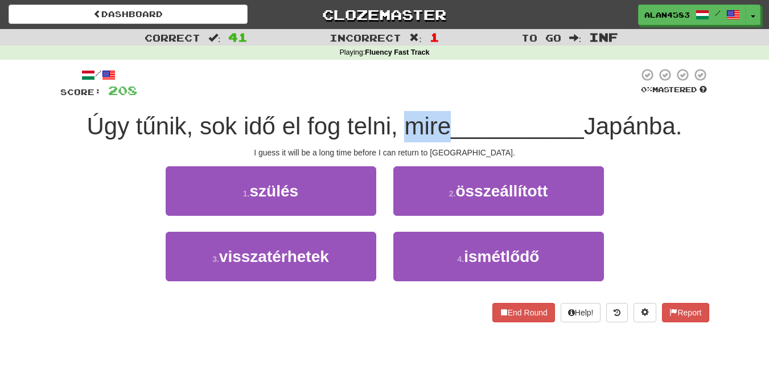
click at [444, 115] on span "Úgy tűnik, sok idő el fog telni, mire" at bounding box center [269, 126] width 364 height 27
click at [436, 97] on div at bounding box center [436, 97] width 0 height 0
click at [472, 100] on div "/ Score: 208 0 % Mastered Úgy tűnik, sok idő el fog telni, mire __________ Japá…" at bounding box center [384, 195] width 649 height 255
drag, startPoint x: 269, startPoint y: 120, endPoint x: 237, endPoint y: 120, distance: 32.5
click at [237, 120] on span "Úgy tűnik, sok idő el fog telni, mire" at bounding box center [269, 126] width 364 height 27
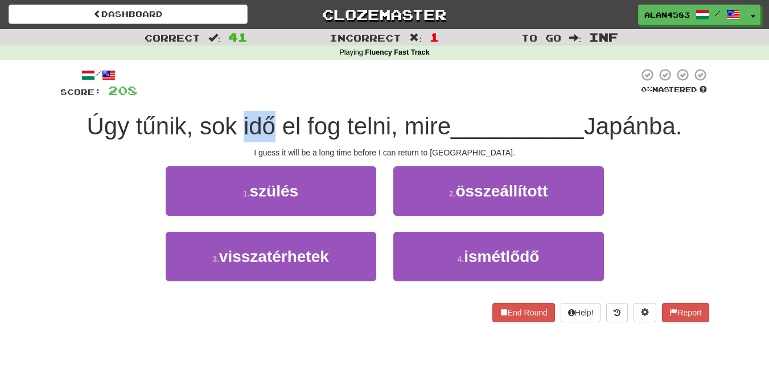
click at [230, 97] on div at bounding box center [230, 97] width 0 height 0
click at [328, 84] on div at bounding box center [388, 83] width 502 height 31
drag, startPoint x: 340, startPoint y: 119, endPoint x: 386, endPoint y: 114, distance: 45.8
click at [386, 114] on span "Úgy tűnik, sok idő el fog telni, mire" at bounding box center [269, 126] width 364 height 27
click at [378, 97] on div at bounding box center [378, 97] width 0 height 0
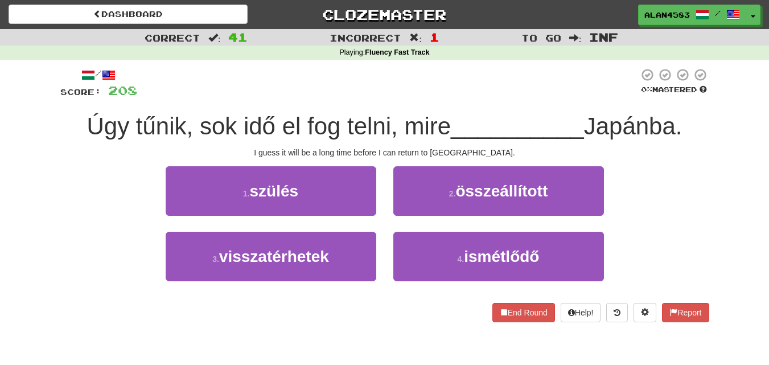
click at [409, 97] on div at bounding box center [388, 83] width 502 height 31
drag, startPoint x: 397, startPoint y: 118, endPoint x: 444, endPoint y: 115, distance: 46.8
click at [444, 115] on span "Úgy tűnik, sok idő el fog telni, mire" at bounding box center [269, 126] width 364 height 27
click at [436, 97] on div at bounding box center [436, 97] width 0 height 0
click at [485, 103] on div "/ Score: 208 0 % Mastered Úgy tűnik, sok idő el fog telni, mire __________ Japá…" at bounding box center [384, 195] width 649 height 255
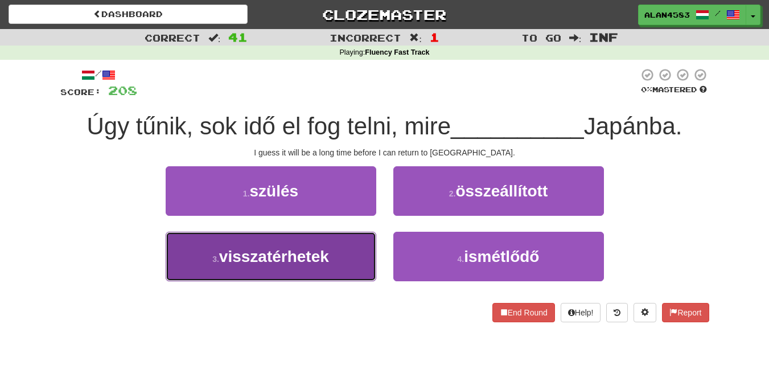
click at [273, 264] on span "visszatérhetek" at bounding box center [274, 257] width 110 height 18
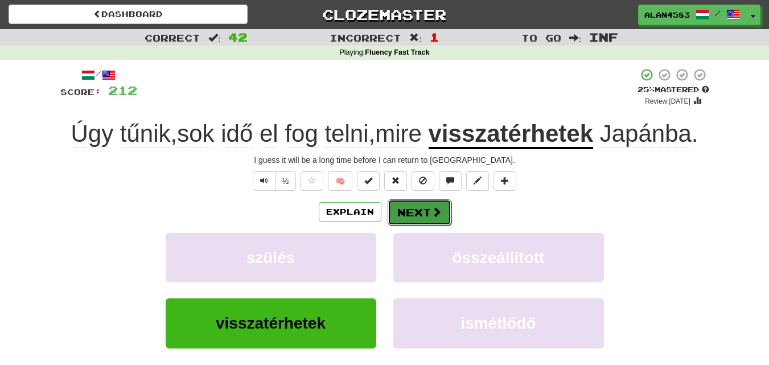
click at [422, 211] on button "Next" at bounding box center [420, 212] width 64 height 26
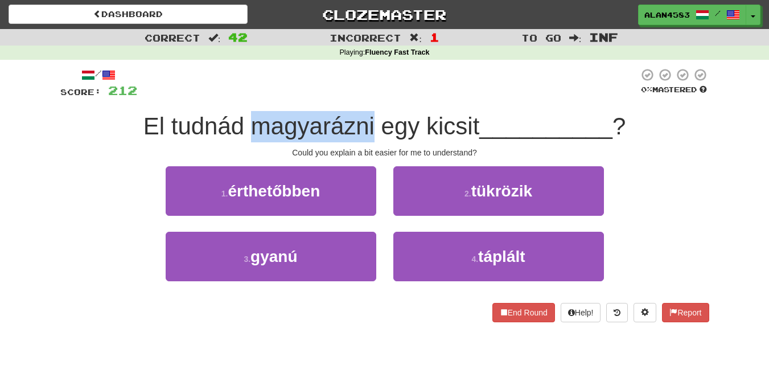
drag, startPoint x: 250, startPoint y: 129, endPoint x: 371, endPoint y: 116, distance: 121.4
click at [371, 116] on span "El tudnád magyarázni egy kicsit" at bounding box center [312, 126] width 337 height 27
click at [363, 97] on div at bounding box center [363, 97] width 0 height 0
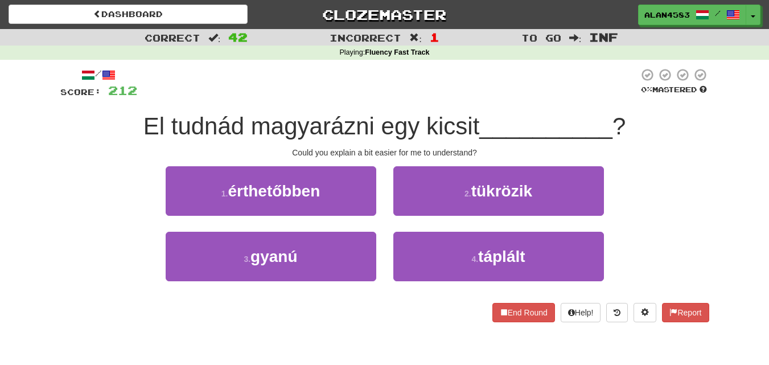
click at [407, 96] on div at bounding box center [388, 83] width 502 height 31
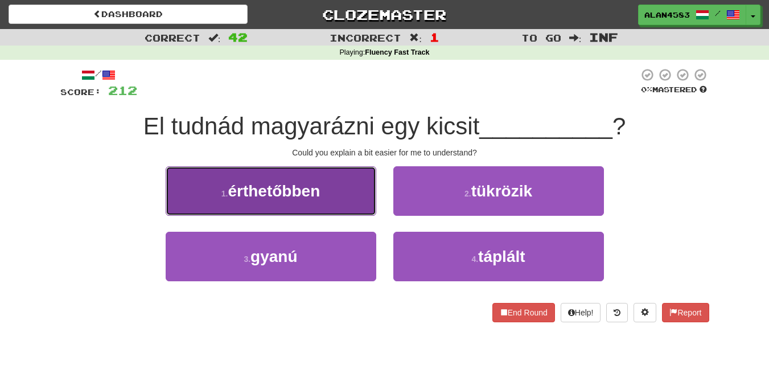
click at [284, 192] on span "érthetőbben" at bounding box center [274, 191] width 92 height 18
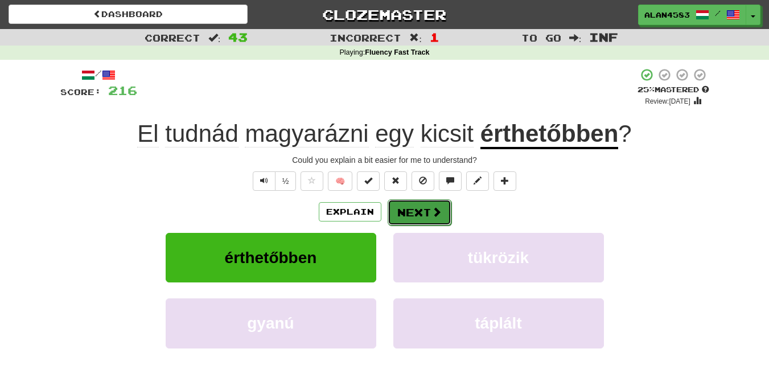
click at [414, 210] on button "Next" at bounding box center [420, 212] width 64 height 26
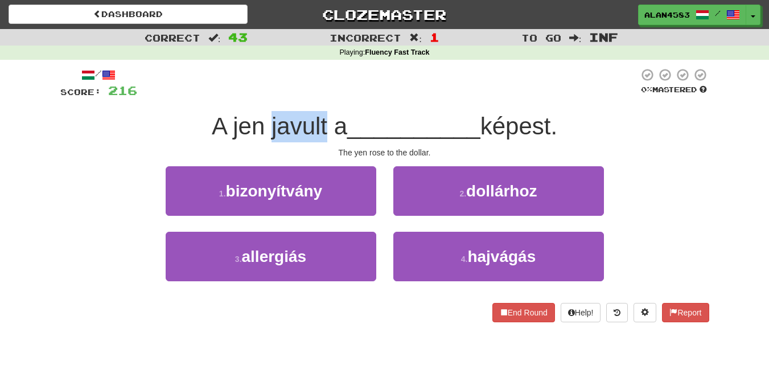
drag, startPoint x: 321, startPoint y: 124, endPoint x: 264, endPoint y: 123, distance: 57.0
click at [264, 123] on span "A jen javult a" at bounding box center [280, 126] width 136 height 27
click at [256, 97] on div at bounding box center [256, 97] width 0 height 0
click at [371, 103] on div "/ Score: 216 0 % Mastered A jen javult a __________ képest. The yen rose to the…" at bounding box center [384, 195] width 649 height 255
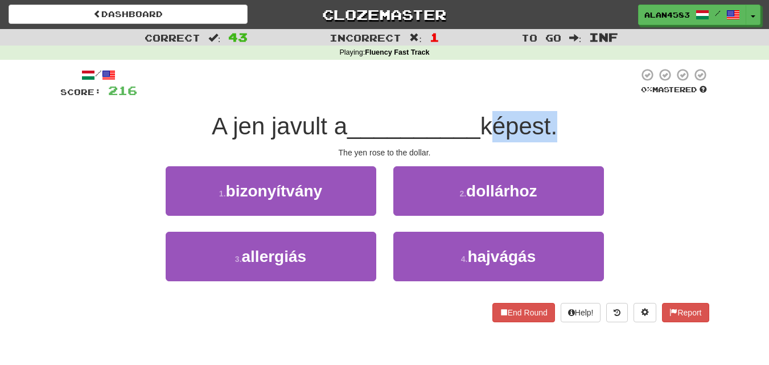
drag, startPoint x: 485, startPoint y: 116, endPoint x: 560, endPoint y: 113, distance: 74.6
click at [558, 113] on span "képest." at bounding box center [519, 126] width 77 height 27
click at [552, 97] on div at bounding box center [552, 97] width 0 height 0
click at [583, 100] on div "/ Score: 216 0 % Mastered A jen javult a __________ képest. The yen rose to the…" at bounding box center [384, 195] width 649 height 255
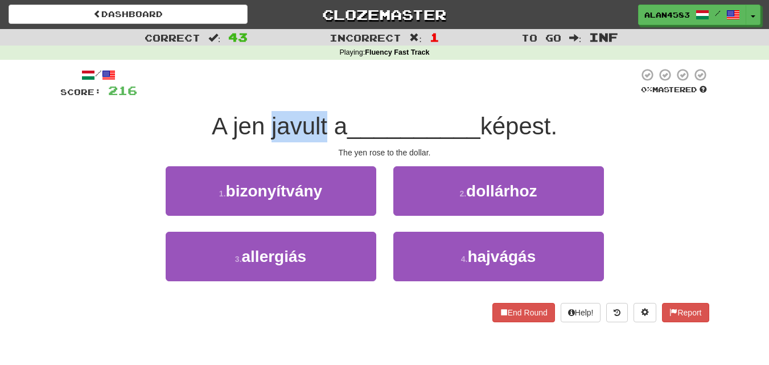
drag, startPoint x: 322, startPoint y: 122, endPoint x: 264, endPoint y: 122, distance: 57.5
click at [264, 122] on span "A jen javult a" at bounding box center [280, 126] width 136 height 27
click at [257, 97] on div at bounding box center [257, 97] width 0 height 0
click at [358, 81] on div at bounding box center [388, 83] width 502 height 31
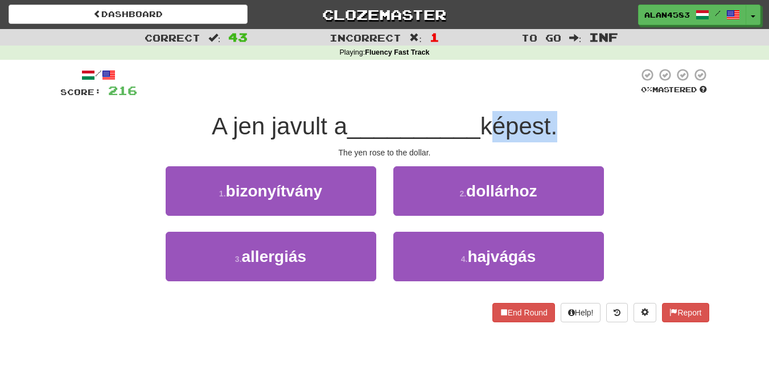
drag, startPoint x: 486, startPoint y: 122, endPoint x: 558, endPoint y: 115, distance: 72.1
click at [558, 115] on span "képest." at bounding box center [519, 126] width 77 height 27
click at [550, 97] on div at bounding box center [550, 97] width 0 height 0
click at [596, 102] on div "/ Score: 216 0 % Mastered A jen javult a __________ képest. The yen rose to the…" at bounding box center [384, 195] width 649 height 255
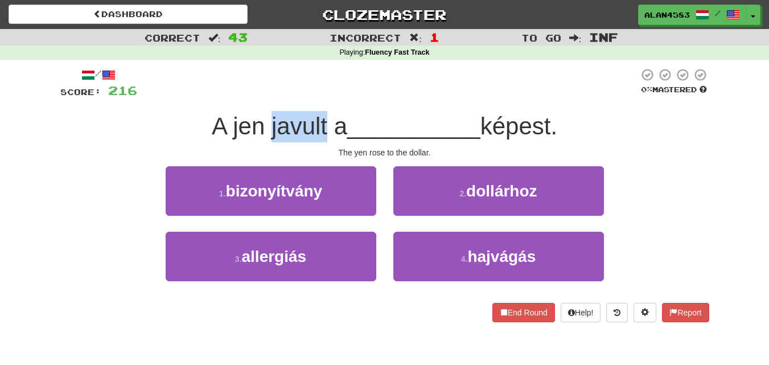
drag, startPoint x: 322, startPoint y: 122, endPoint x: 263, endPoint y: 120, distance: 59.8
click at [263, 120] on span "A jen javult a" at bounding box center [280, 126] width 136 height 27
click at [255, 97] on div at bounding box center [255, 97] width 0 height 0
click at [347, 91] on div at bounding box center [388, 83] width 502 height 31
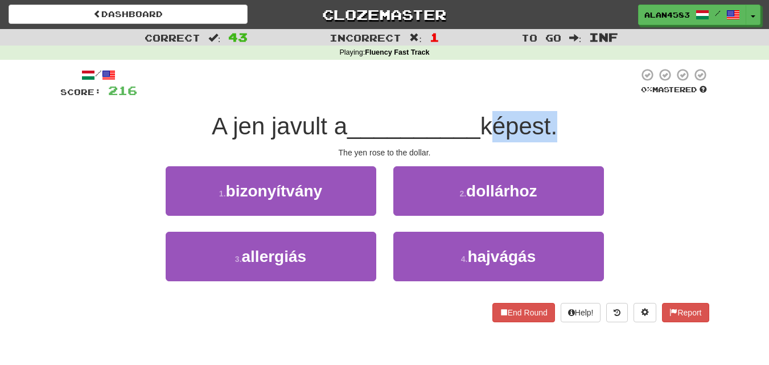
drag, startPoint x: 485, startPoint y: 121, endPoint x: 559, endPoint y: 117, distance: 74.7
click at [558, 117] on span "képest." at bounding box center [519, 126] width 77 height 27
click at [552, 97] on div at bounding box center [552, 97] width 0 height 0
click at [589, 108] on div "/ Score: 216 0 % Mastered A jen javult a __________ képest. The yen rose to the…" at bounding box center [384, 195] width 649 height 255
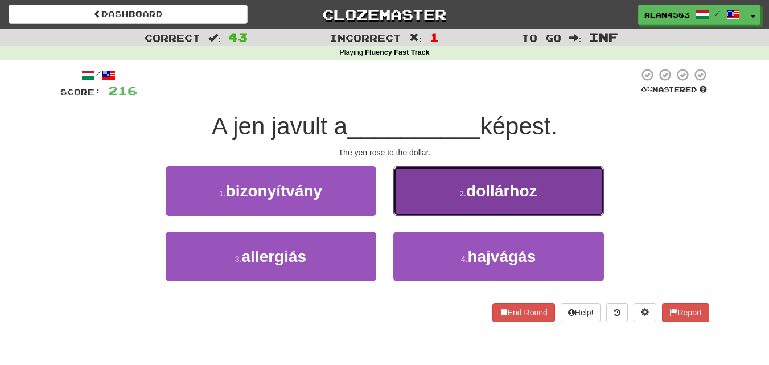
click at [524, 185] on span "dollárhoz" at bounding box center [501, 191] width 71 height 18
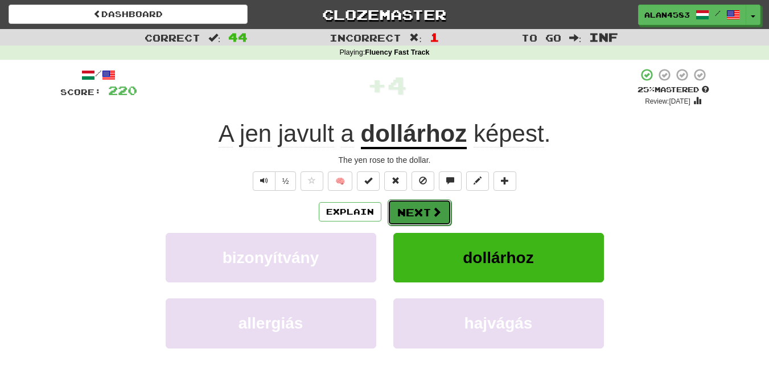
click at [412, 211] on button "Next" at bounding box center [420, 212] width 64 height 26
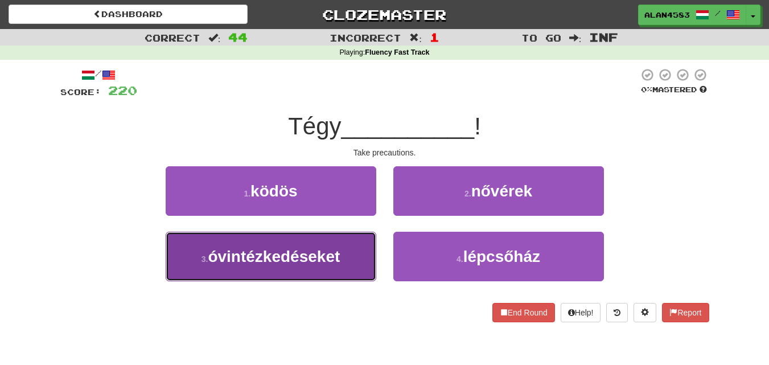
click at [277, 279] on button "3 . óvintézkedéseket" at bounding box center [271, 257] width 211 height 50
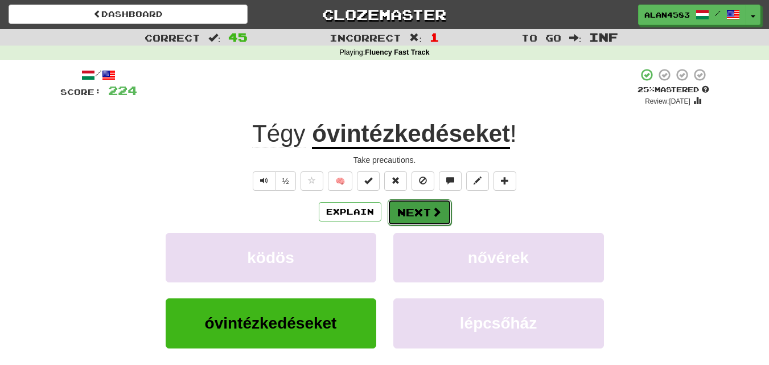
click at [411, 216] on button "Next" at bounding box center [420, 212] width 64 height 26
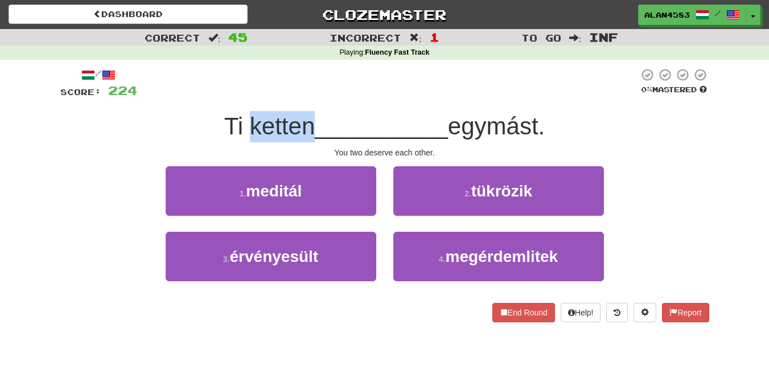
drag, startPoint x: 306, startPoint y: 125, endPoint x: 243, endPoint y: 123, distance: 63.8
click at [243, 123] on span "Ti ketten" at bounding box center [269, 126] width 91 height 27
click at [235, 97] on div at bounding box center [235, 97] width 0 height 0
click at [310, 98] on div at bounding box center [388, 83] width 502 height 31
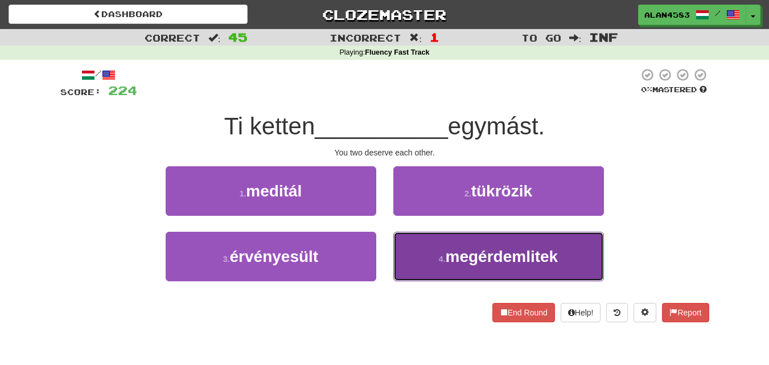
click at [492, 243] on button "4 . megérdemlitek" at bounding box center [499, 257] width 211 height 50
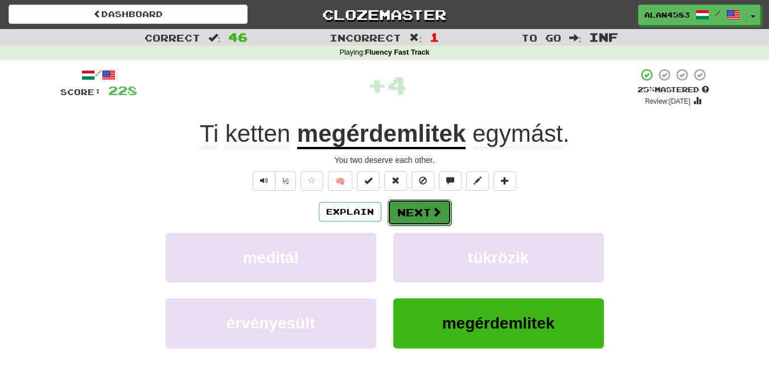
click at [412, 214] on button "Next" at bounding box center [420, 212] width 64 height 26
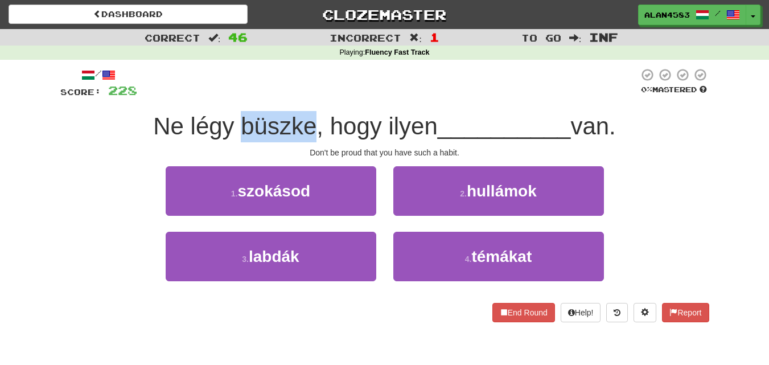
drag, startPoint x: 235, startPoint y: 126, endPoint x: 309, endPoint y: 121, distance: 73.7
click at [309, 121] on span "Ne légy büszke, hogy ilyen" at bounding box center [295, 126] width 285 height 27
click at [301, 97] on div at bounding box center [301, 97] width 0 height 0
click at [338, 97] on div at bounding box center [388, 83] width 502 height 31
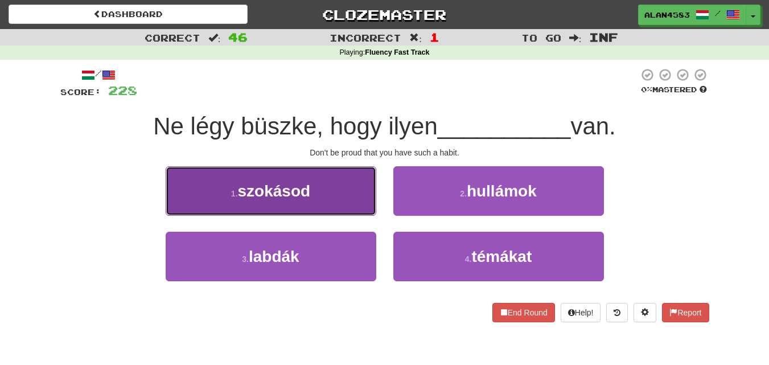
click at [207, 203] on button "1 . szokásod" at bounding box center [271, 191] width 211 height 50
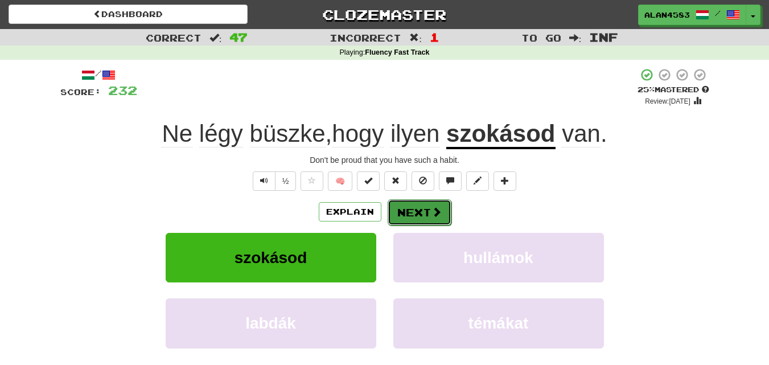
click at [411, 206] on button "Next" at bounding box center [420, 212] width 64 height 26
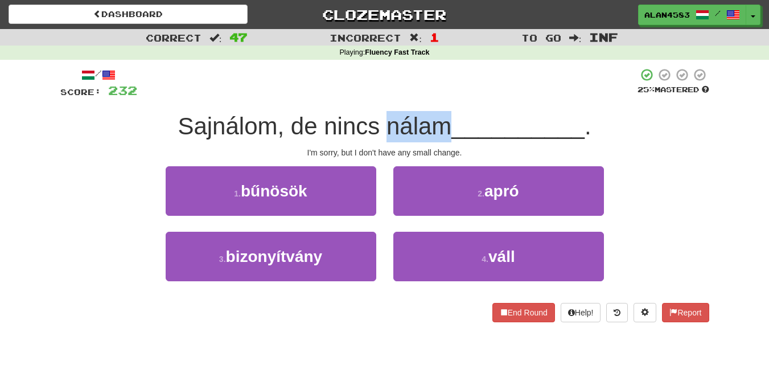
drag, startPoint x: 445, startPoint y: 118, endPoint x: 382, endPoint y: 121, distance: 63.9
click at [382, 121] on span "Sajnálom, de nincs nálam" at bounding box center [315, 126] width 274 height 27
click at [374, 97] on div at bounding box center [374, 97] width 0 height 0
click at [499, 90] on div at bounding box center [387, 83] width 501 height 31
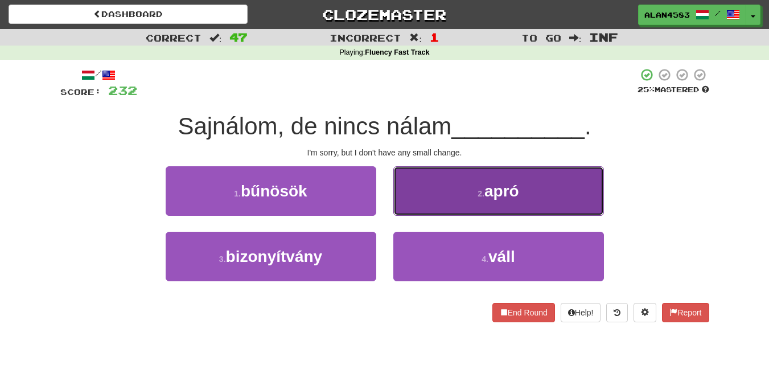
click at [497, 202] on button "2 . apró" at bounding box center [499, 191] width 211 height 50
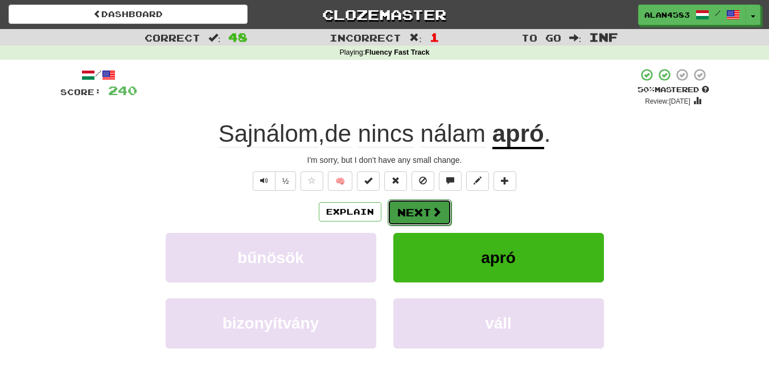
click at [411, 209] on button "Next" at bounding box center [420, 212] width 64 height 26
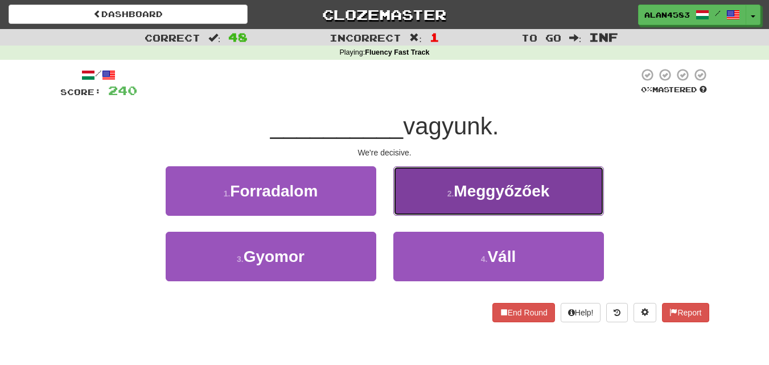
click at [496, 188] on span "Meggyőzőek" at bounding box center [502, 191] width 96 height 18
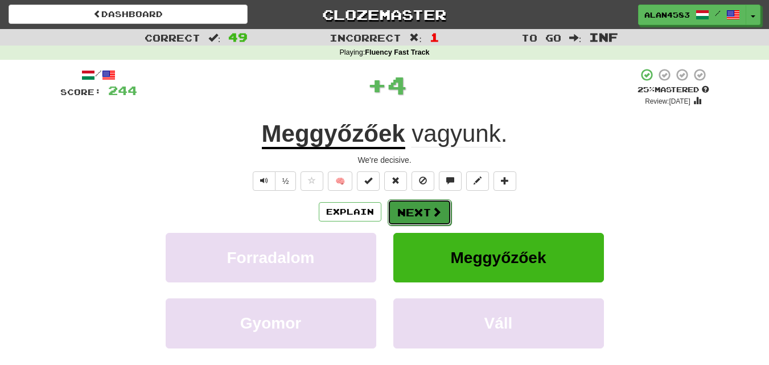
click at [411, 211] on button "Next" at bounding box center [420, 212] width 64 height 26
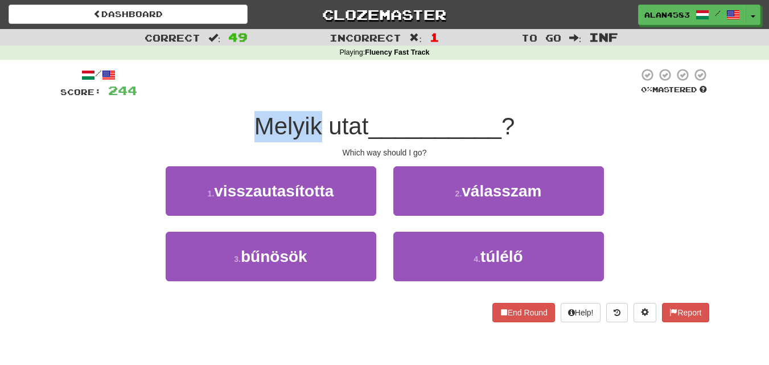
drag, startPoint x: 317, startPoint y: 121, endPoint x: 250, endPoint y: 118, distance: 67.3
click at [250, 118] on div "Melyik utat __________ ?" at bounding box center [384, 126] width 649 height 31
click at [243, 97] on div at bounding box center [243, 97] width 0 height 0
click at [272, 93] on div at bounding box center [388, 83] width 502 height 31
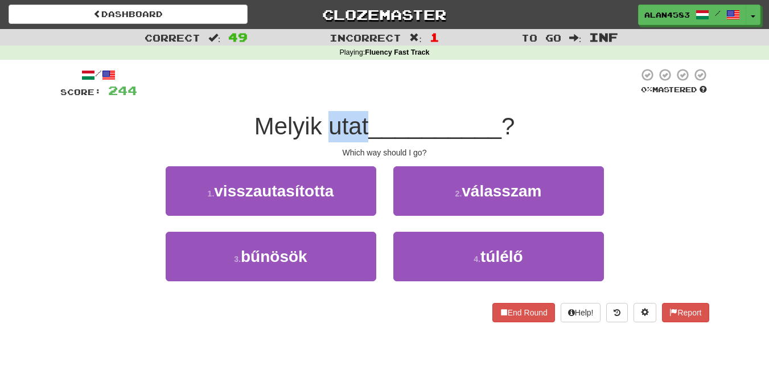
drag, startPoint x: 326, startPoint y: 120, endPoint x: 367, endPoint y: 117, distance: 41.1
click at [367, 117] on span "Melyik utat" at bounding box center [312, 126] width 114 height 27
click at [360, 97] on div at bounding box center [360, 97] width 0 height 0
click at [392, 100] on div "/ Score: 244 0 % Mastered Melyik utat __________ ? Which way should I go? 1 . v…" at bounding box center [384, 195] width 649 height 255
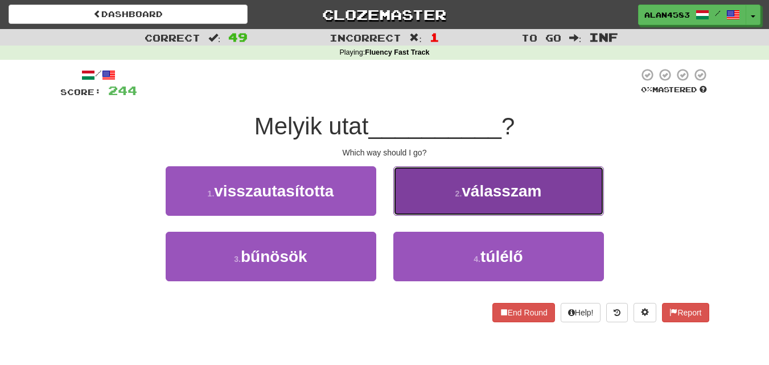
click at [480, 185] on span "válasszam" at bounding box center [502, 191] width 80 height 18
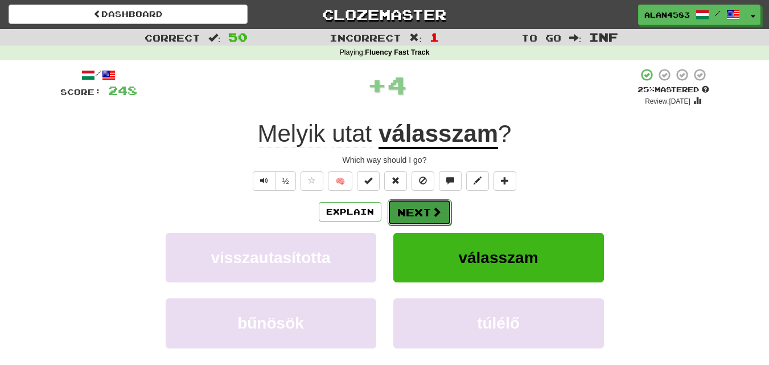
click at [414, 208] on button "Next" at bounding box center [420, 212] width 64 height 26
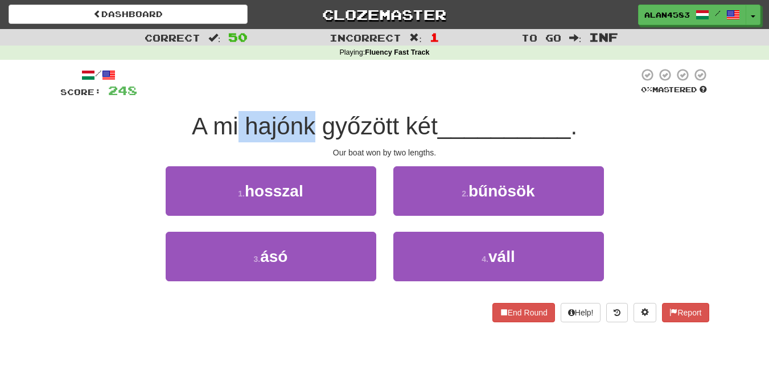
drag, startPoint x: 313, startPoint y: 122, endPoint x: 238, endPoint y: 114, distance: 75.0
click at [238, 114] on span "A mi hajónk győzött két" at bounding box center [315, 126] width 246 height 27
click at [231, 97] on div at bounding box center [231, 97] width 0 height 0
click at [278, 90] on div at bounding box center [388, 83] width 502 height 31
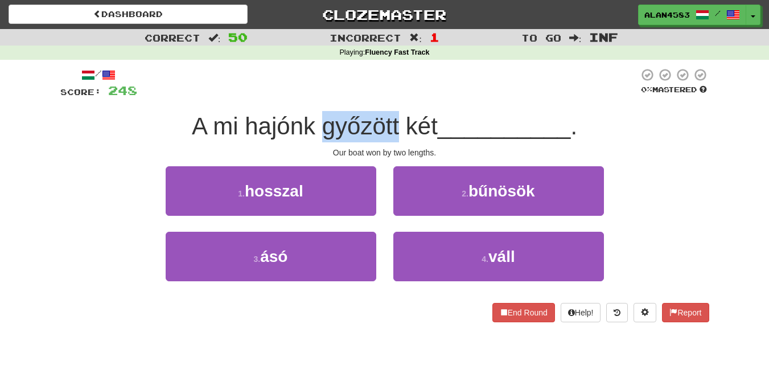
drag, startPoint x: 318, startPoint y: 129, endPoint x: 396, endPoint y: 120, distance: 77.9
click at [396, 120] on span "A mi hajónk győzött két" at bounding box center [315, 126] width 246 height 27
click at [388, 97] on div at bounding box center [388, 97] width 0 height 0
click at [420, 96] on div at bounding box center [388, 83] width 502 height 31
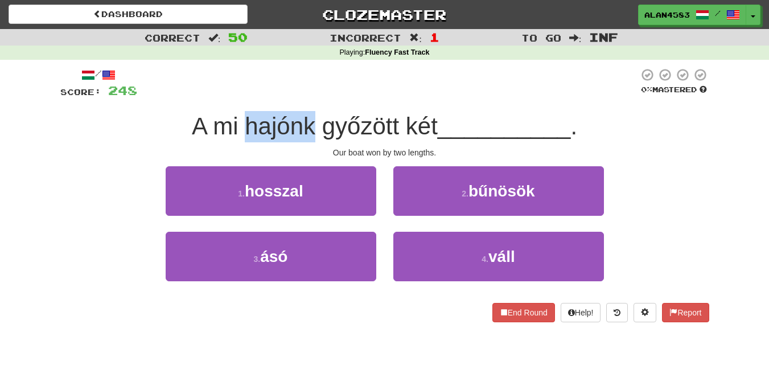
drag, startPoint x: 314, startPoint y: 122, endPoint x: 244, endPoint y: 122, distance: 69.5
click at [244, 122] on span "A mi hajónk győzött két" at bounding box center [315, 126] width 246 height 27
click at [237, 97] on div at bounding box center [237, 97] width 0 height 0
click at [302, 91] on div at bounding box center [388, 83] width 502 height 31
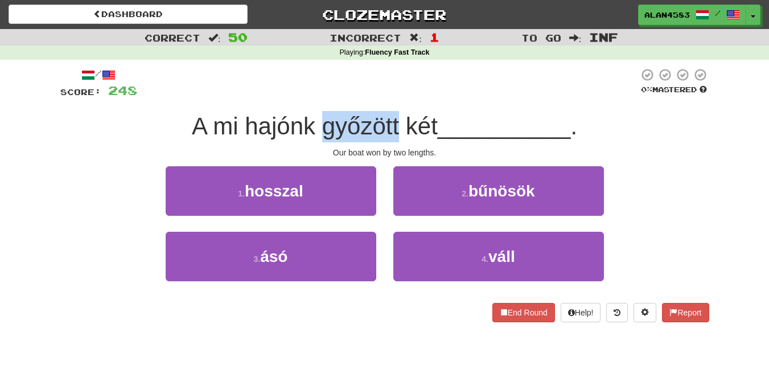
drag, startPoint x: 317, startPoint y: 121, endPoint x: 398, endPoint y: 115, distance: 80.5
click at [398, 115] on span "A mi hajónk győzött két" at bounding box center [315, 126] width 246 height 27
click at [390, 97] on div at bounding box center [390, 97] width 0 height 0
click at [420, 93] on div at bounding box center [388, 83] width 502 height 31
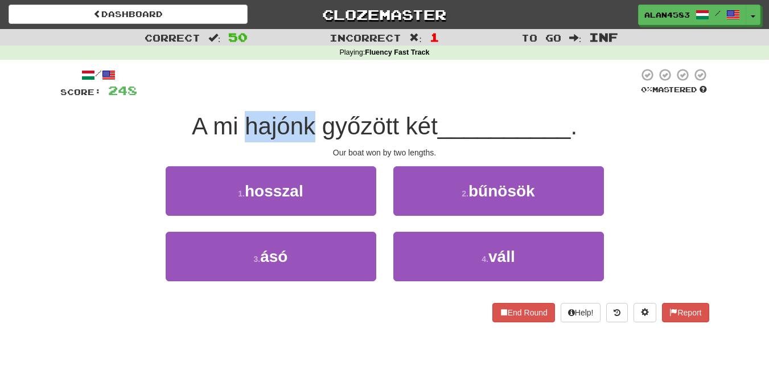
drag, startPoint x: 310, startPoint y: 118, endPoint x: 240, endPoint y: 117, distance: 70.1
click at [240, 117] on span "A mi hajónk győzött két" at bounding box center [315, 126] width 246 height 27
click at [233, 97] on div at bounding box center [233, 97] width 0 height 0
click at [302, 84] on div at bounding box center [388, 83] width 502 height 31
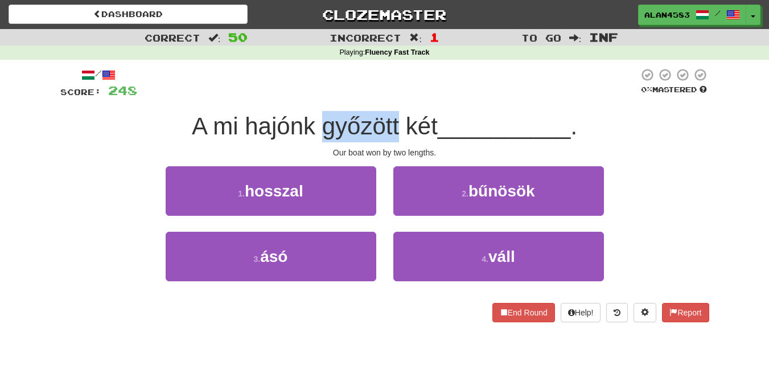
drag, startPoint x: 318, startPoint y: 122, endPoint x: 397, endPoint y: 116, distance: 78.8
click at [397, 116] on span "A mi hajónk győzött két" at bounding box center [315, 126] width 246 height 27
click at [390, 97] on div at bounding box center [390, 97] width 0 height 0
click at [415, 99] on div at bounding box center [388, 83] width 502 height 31
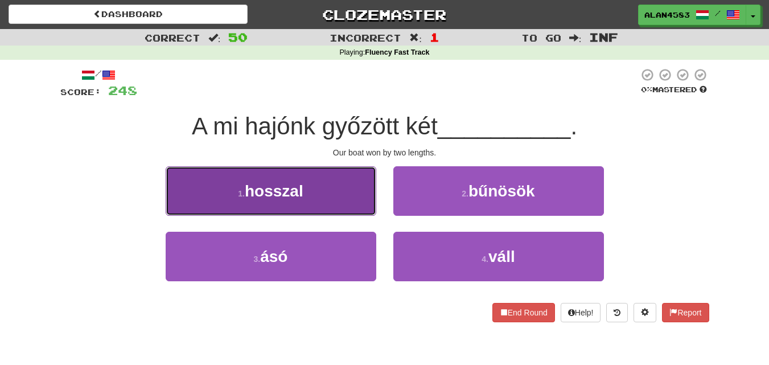
click at [236, 202] on button "1 . hosszal" at bounding box center [271, 191] width 211 height 50
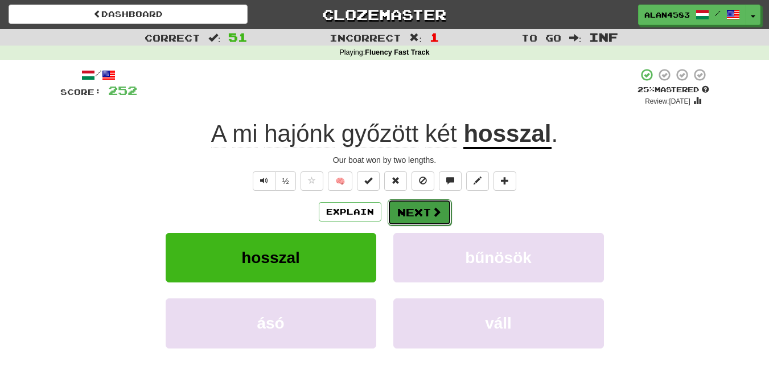
click at [406, 212] on button "Next" at bounding box center [420, 212] width 64 height 26
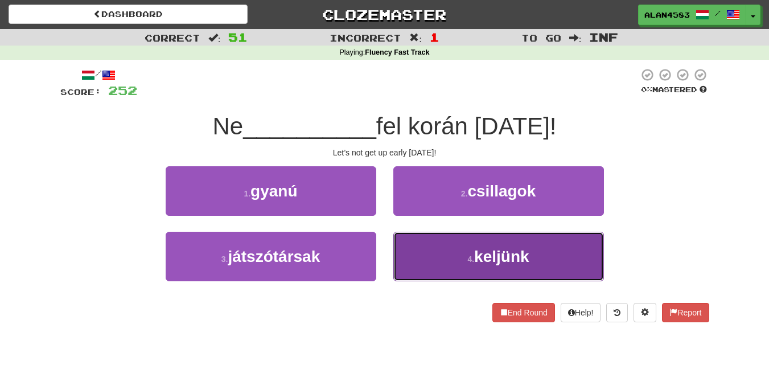
click at [460, 248] on button "4 . keljünk" at bounding box center [499, 257] width 211 height 50
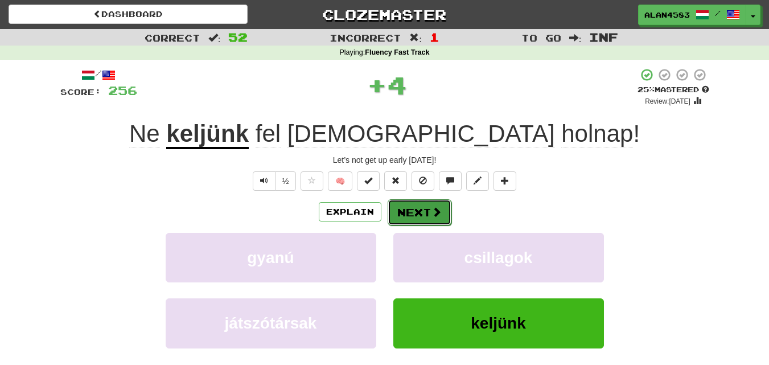
click at [415, 205] on button "Next" at bounding box center [420, 212] width 64 height 26
